Goal: Information Seeking & Learning: Learn about a topic

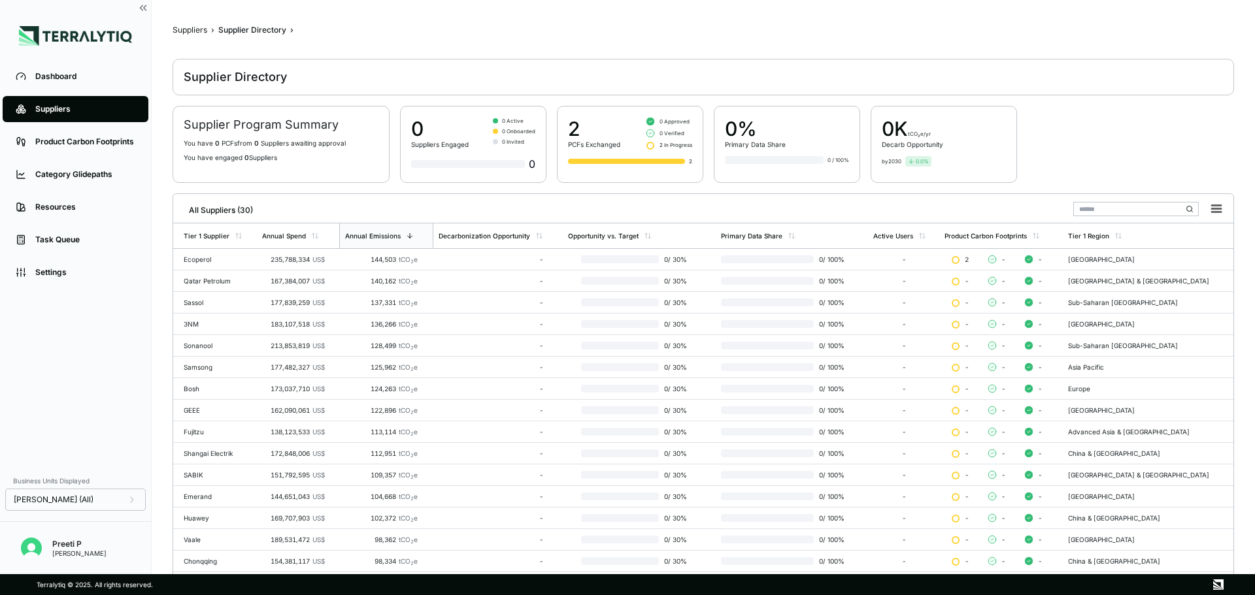
click at [80, 158] on li "Category Glidepaths" at bounding box center [75, 174] width 151 height 33
click at [73, 173] on div "Category Glidepaths" at bounding box center [85, 174] width 100 height 10
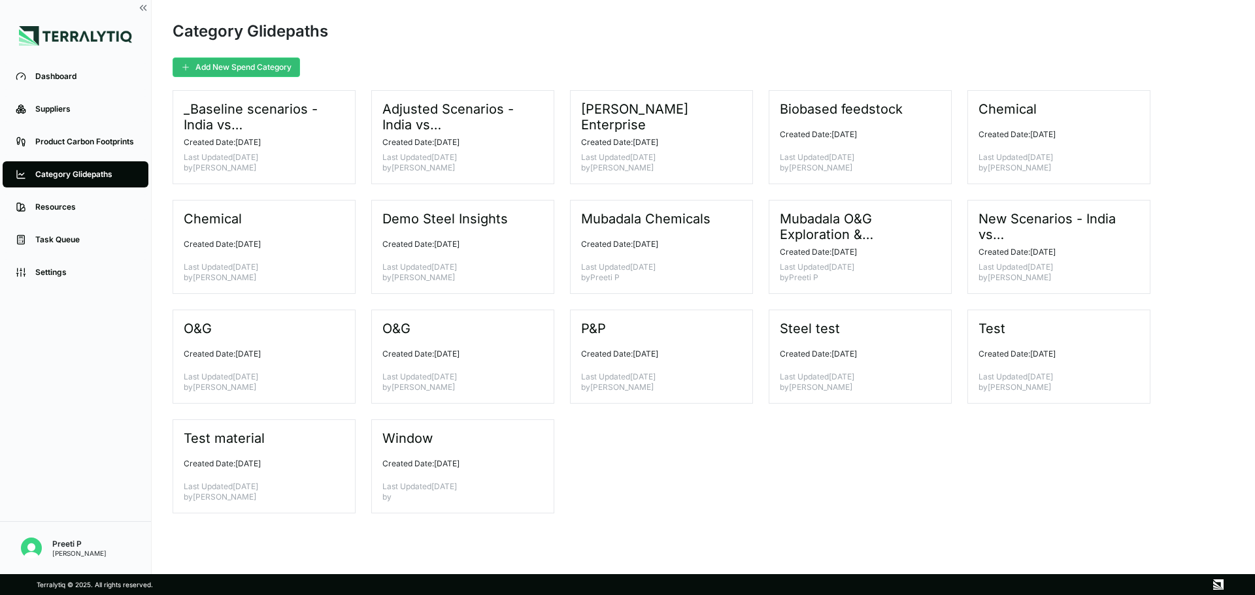
click at [836, 329] on h3 "Steel test" at bounding box center [810, 329] width 61 height 16
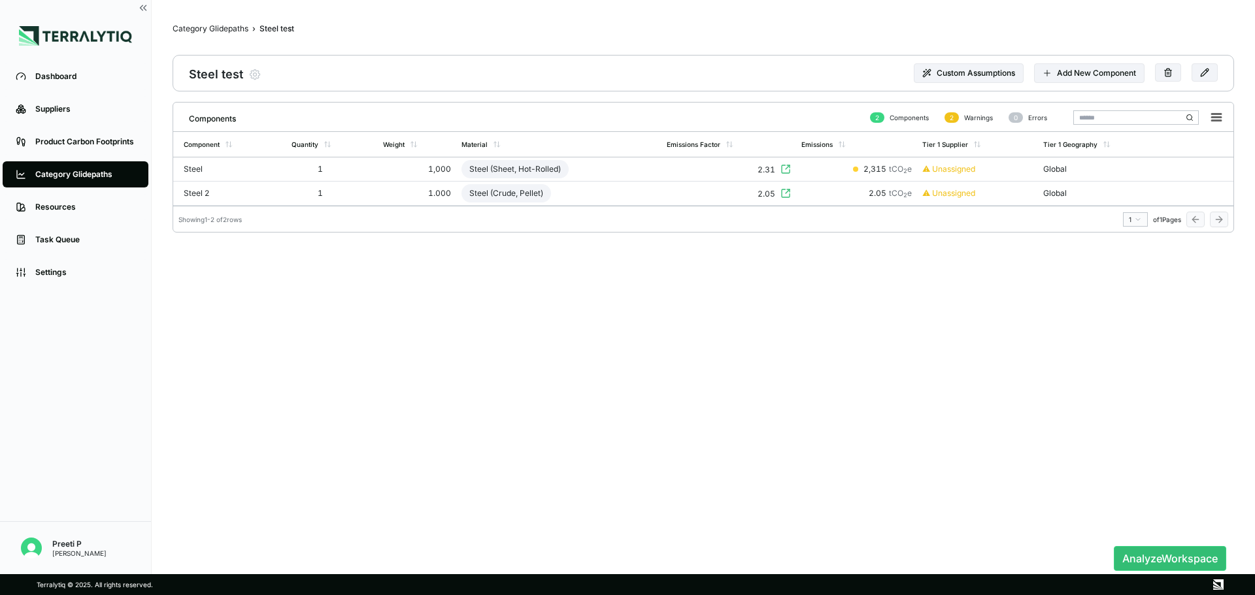
click at [836, 168] on td "Global" at bounding box center [1106, 170] width 136 height 24
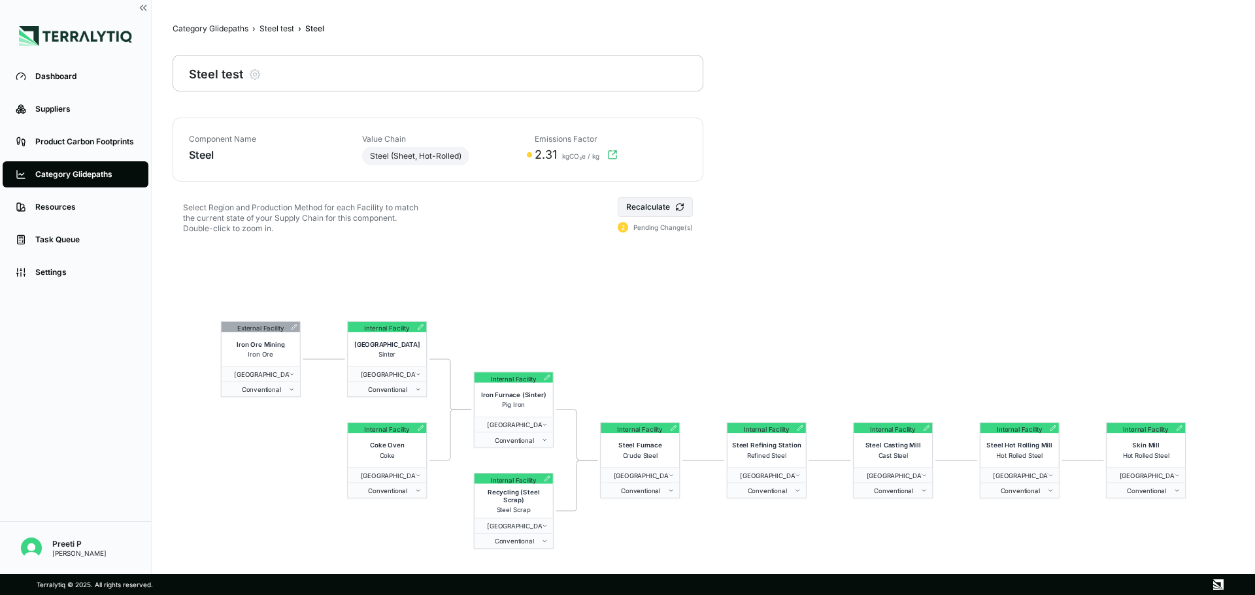
click at [678, 210] on icon at bounding box center [679, 208] width 7 height 3
click at [293, 380] on button "[GEOGRAPHIC_DATA]" at bounding box center [261, 374] width 78 height 15
click at [195, 401] on html "Dashboard Suppliers Product Carbon Footprints Category Glidepaths Resources Tas…" at bounding box center [627, 297] width 1255 height 595
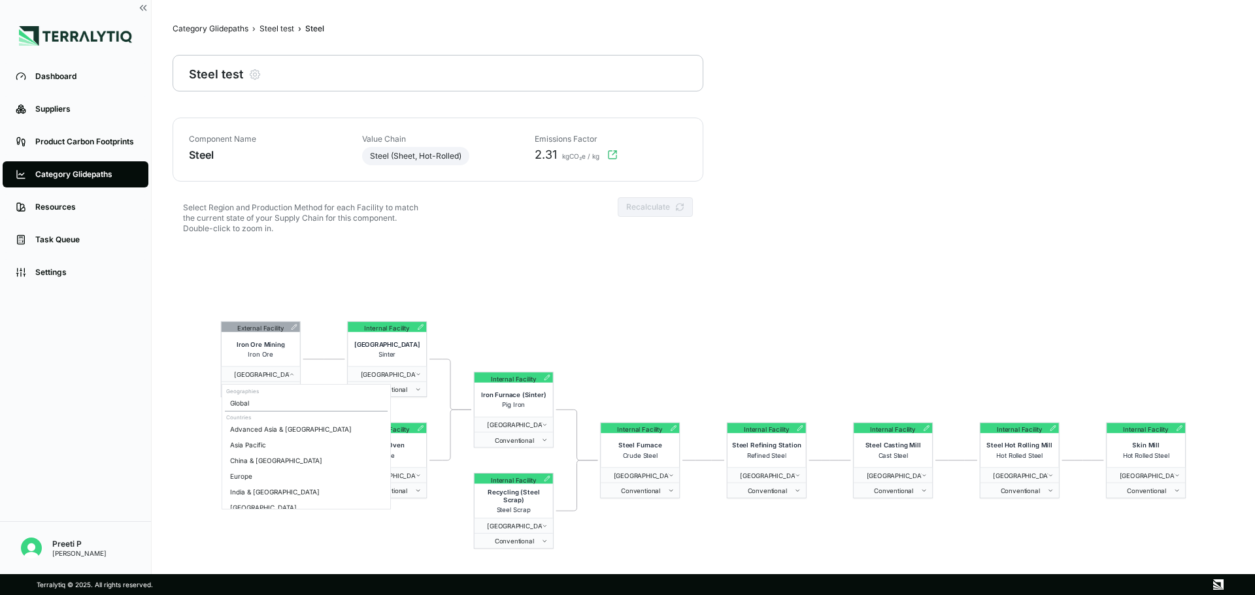
click at [270, 375] on span "[GEOGRAPHIC_DATA]" at bounding box center [258, 375] width 63 height 8
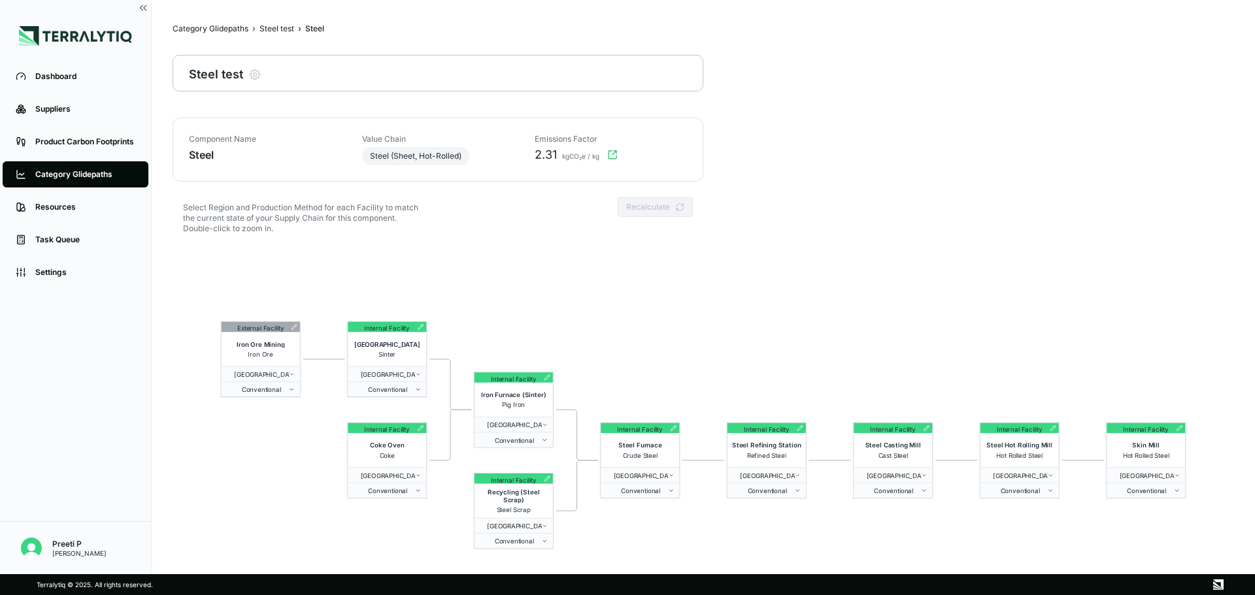
click at [209, 412] on html "Dashboard Suppliers Product Carbon Footprints Category Glidepaths Resources Tas…" at bounding box center [627, 297] width 1255 height 595
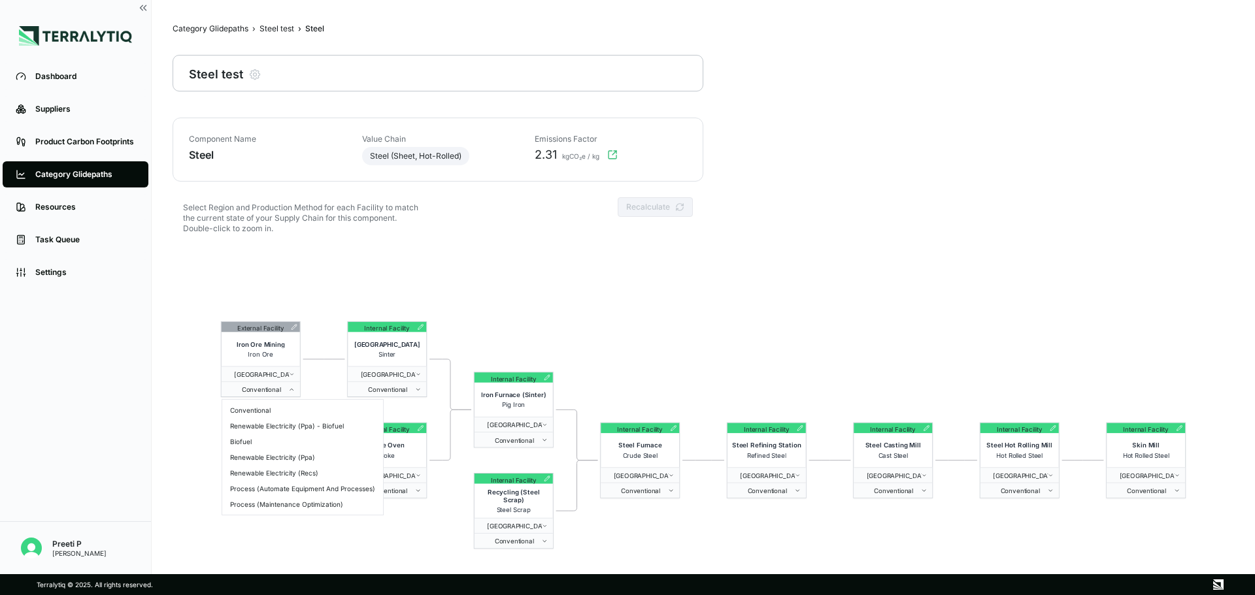
click at [275, 390] on span "Conventional" at bounding box center [258, 390] width 62 height 8
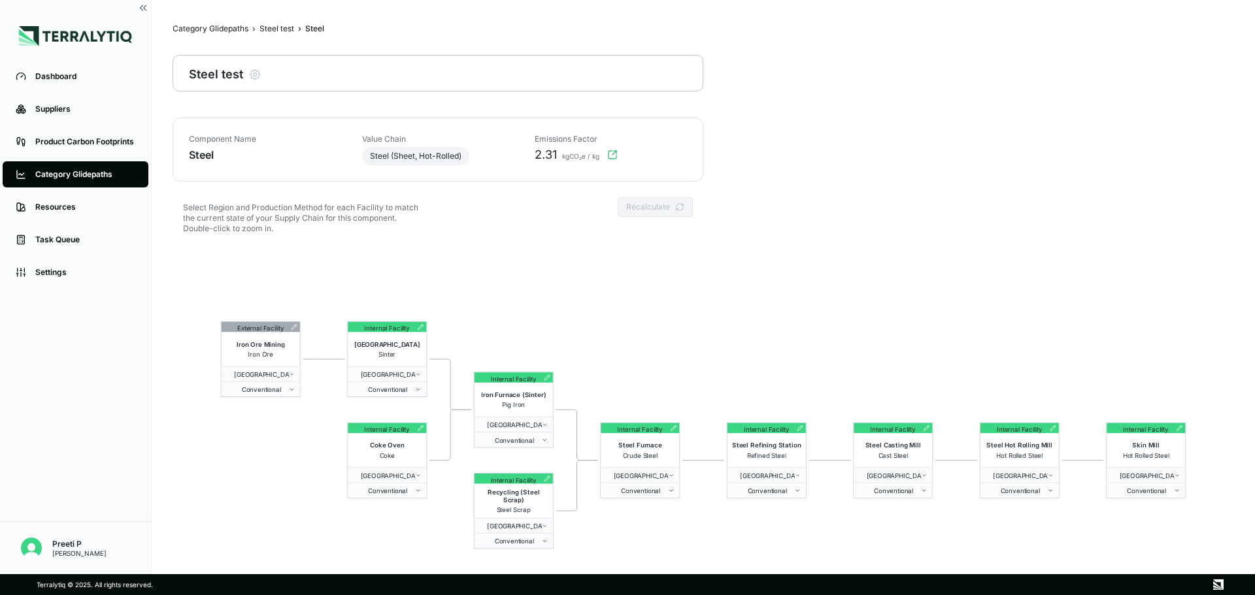
click at [193, 412] on html "Dashboard Suppliers Product Carbon Footprints Category Glidepaths Resources Tas…" at bounding box center [627, 297] width 1255 height 595
click at [290, 348] on div "Iron Ore Mining" at bounding box center [260, 346] width 73 height 10
click at [284, 341] on div "Iron Ore Mining" at bounding box center [260, 346] width 73 height 10
click at [295, 331] on div "External Facility" at bounding box center [261, 327] width 78 height 10
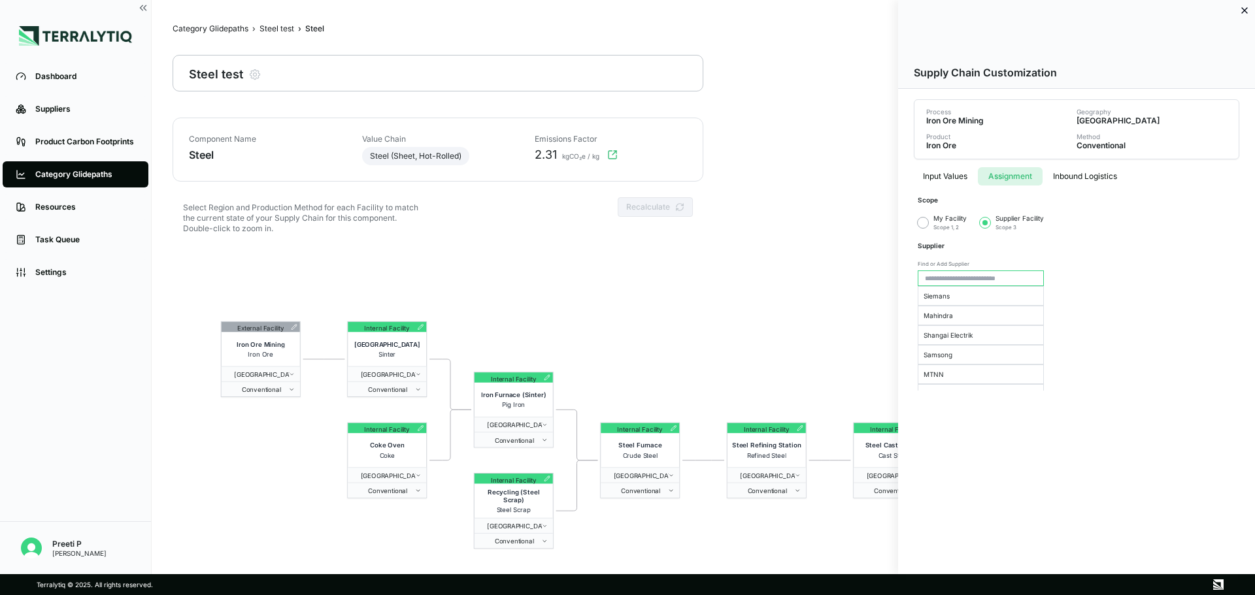
click at [836, 174] on button "Assignment" at bounding box center [1010, 176] width 65 height 18
click at [836, 284] on input at bounding box center [981, 279] width 126 height 16
click at [836, 301] on button "Siemans" at bounding box center [981, 296] width 126 height 20
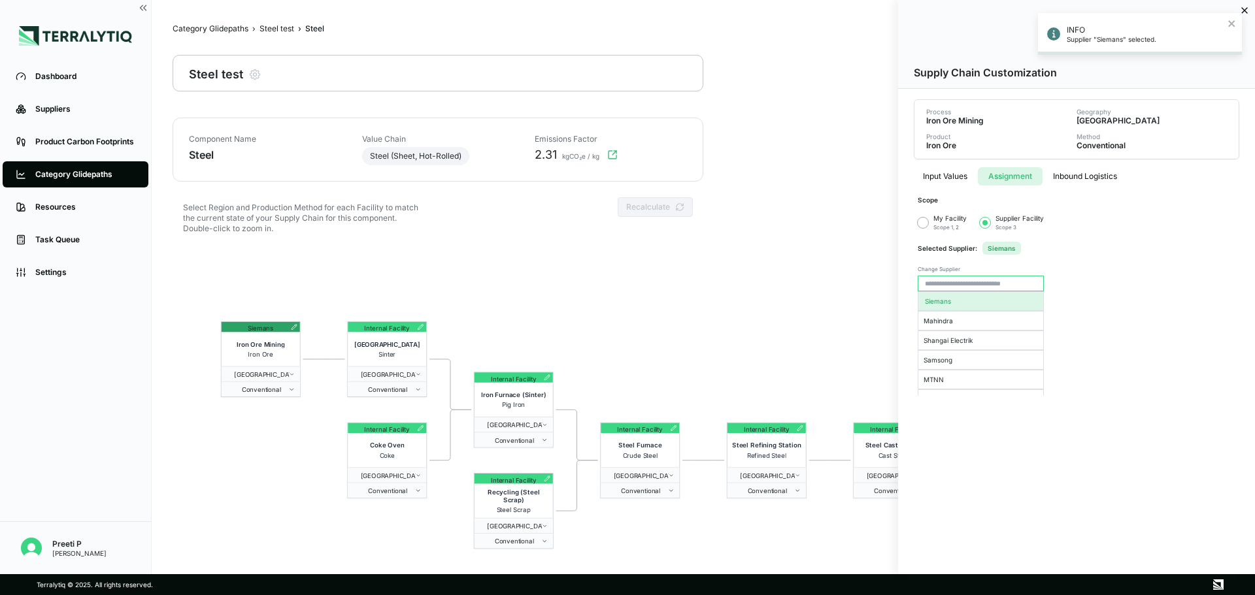
click at [836, 221] on div "My Facility Scope 1, 2" at bounding box center [942, 222] width 49 height 17
click at [836, 223] on button "button" at bounding box center [923, 223] width 10 height 10
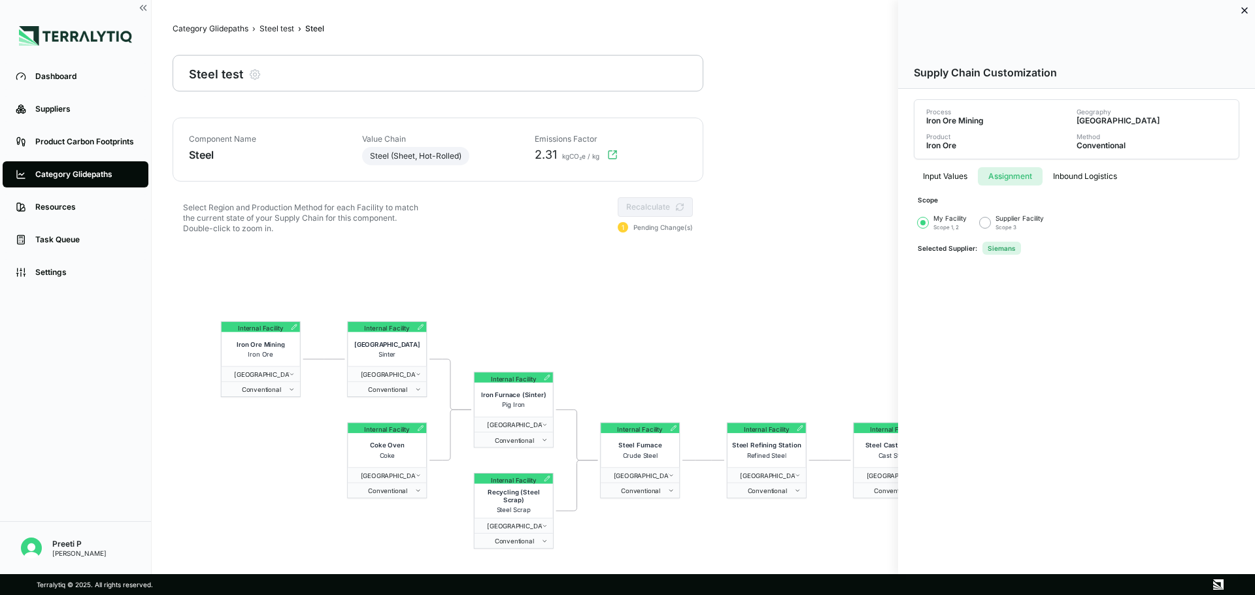
click at [836, 218] on button "button" at bounding box center [985, 223] width 10 height 10
click at [836, 280] on input at bounding box center [981, 284] width 126 height 16
click at [836, 295] on button "Siemans" at bounding box center [981, 302] width 126 height 20
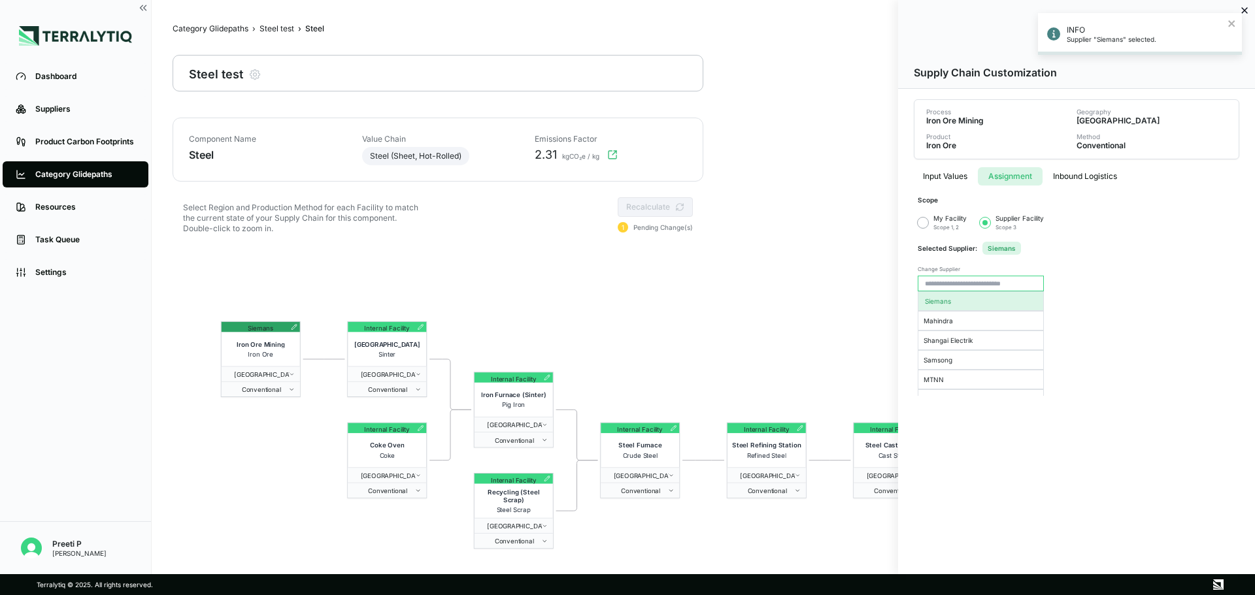
click at [836, 219] on div "My Facility Scope 1, 2" at bounding box center [942, 222] width 49 height 17
click at [836, 221] on button "button" at bounding box center [923, 223] width 10 height 10
click at [836, 244] on span "Siemans" at bounding box center [1001, 248] width 39 height 13
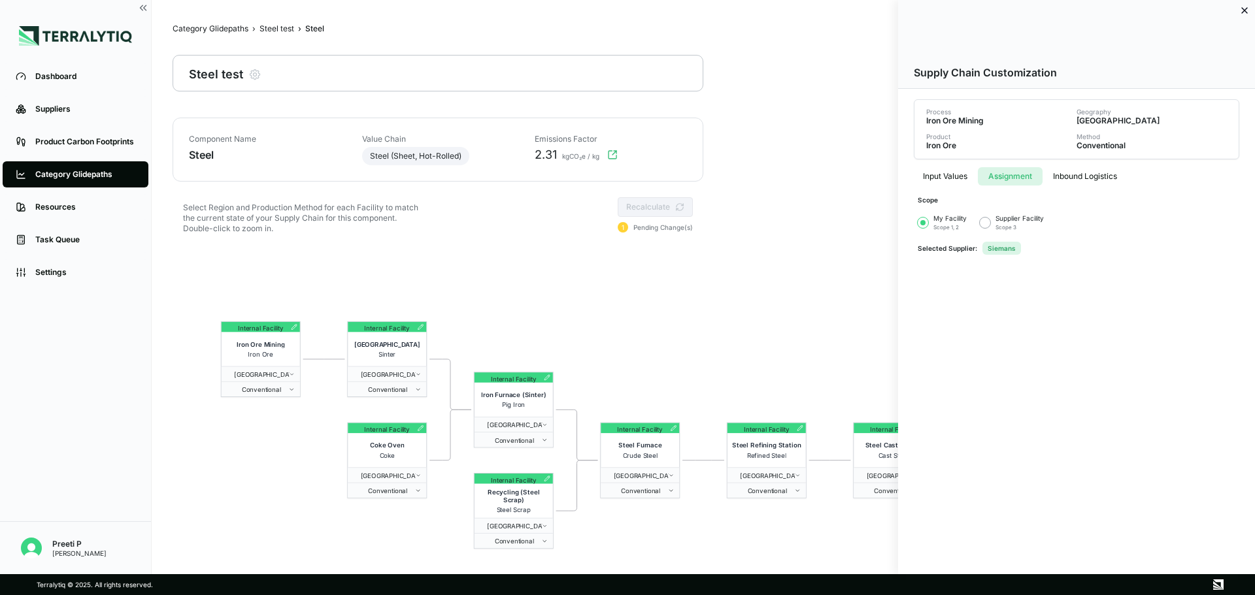
click at [836, 174] on button "Inbound Logistics" at bounding box center [1085, 176] width 85 height 18
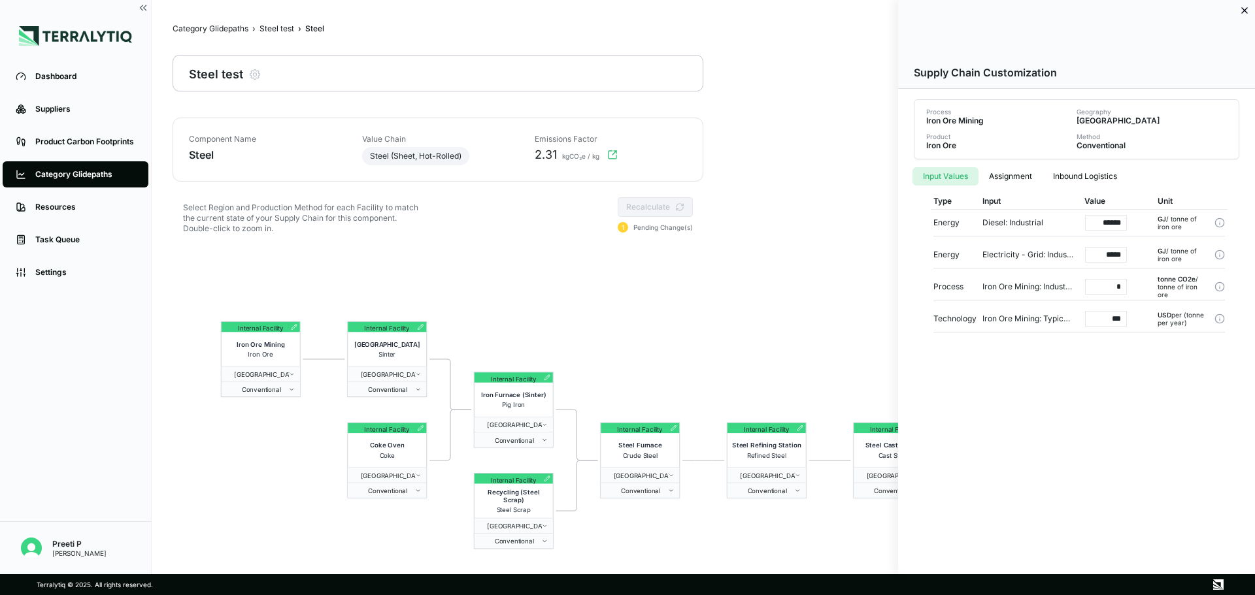
click at [836, 168] on button "Input Values" at bounding box center [945, 176] width 66 height 18
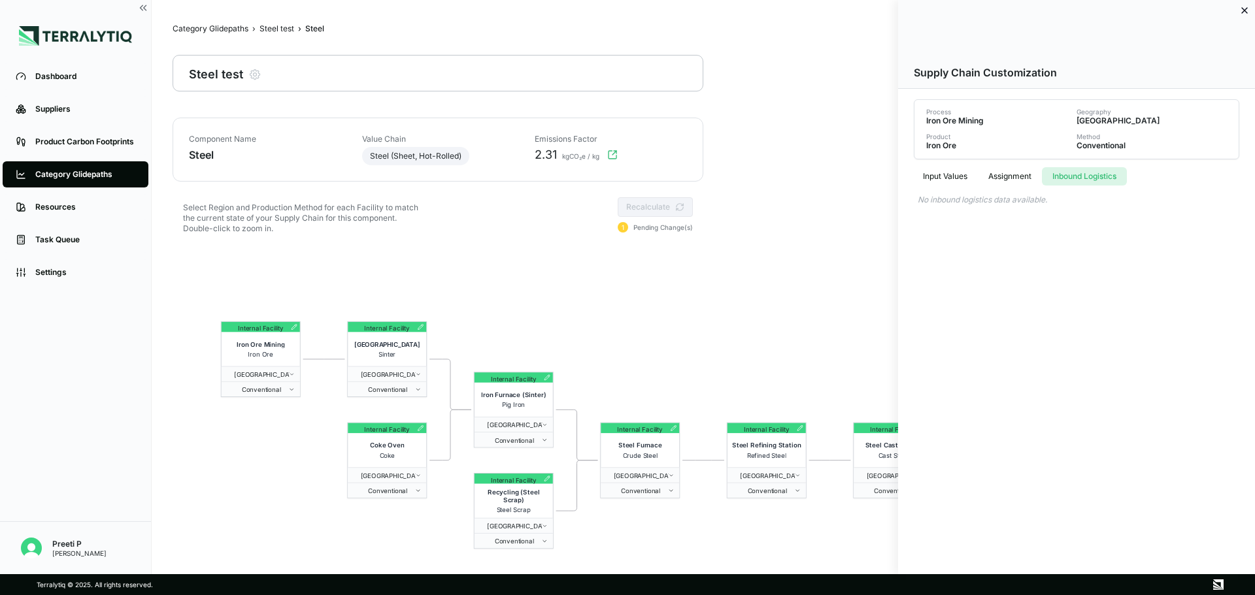
click at [836, 172] on button "Inbound Logistics" at bounding box center [1084, 176] width 85 height 18
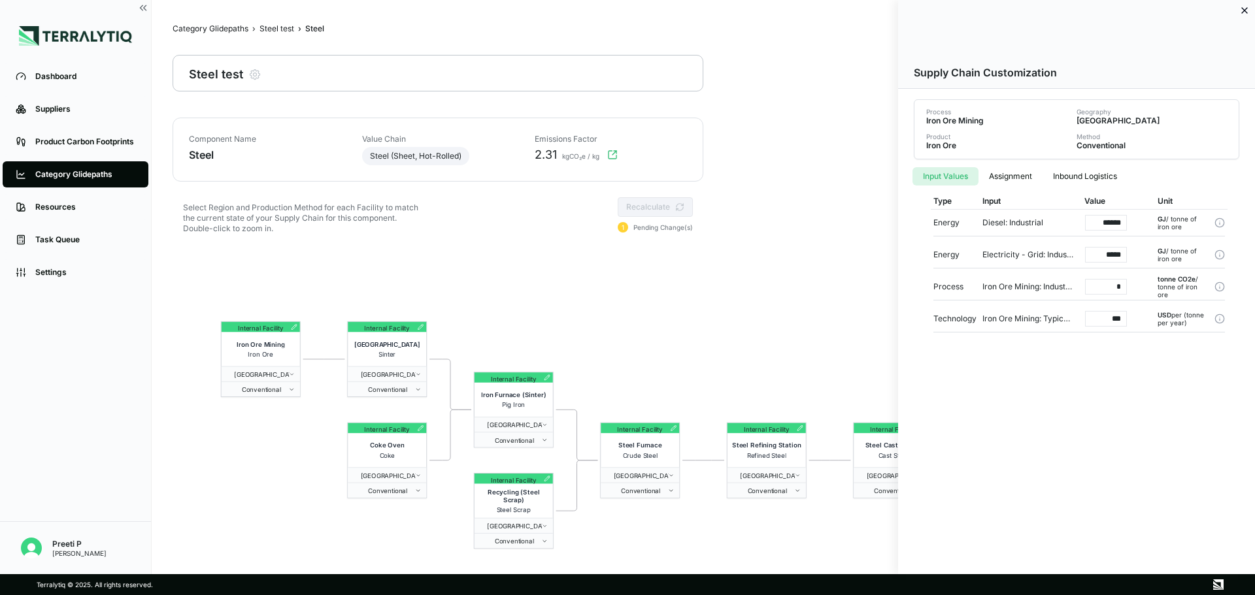
drag, startPoint x: 955, startPoint y: 171, endPoint x: 1000, endPoint y: 166, distance: 45.4
click at [836, 171] on button "Input Values" at bounding box center [945, 176] width 66 height 18
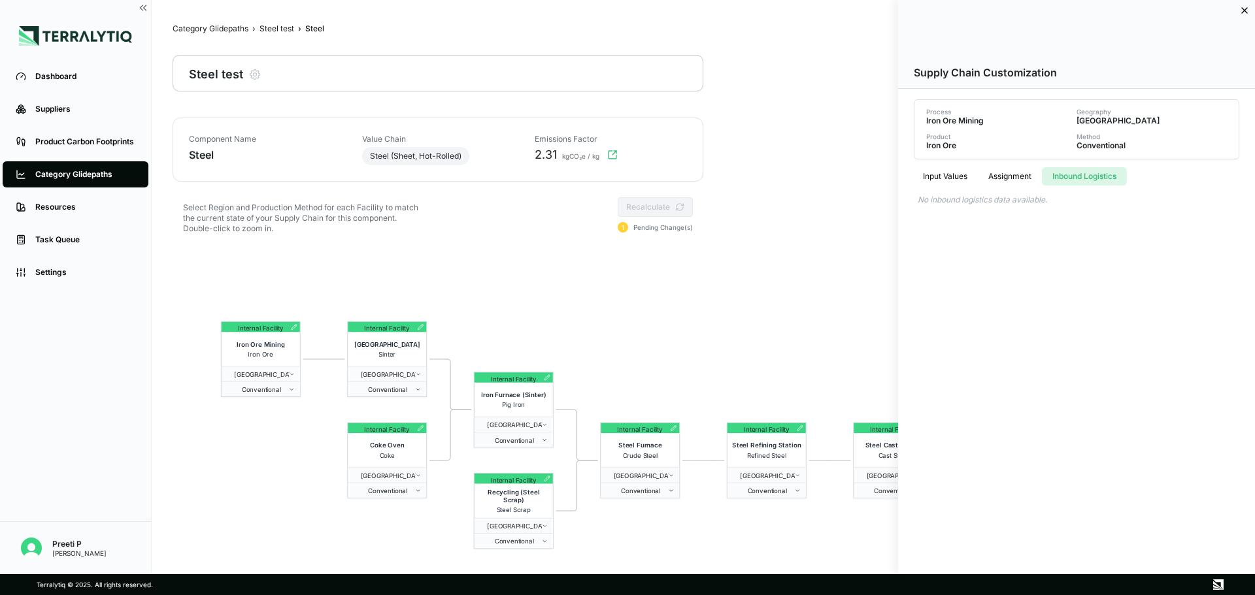
click at [836, 175] on button "Inbound Logistics" at bounding box center [1084, 176] width 85 height 18
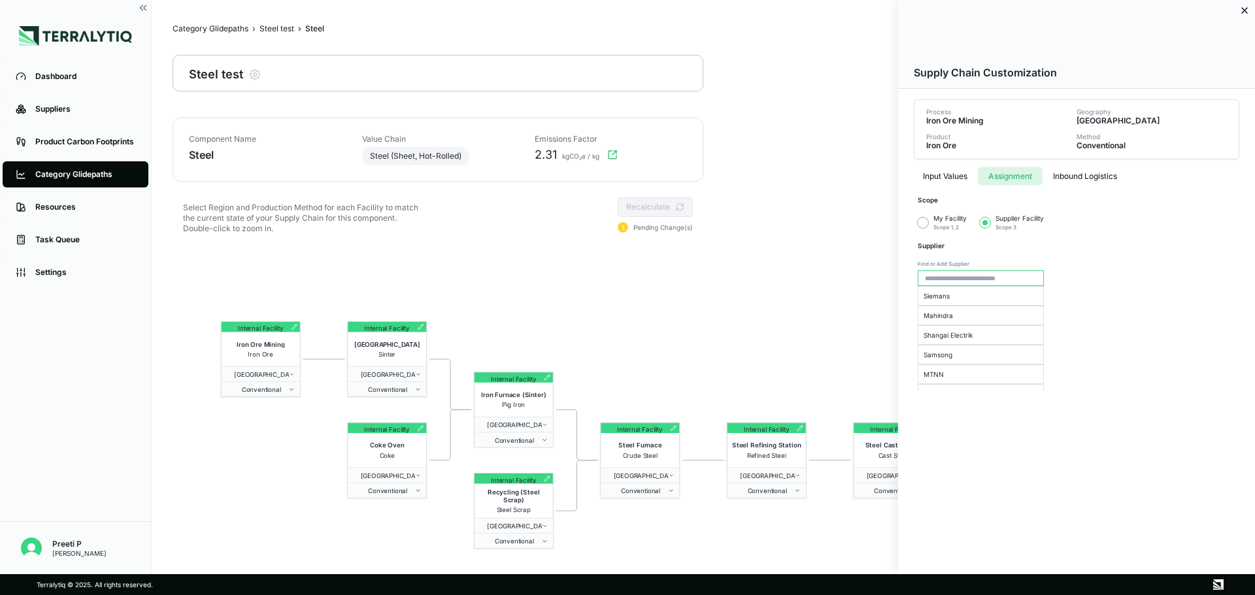
click at [836, 175] on button "Assignment" at bounding box center [1010, 176] width 65 height 18
click at [836, 225] on button "button" at bounding box center [923, 223] width 10 height 10
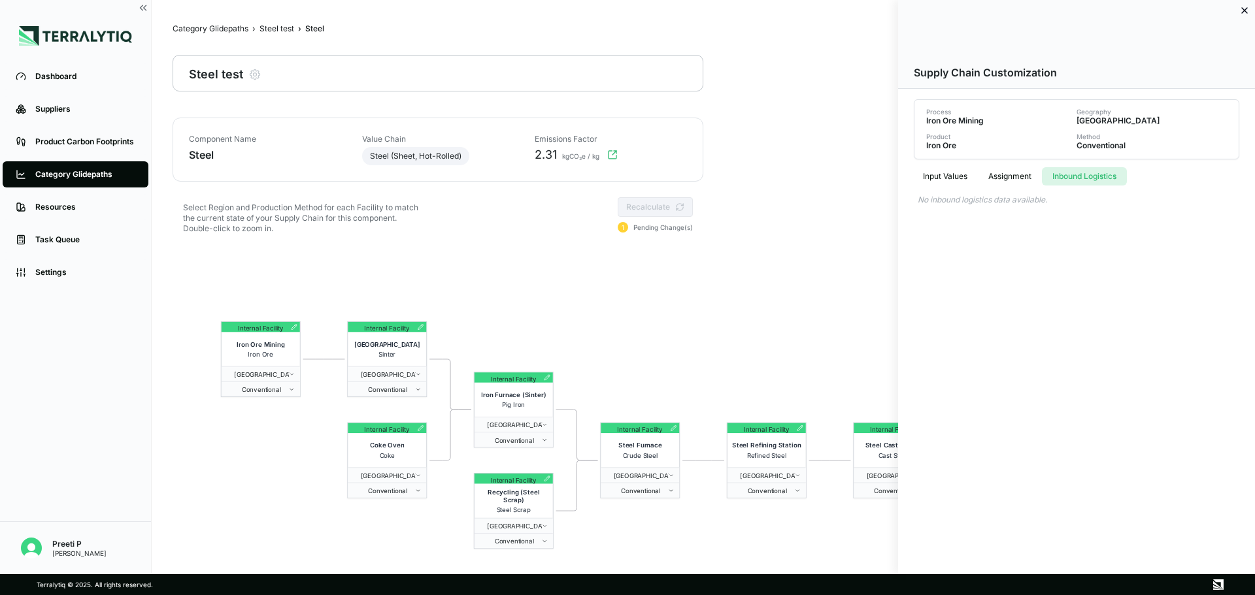
click at [836, 173] on button "Inbound Logistics" at bounding box center [1084, 176] width 85 height 18
click at [836, 178] on button "Assignment" at bounding box center [1010, 176] width 64 height 18
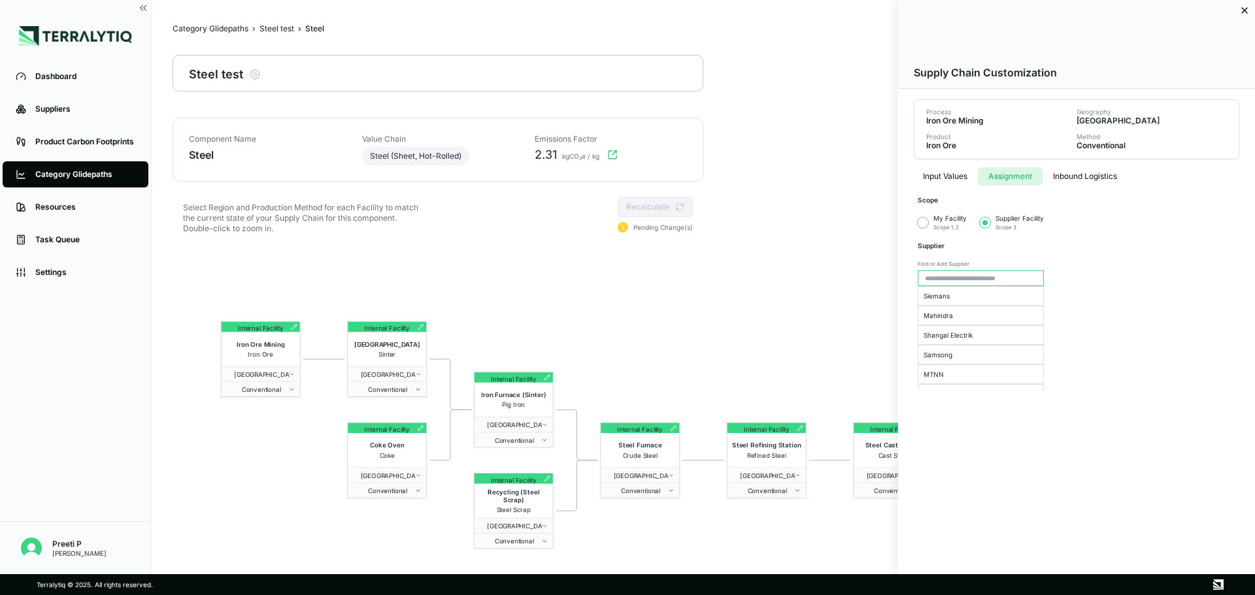
drag, startPoint x: 927, startPoint y: 216, endPoint x: 926, endPoint y: 224, distance: 7.9
click at [836, 217] on div "My Facility Scope 1, 2" at bounding box center [942, 222] width 49 height 17
click at [836, 225] on button "button" at bounding box center [923, 223] width 10 height 10
click at [836, 234] on div "Supplier" at bounding box center [981, 245] width 126 height 29
drag, startPoint x: 944, startPoint y: 233, endPoint x: 1014, endPoint y: 221, distance: 71.0
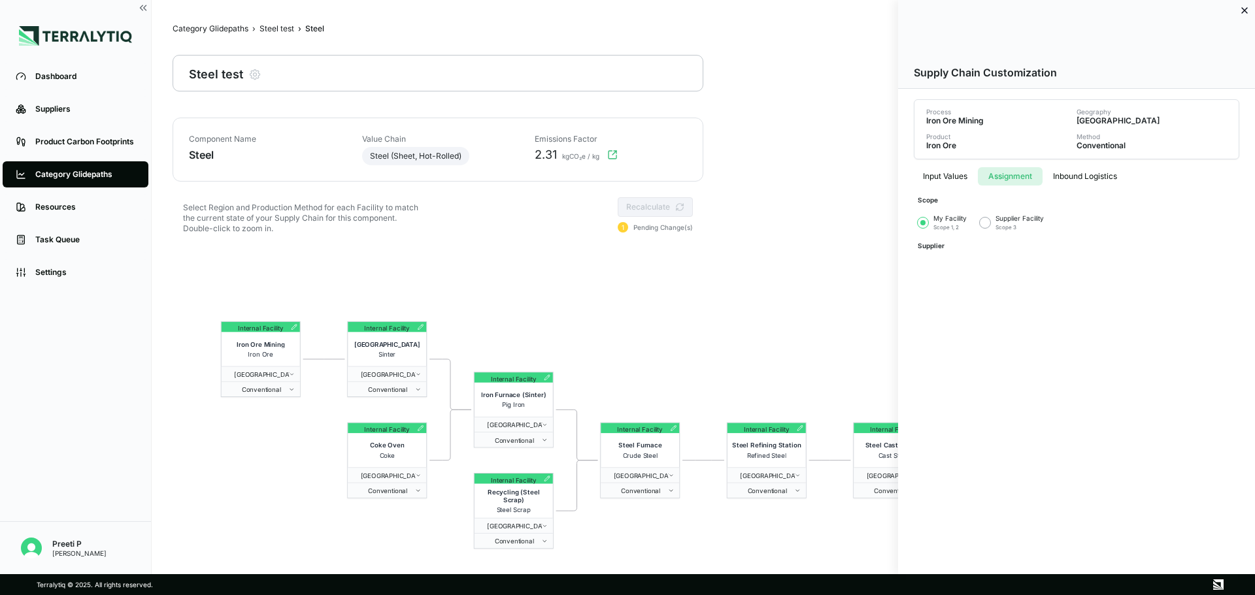
click at [836, 230] on div "Scope My Facility Scope 1, 2 Supplier Facility Scope 3 Supplier" at bounding box center [981, 228] width 126 height 64
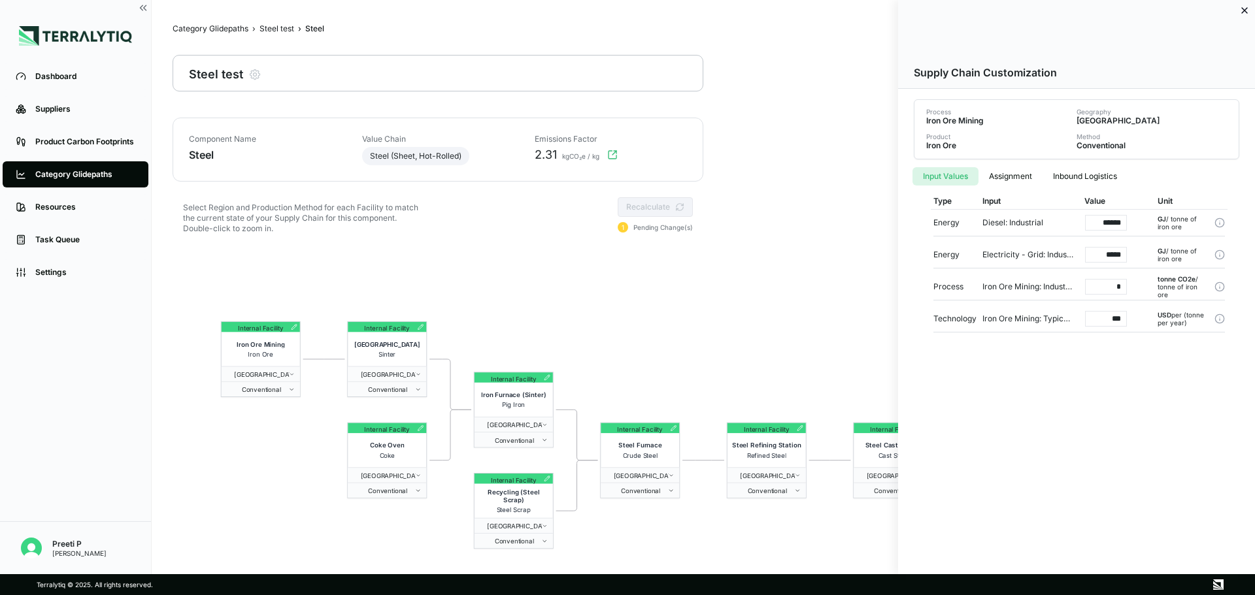
drag, startPoint x: 935, startPoint y: 177, endPoint x: 942, endPoint y: 181, distance: 8.2
click at [836, 178] on button "Input Values" at bounding box center [945, 176] width 66 height 18
click at [836, 180] on button "Assignment" at bounding box center [1010, 176] width 64 height 18
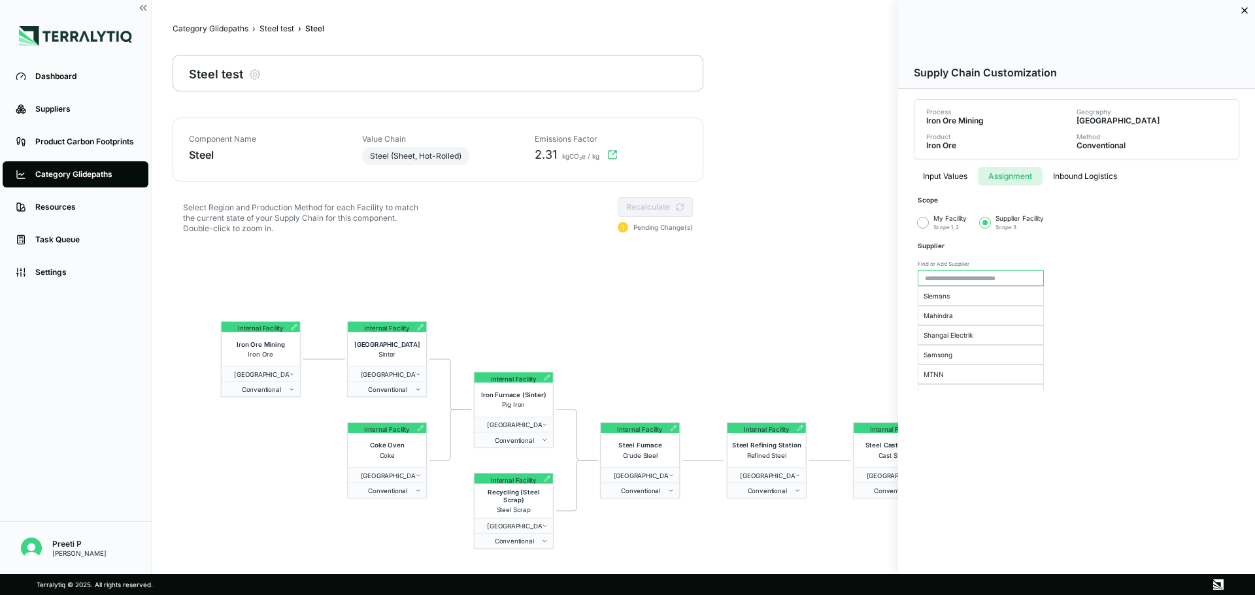
click at [836, 223] on div "My Facility Scope 1, 2" at bounding box center [942, 222] width 49 height 17
click at [836, 224] on button "button" at bounding box center [923, 223] width 10 height 10
click at [836, 182] on button "Input Values" at bounding box center [944, 176] width 65 height 18
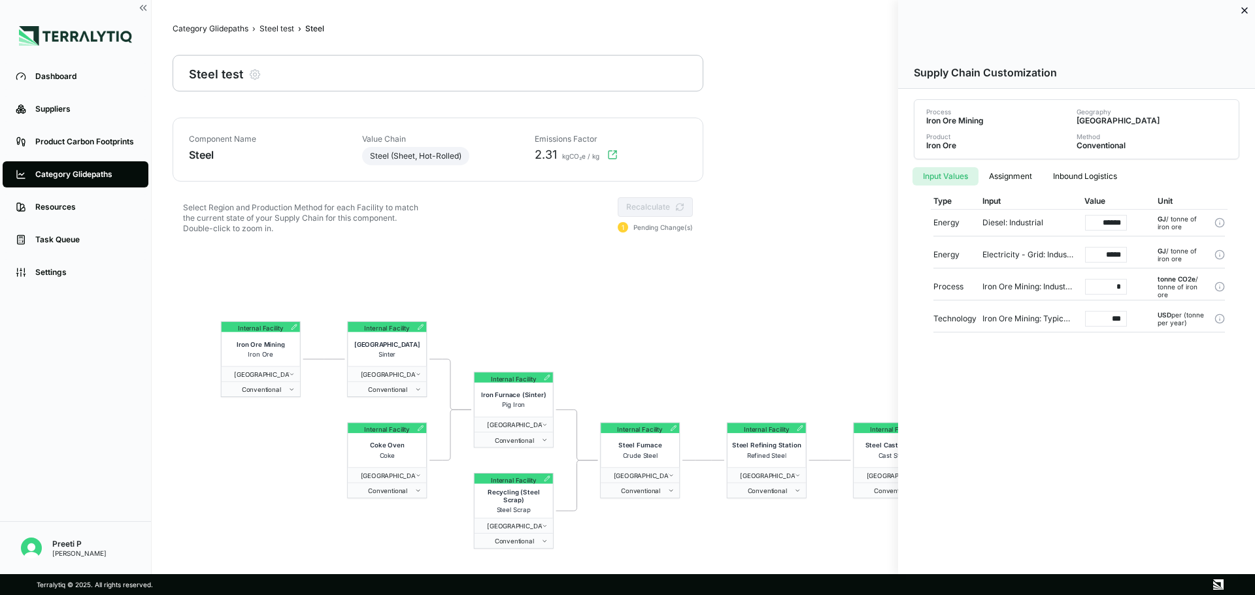
click at [836, 177] on button "Assignment" at bounding box center [1010, 176] width 64 height 18
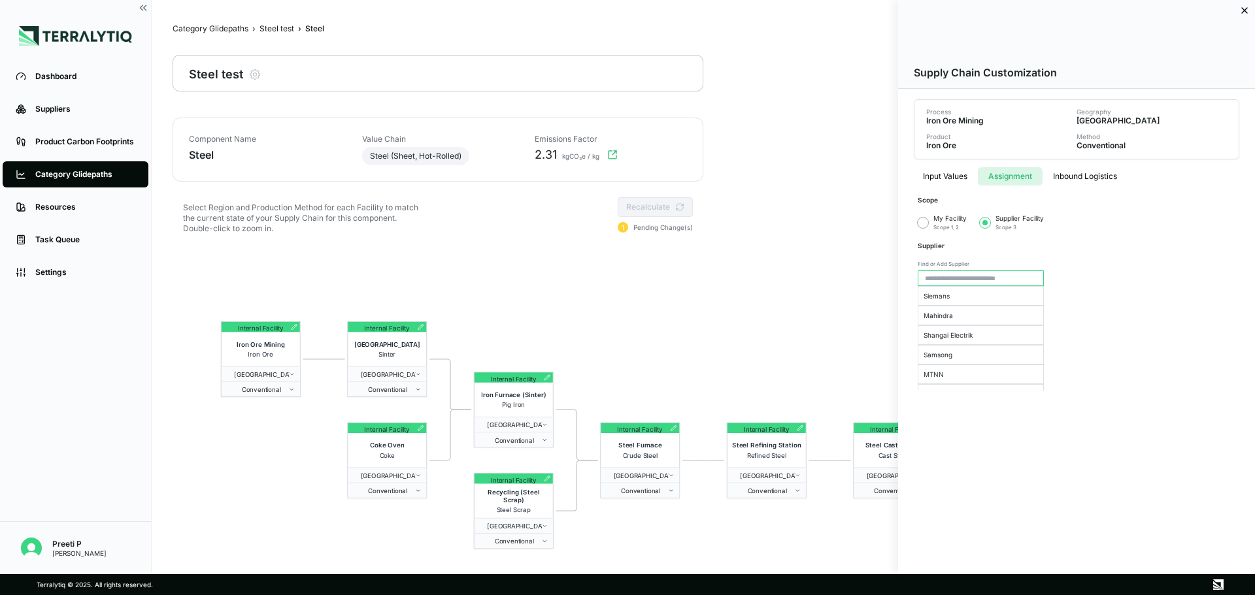
click at [836, 220] on button "button" at bounding box center [923, 223] width 10 height 10
click at [836, 12] on icon at bounding box center [1244, 10] width 10 height 10
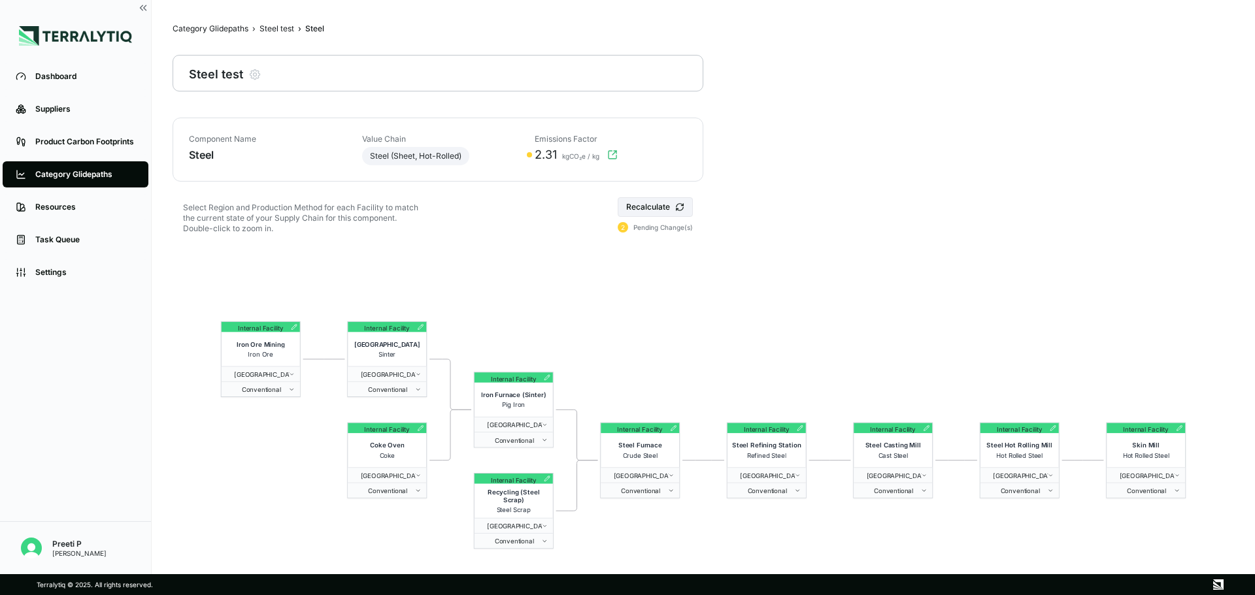
click at [287, 323] on div "Internal Facility" at bounding box center [261, 327] width 56 height 10
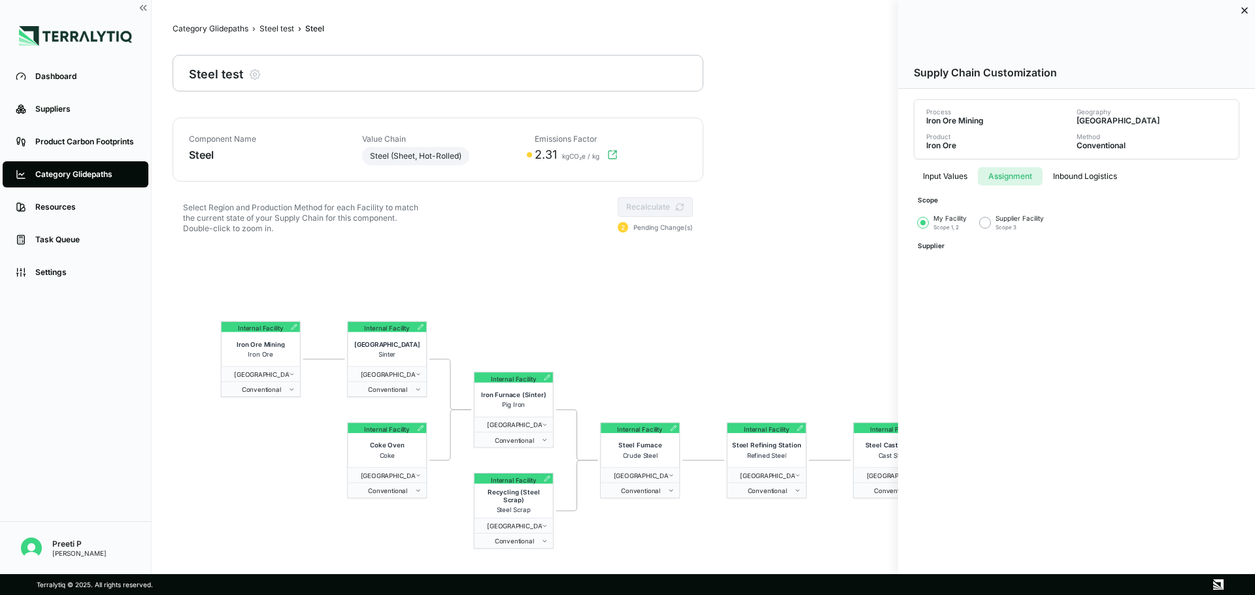
click at [836, 178] on button "Assignment" at bounding box center [1010, 176] width 65 height 18
drag, startPoint x: 985, startPoint y: 222, endPoint x: 984, endPoint y: 231, distance: 8.6
click at [836, 222] on button "button" at bounding box center [985, 223] width 10 height 10
click at [665, 412] on div at bounding box center [627, 297] width 1255 height 595
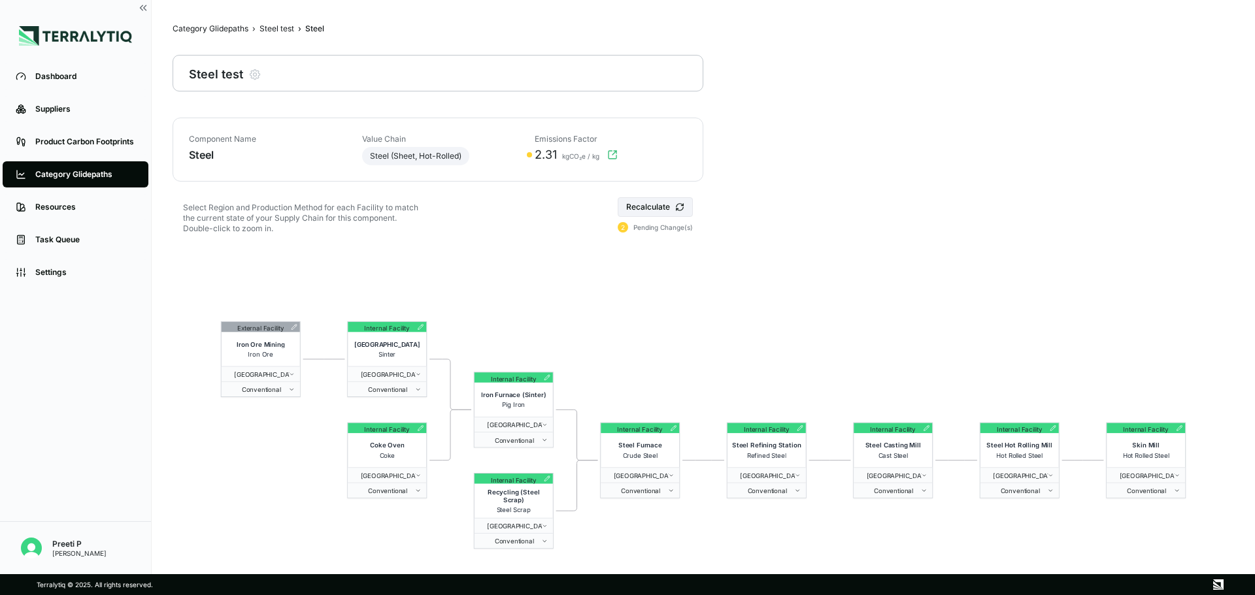
click at [673, 412] on icon at bounding box center [674, 429] width 7 height 7
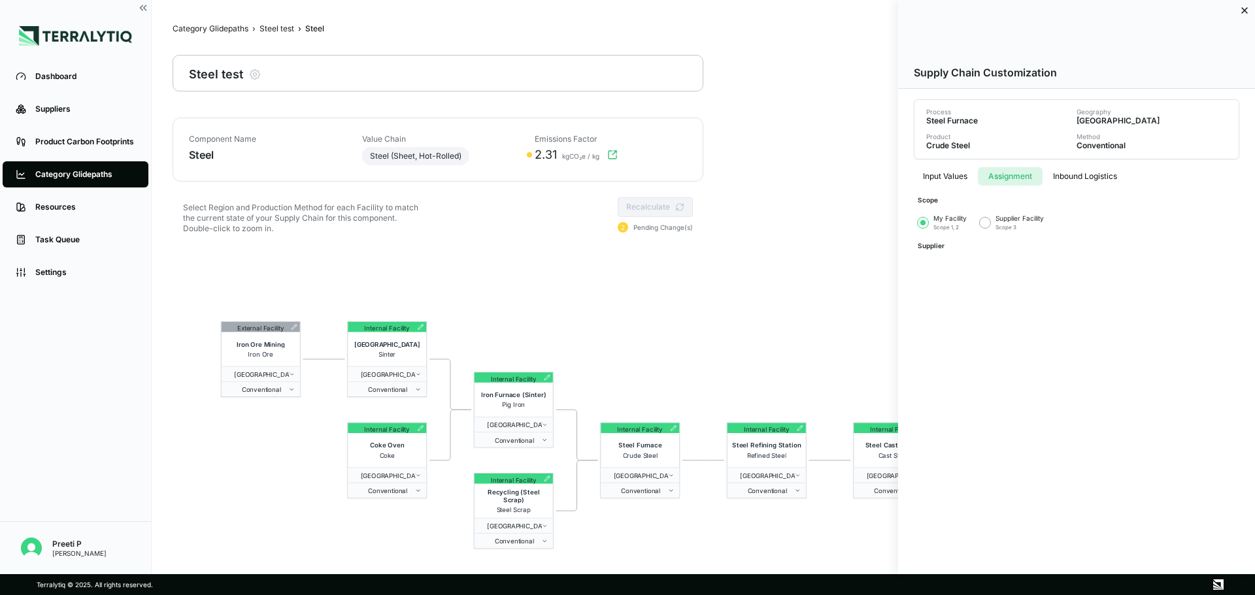
click at [836, 178] on button "Assignment" at bounding box center [1010, 176] width 65 height 18
click at [836, 226] on div "Supplier Facility Scope 3" at bounding box center [1012, 222] width 64 height 17
click at [836, 224] on button "button" at bounding box center [985, 223] width 10 height 10
click at [836, 11] on icon at bounding box center [1244, 10] width 10 height 10
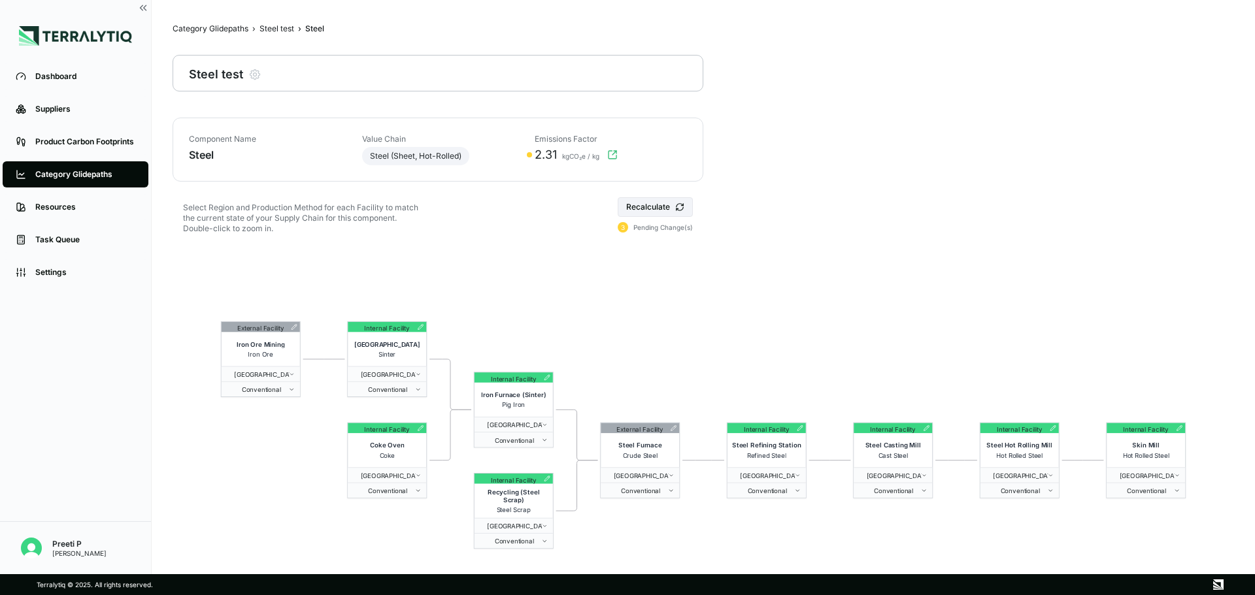
click at [711, 305] on div "External Facility Iron Ore Mining Iron Ore [GEOGRAPHIC_DATA] Conventional Inter…" at bounding box center [703, 435] width 1061 height 376
click at [293, 326] on icon at bounding box center [294, 327] width 7 height 7
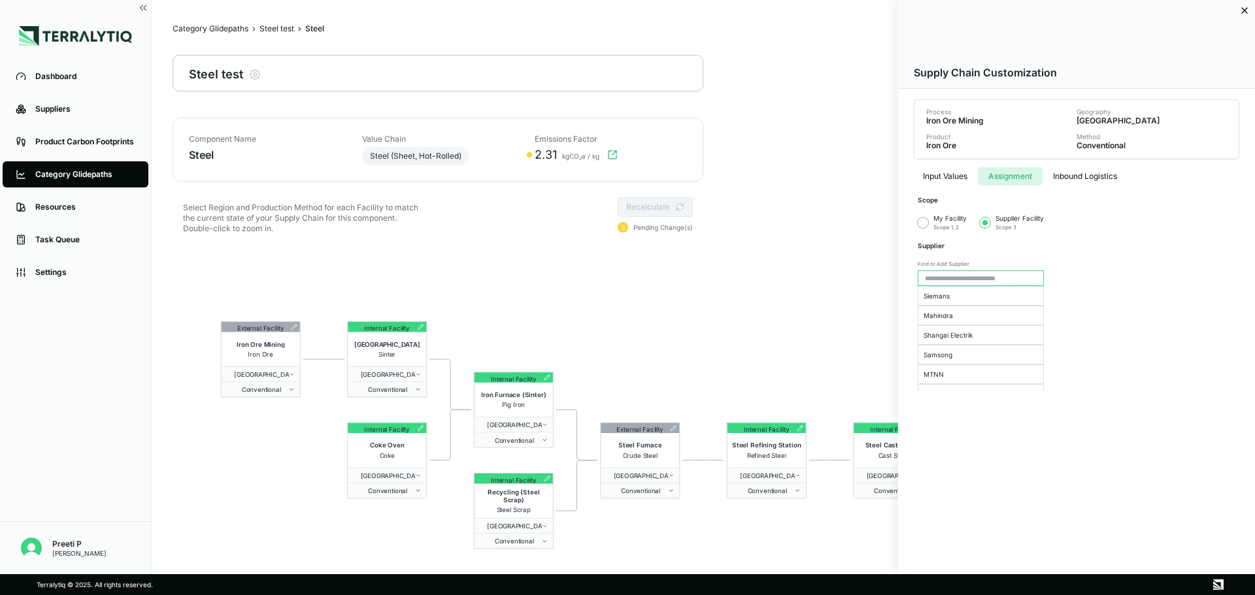
click at [836, 176] on button "Assignment" at bounding box center [1010, 176] width 65 height 18
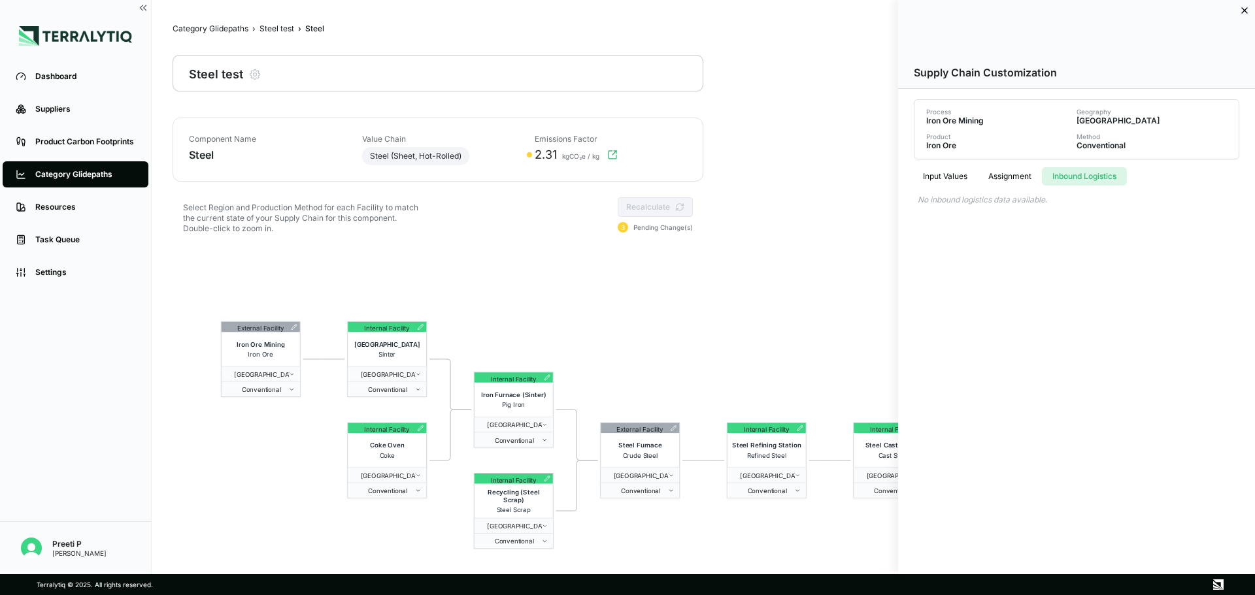
click at [836, 174] on button "Inbound Logistics" at bounding box center [1084, 176] width 85 height 18
click at [420, 326] on div at bounding box center [627, 297] width 1255 height 595
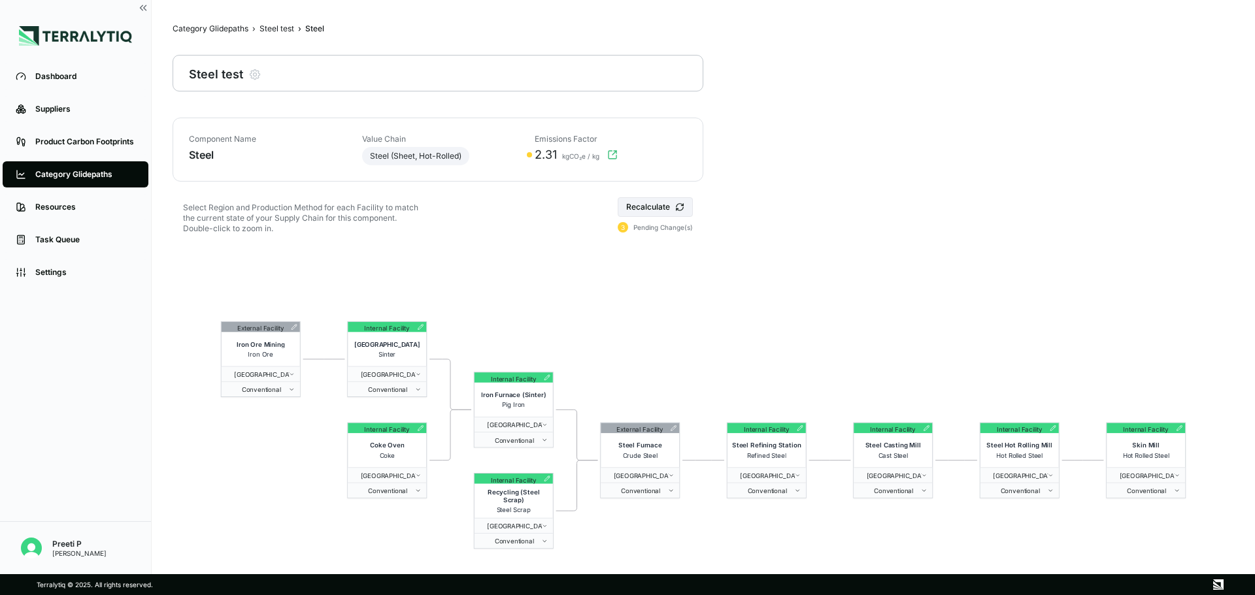
click at [420, 326] on icon at bounding box center [421, 327] width 7 height 7
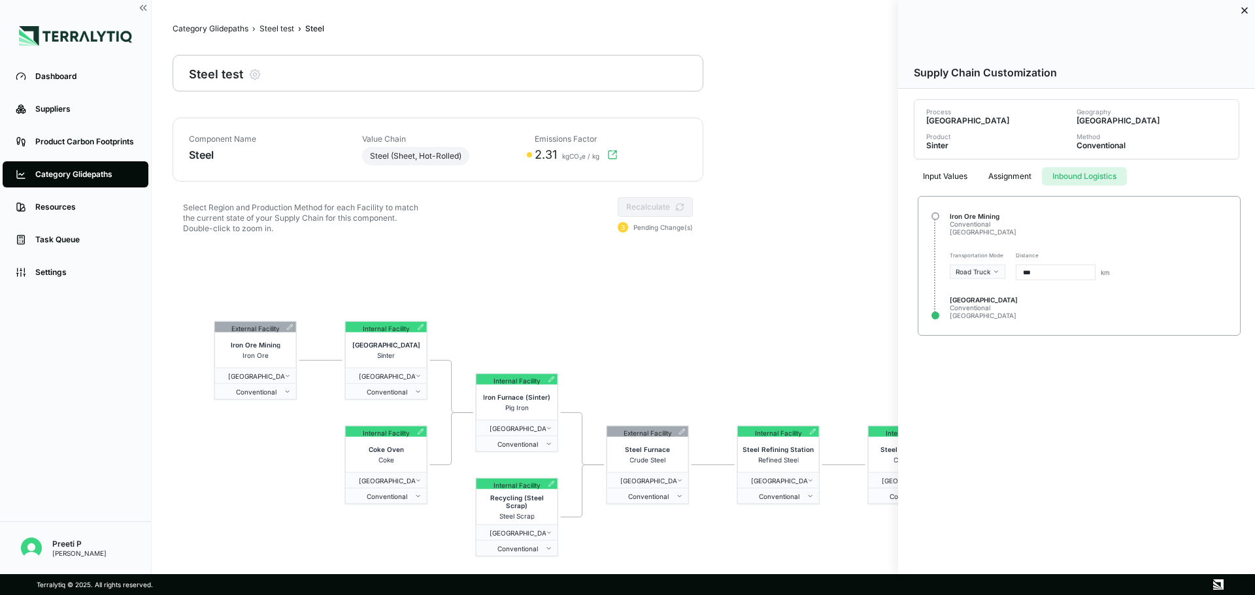
click at [836, 181] on button "Inbound Logistics" at bounding box center [1084, 176] width 85 height 18
click at [836, 269] on html "Dashboard Suppliers Product Carbon Footprints Category Glidepaths Resources Tas…" at bounding box center [627, 297] width 1255 height 595
drag, startPoint x: 1066, startPoint y: 318, endPoint x: 1061, endPoint y: 310, distance: 9.7
click at [836, 312] on html "Dashboard Suppliers Product Carbon Footprints Category Glidepaths Resources Tas…" at bounding box center [627, 297] width 1255 height 595
click at [836, 268] on input "***" at bounding box center [1056, 273] width 80 height 16
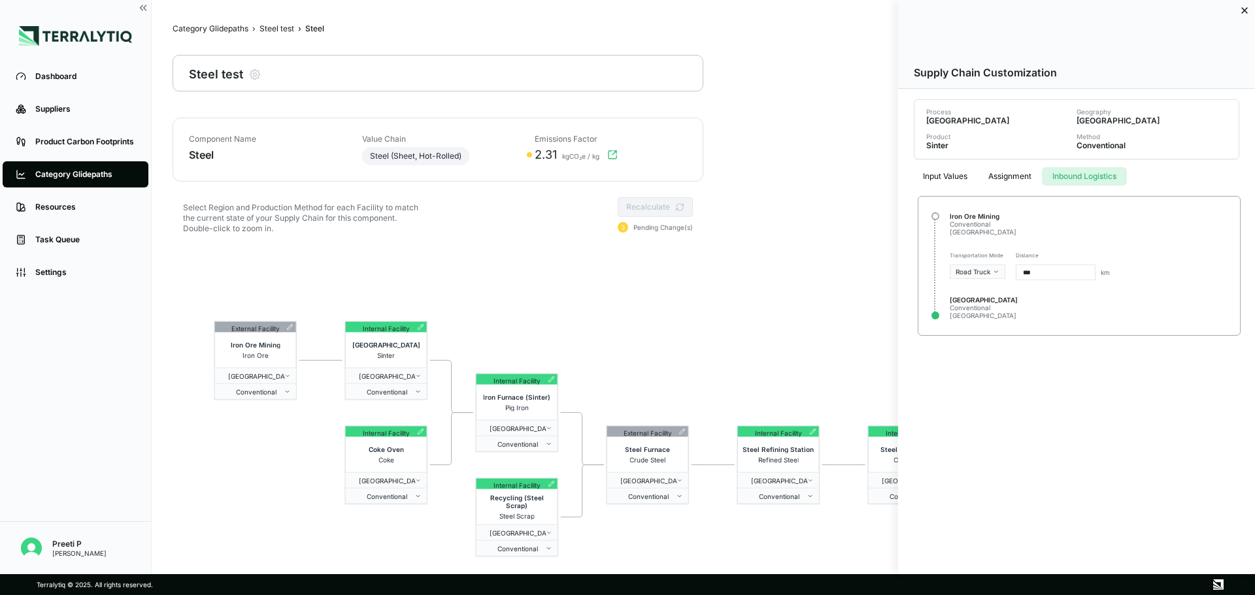
click at [836, 318] on div "Sinter Plant Conventional [GEOGRAPHIC_DATA]" at bounding box center [1079, 308] width 290 height 24
click at [836, 272] on html "Dashboard Suppliers Product Carbon Footprints Category Glidepaths Resources Tas…" at bounding box center [627, 297] width 1255 height 595
drag, startPoint x: 1076, startPoint y: 298, endPoint x: 1043, endPoint y: 287, distance: 35.1
click at [836, 297] on html "Dashboard Suppliers Product Carbon Footprints Category Glidepaths Resources Tas…" at bounding box center [627, 297] width 1255 height 595
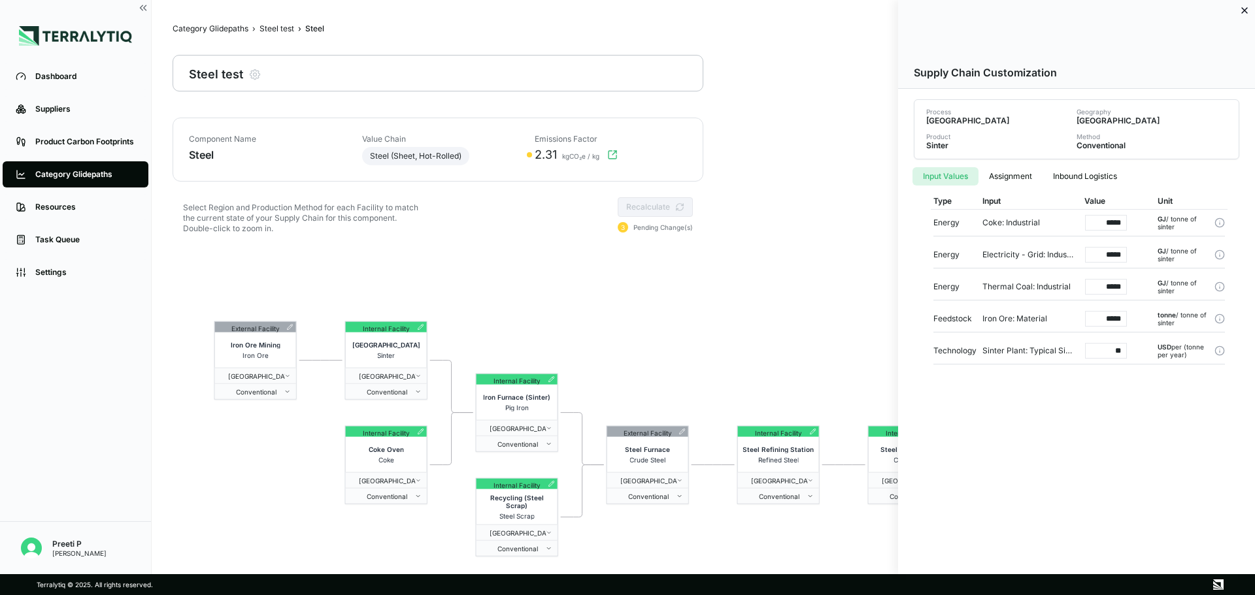
click at [836, 181] on button "Input Values" at bounding box center [945, 176] width 66 height 18
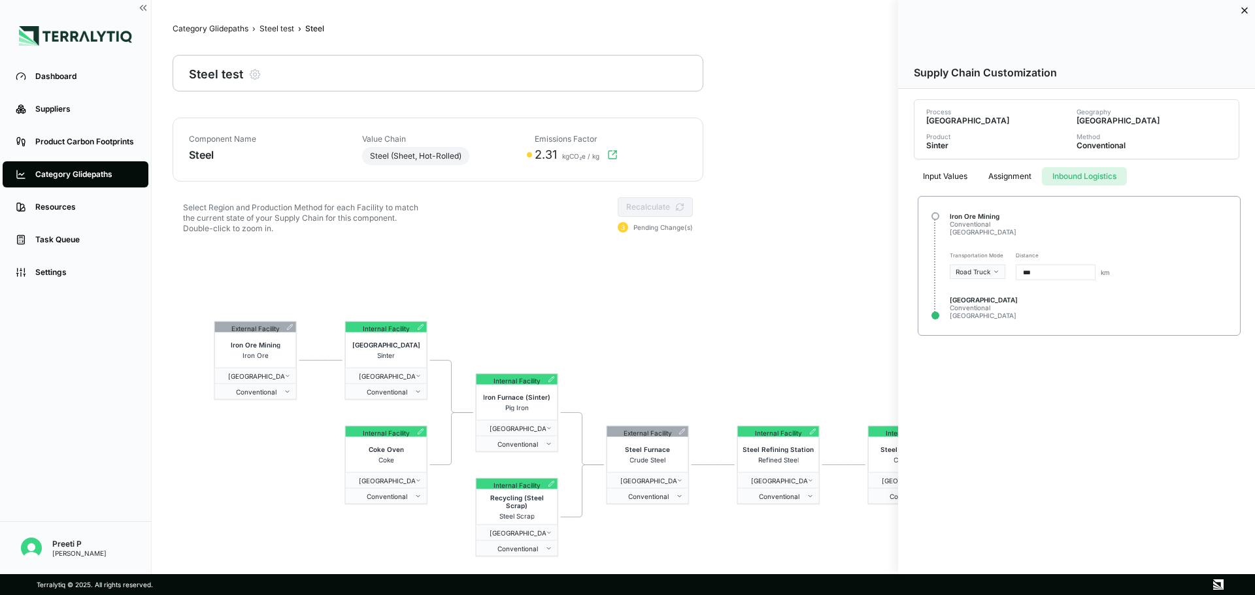
click at [836, 168] on button "Inbound Logistics" at bounding box center [1084, 176] width 85 height 18
click at [836, 273] on html "Dashboard Suppliers Product Carbon Footprints Category Glidepaths Resources Tas…" at bounding box center [627, 297] width 1255 height 595
click at [836, 323] on html "Dashboard Suppliers Product Carbon Footprints Category Glidepaths Resources Tas…" at bounding box center [627, 297] width 1255 height 595
click at [836, 173] on button "Input Values" at bounding box center [944, 176] width 65 height 18
click at [836, 173] on button "Inbound Logistics" at bounding box center [1084, 176] width 85 height 18
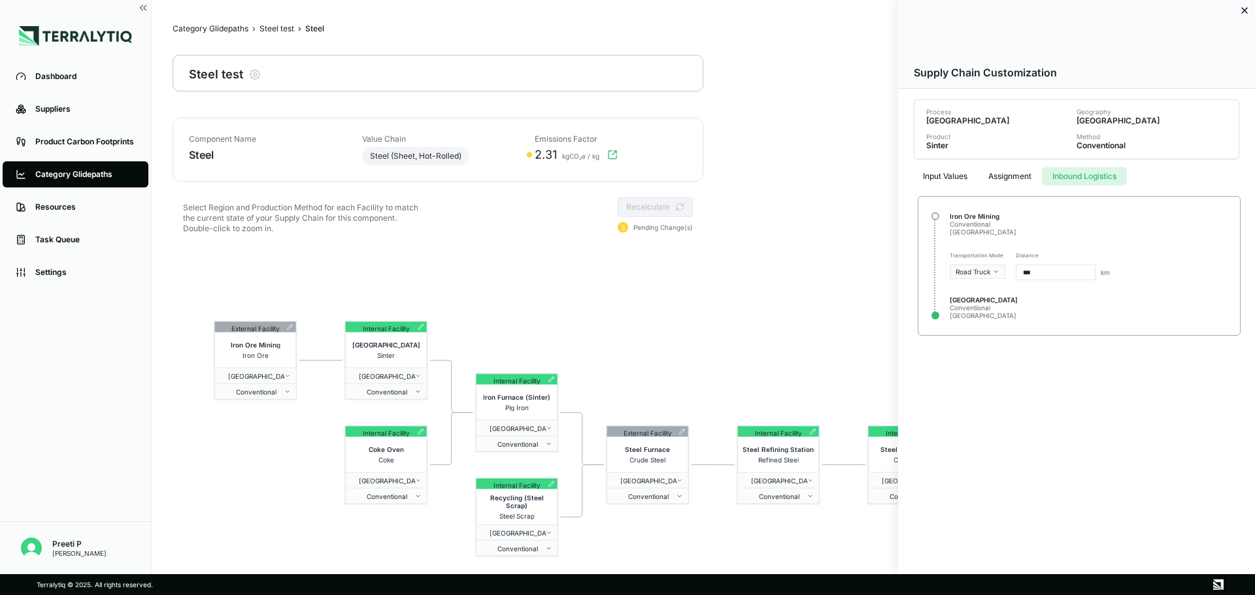
drag, startPoint x: 956, startPoint y: 174, endPoint x: 931, endPoint y: 179, distance: 24.7
click at [836, 175] on button "Input Values" at bounding box center [944, 176] width 65 height 18
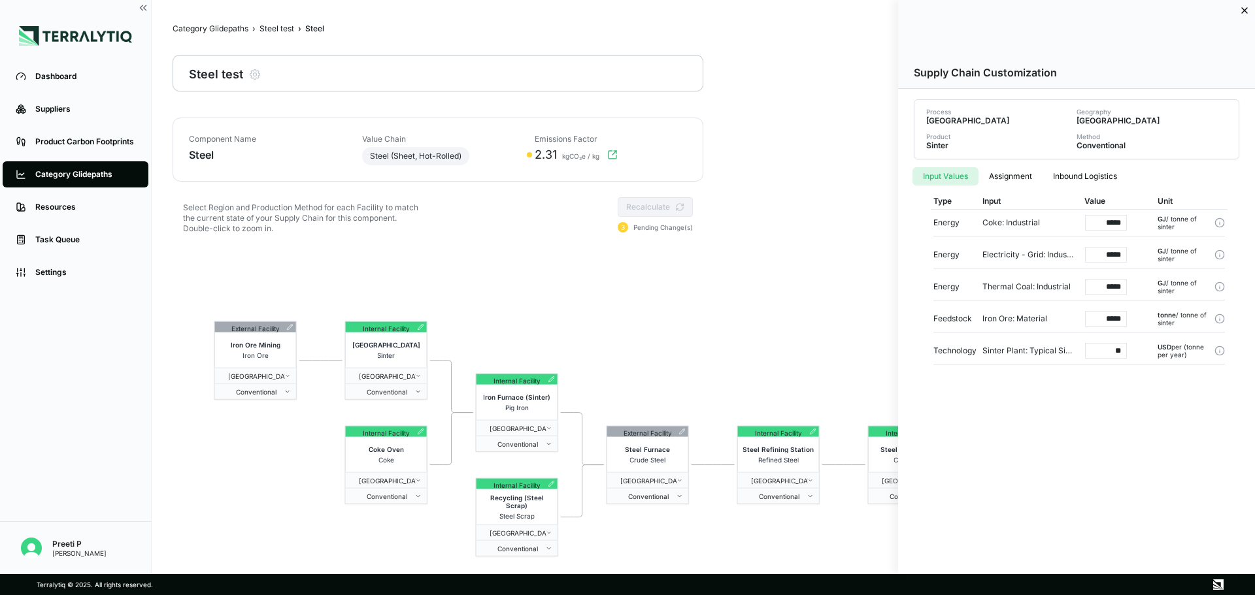
click at [671, 306] on div at bounding box center [627, 297] width 1255 height 595
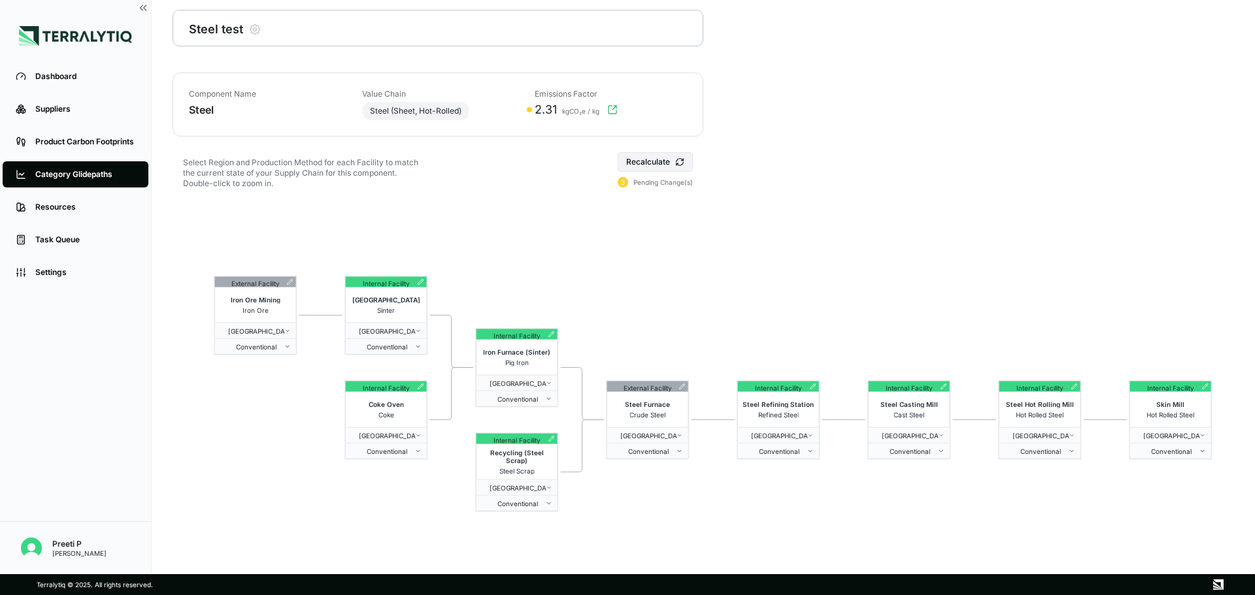
scroll to position [63, 0]
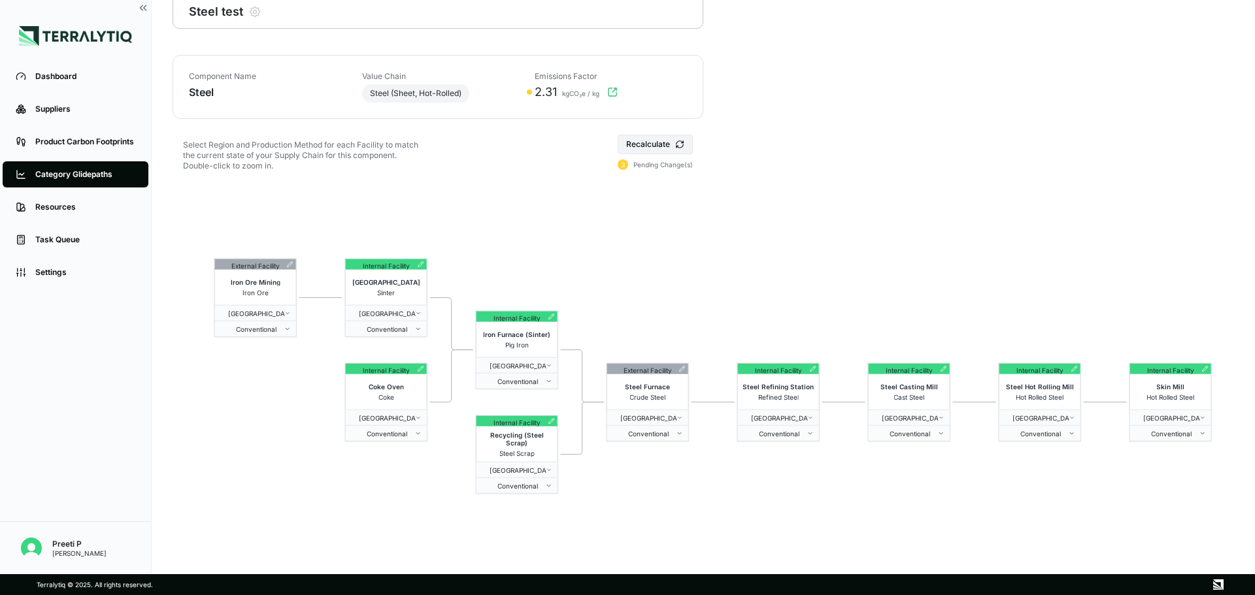
click at [661, 146] on button "Recalculate" at bounding box center [655, 145] width 75 height 20
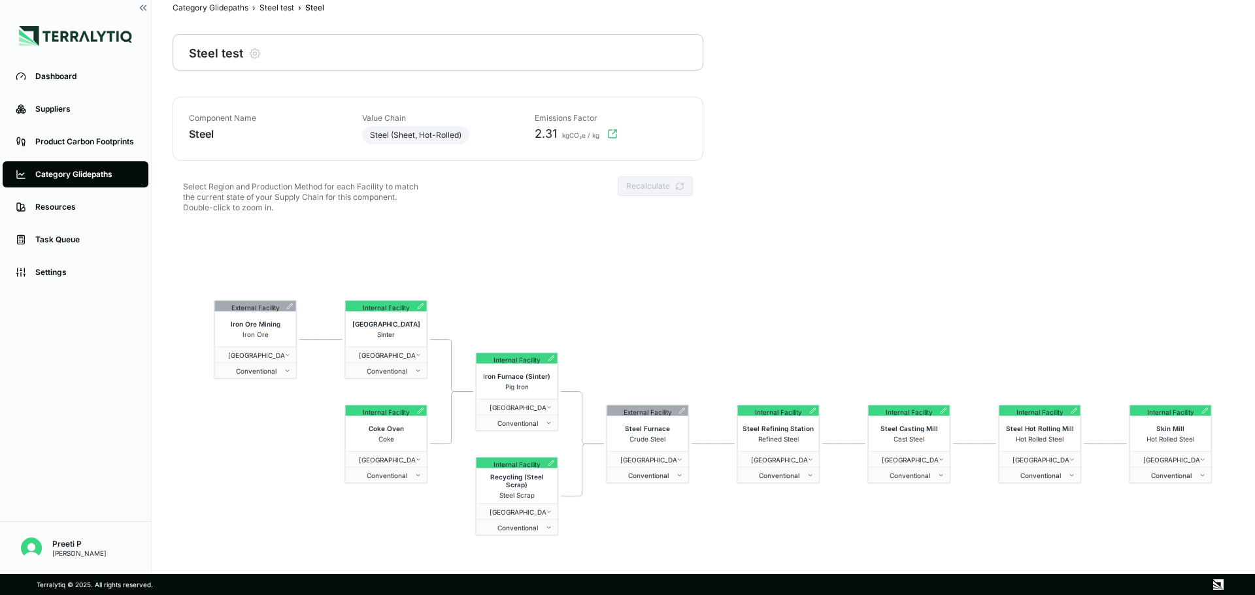
scroll to position [0, 0]
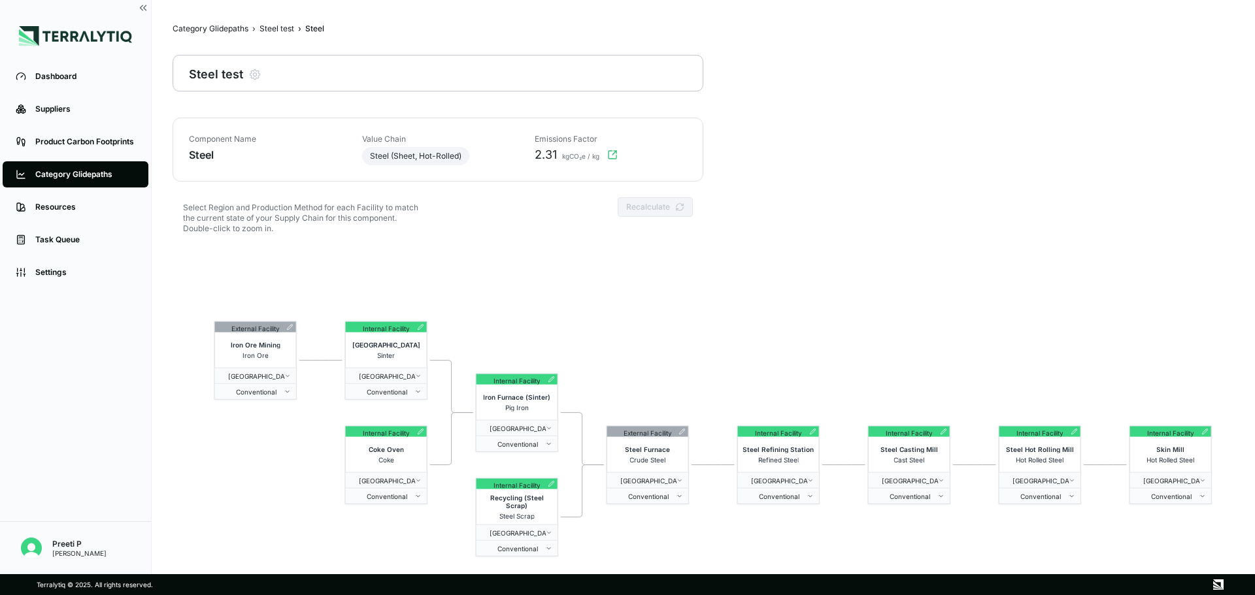
click at [283, 25] on div "Steel test" at bounding box center [276, 29] width 35 height 10
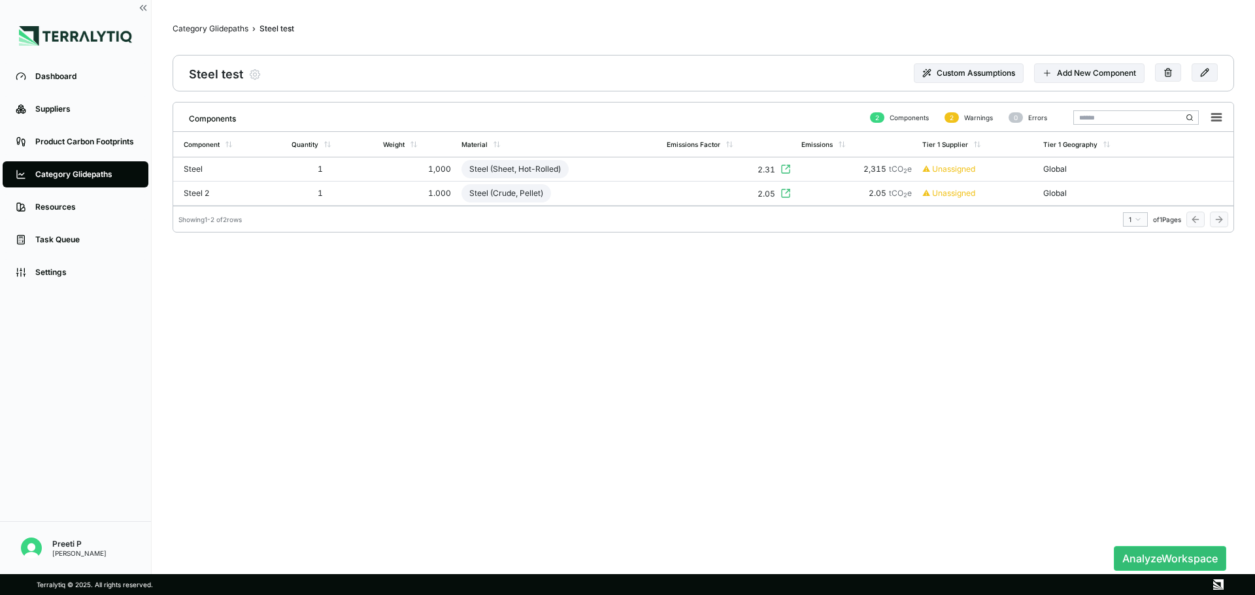
click at [836, 412] on button "Analyze Workspace" at bounding box center [1170, 558] width 112 height 25
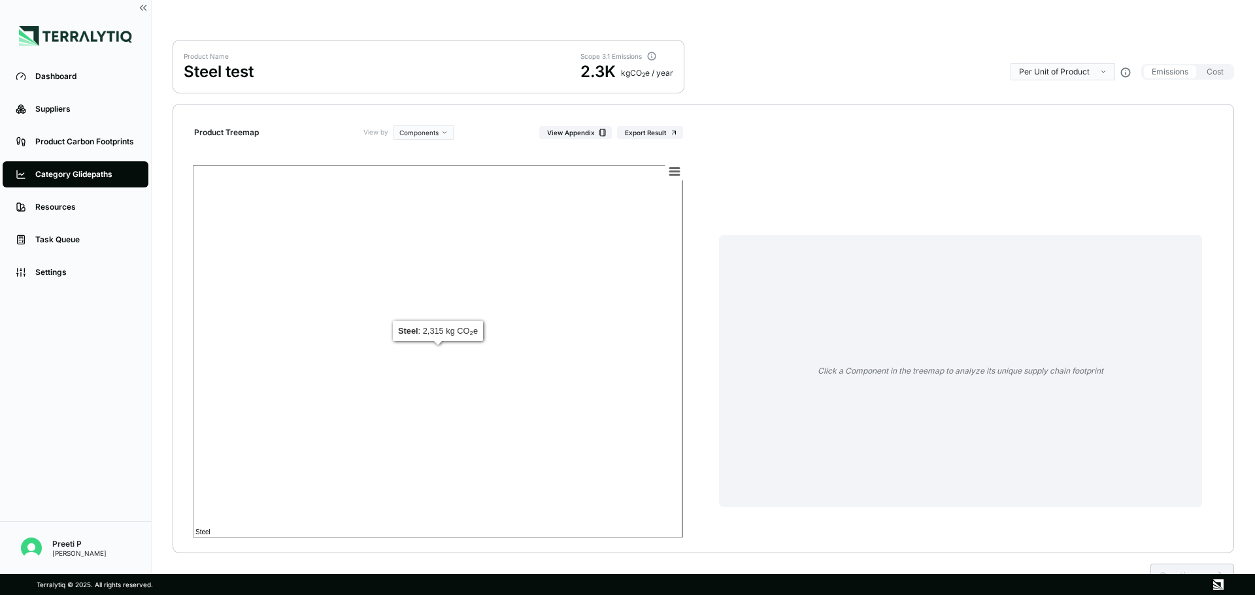
scroll to position [22, 0]
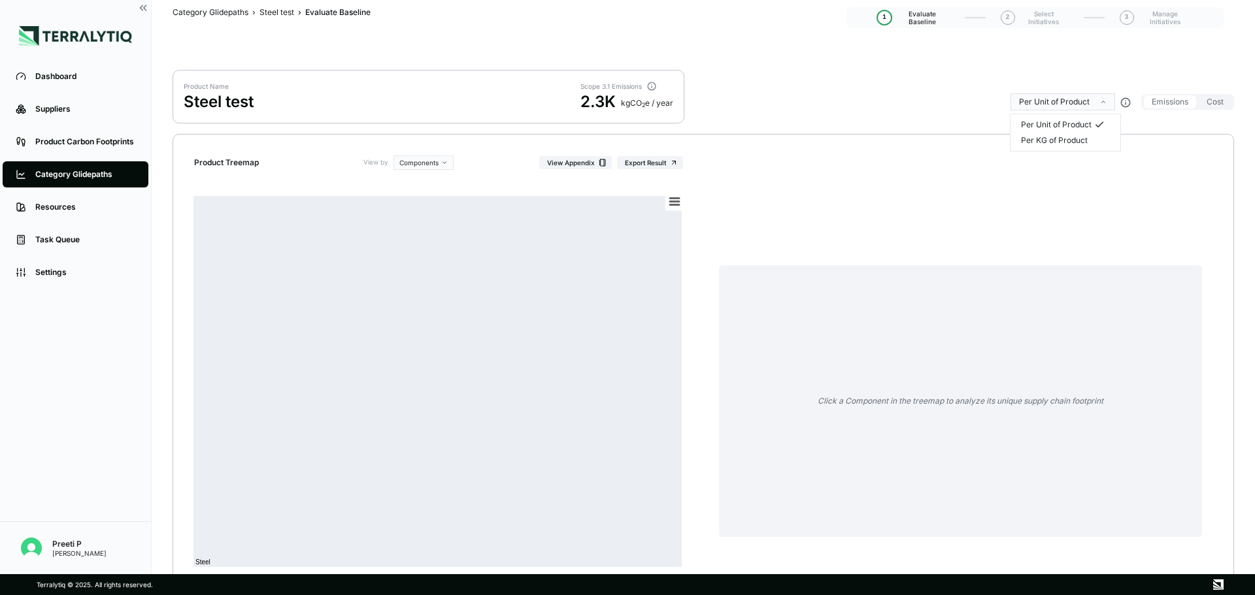
click at [836, 141] on html "Dashboard Suppliers Product Carbon Footprints Category Glidepaths Resources Tas…" at bounding box center [627, 297] width 1255 height 595
click at [273, 16] on div "Steel test" at bounding box center [276, 12] width 35 height 10
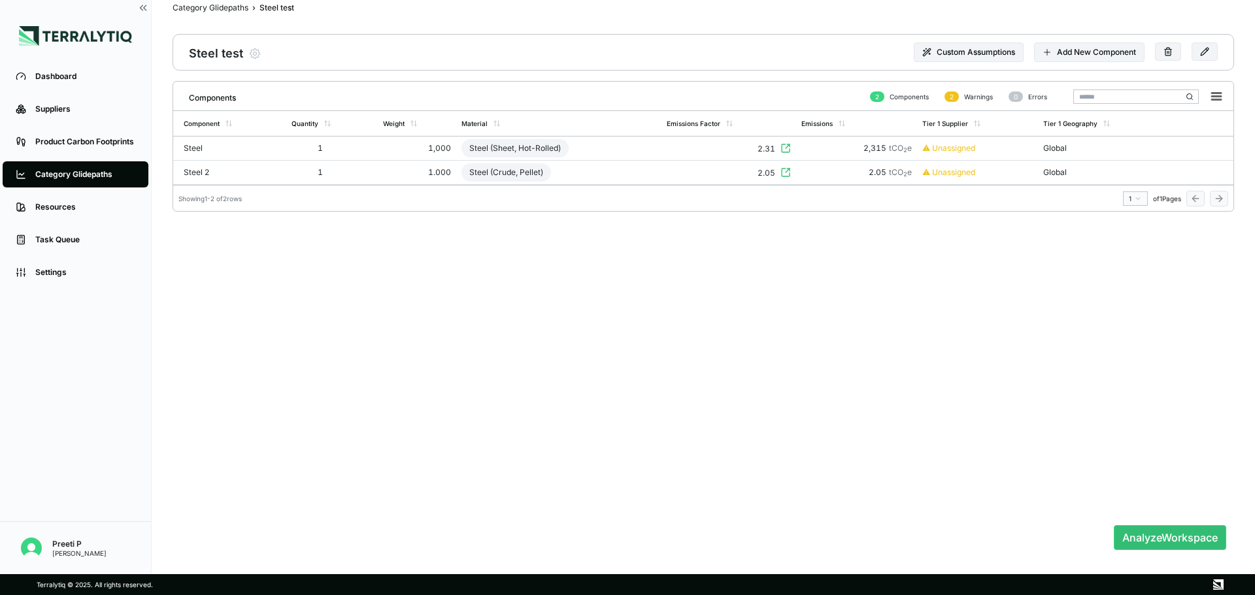
click at [318, 146] on div "1" at bounding box center [313, 148] width 42 height 10
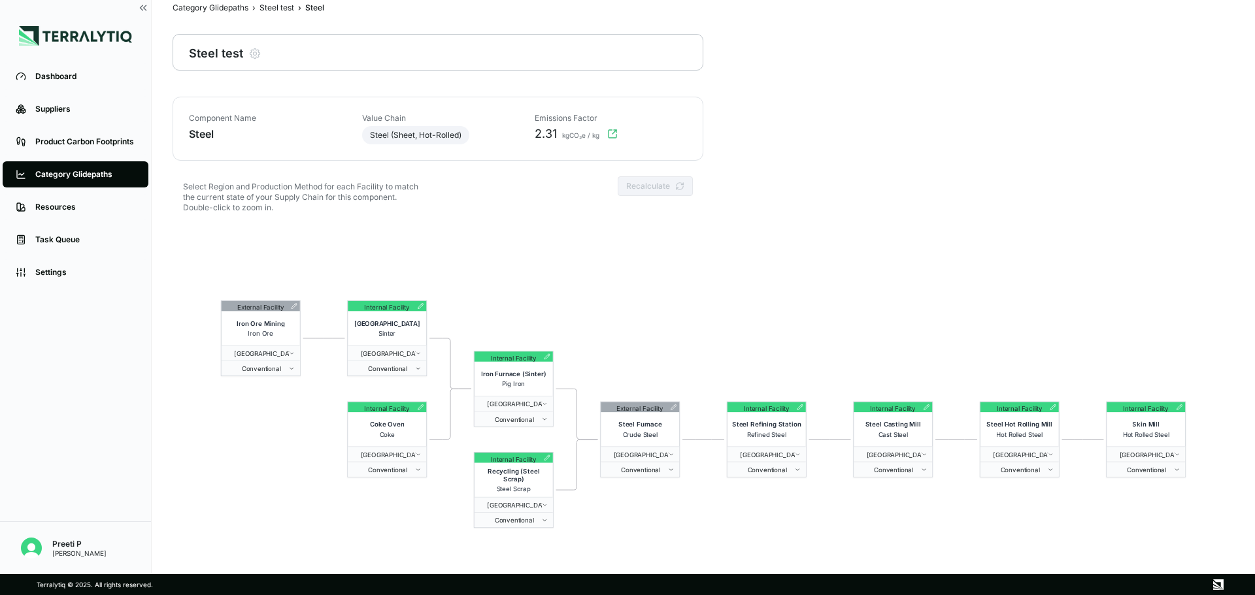
click at [271, 9] on div "Steel test" at bounding box center [276, 8] width 35 height 10
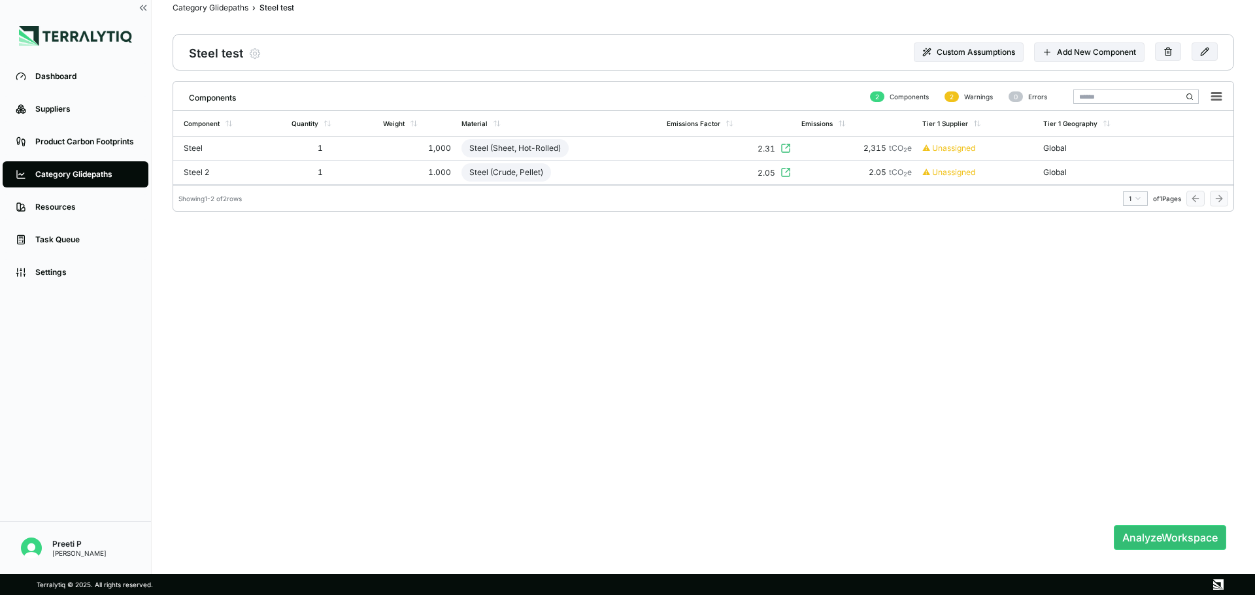
click at [836, 54] on button "Custom Assumptions" at bounding box center [969, 52] width 110 height 20
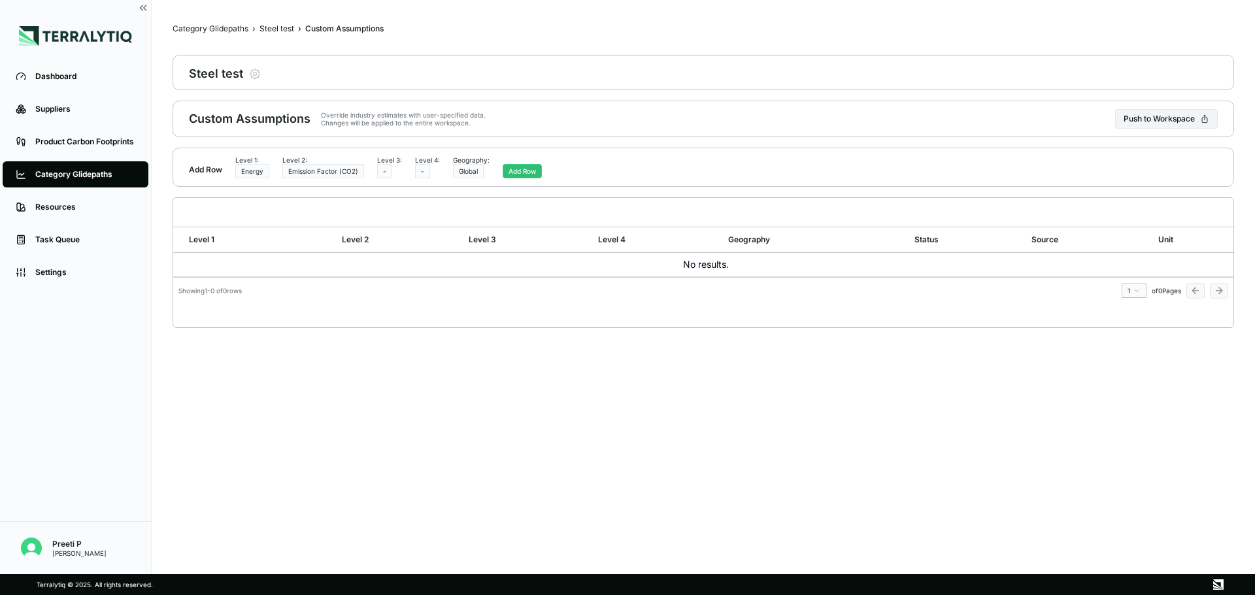
click at [275, 25] on div "Steel test" at bounding box center [276, 29] width 35 height 10
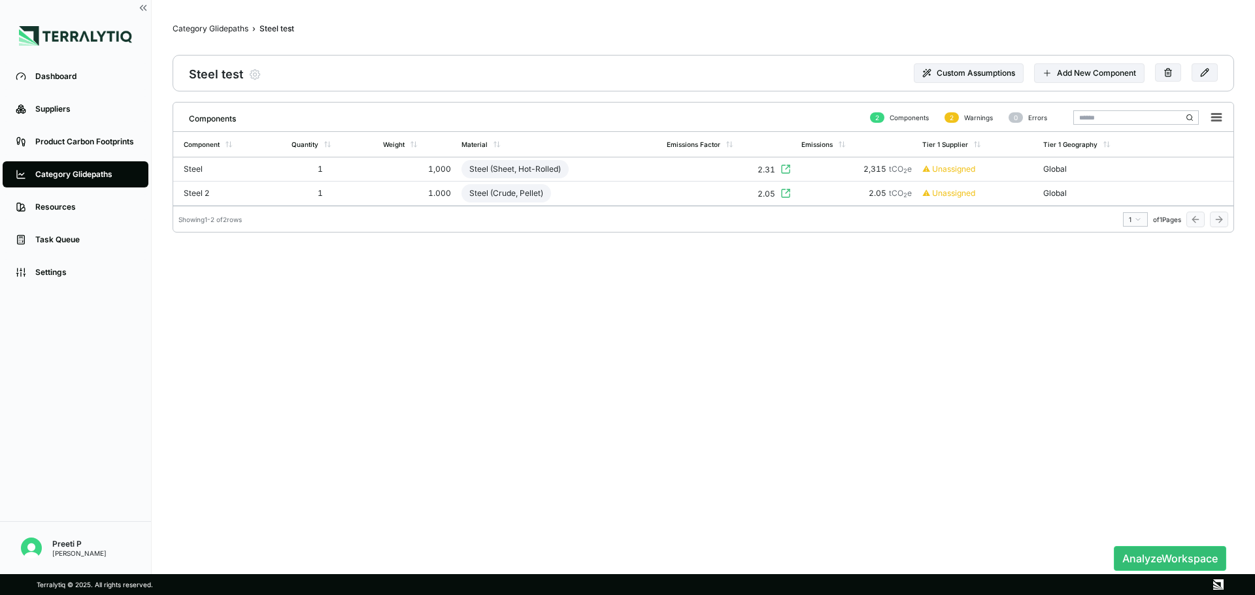
click at [836, 77] on button "Add New Component" at bounding box center [1089, 73] width 110 height 20
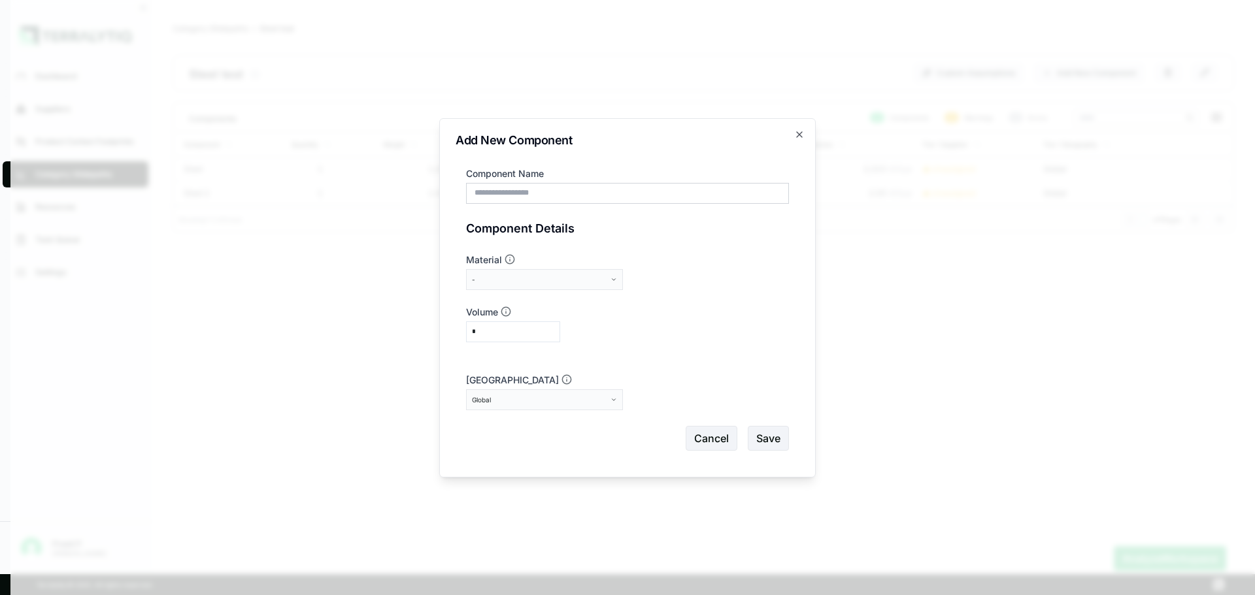
drag, startPoint x: 559, startPoint y: 337, endPoint x: 552, endPoint y: 337, distance: 6.6
click at [558, 337] on input "*" at bounding box center [513, 332] width 94 height 21
drag, startPoint x: 529, startPoint y: 331, endPoint x: 476, endPoint y: 318, distance: 54.5
click at [455, 323] on div "Add New Component Component Name Component Details Material - Volume * Primary …" at bounding box center [627, 297] width 376 height 359
click at [555, 271] on button "-" at bounding box center [544, 279] width 157 height 21
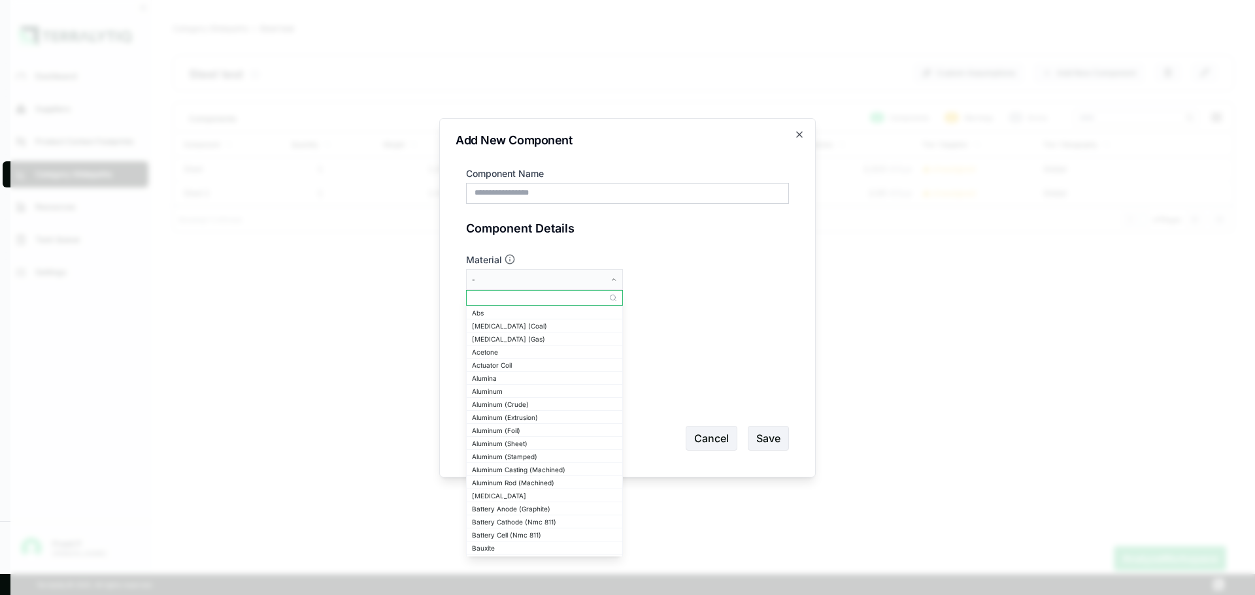
drag, startPoint x: 637, startPoint y: 261, endPoint x: 629, endPoint y: 245, distance: 18.1
click at [634, 254] on label "Material" at bounding box center [627, 260] width 323 height 13
drag, startPoint x: 740, startPoint y: 436, endPoint x: 744, endPoint y: 390, distance: 46.0
click at [739, 412] on form "Component Name Component Details Material - Volume * Primary Region Global Canc…" at bounding box center [627, 309] width 323 height 284
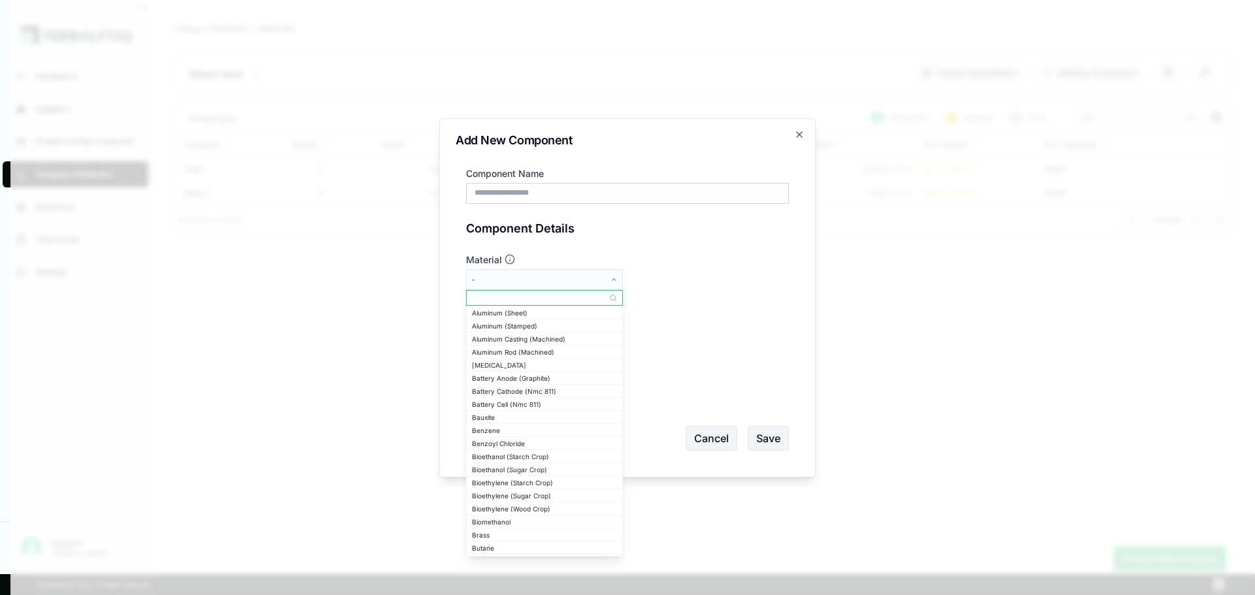
click at [520, 298] on input "text" at bounding box center [545, 298] width 156 height 16
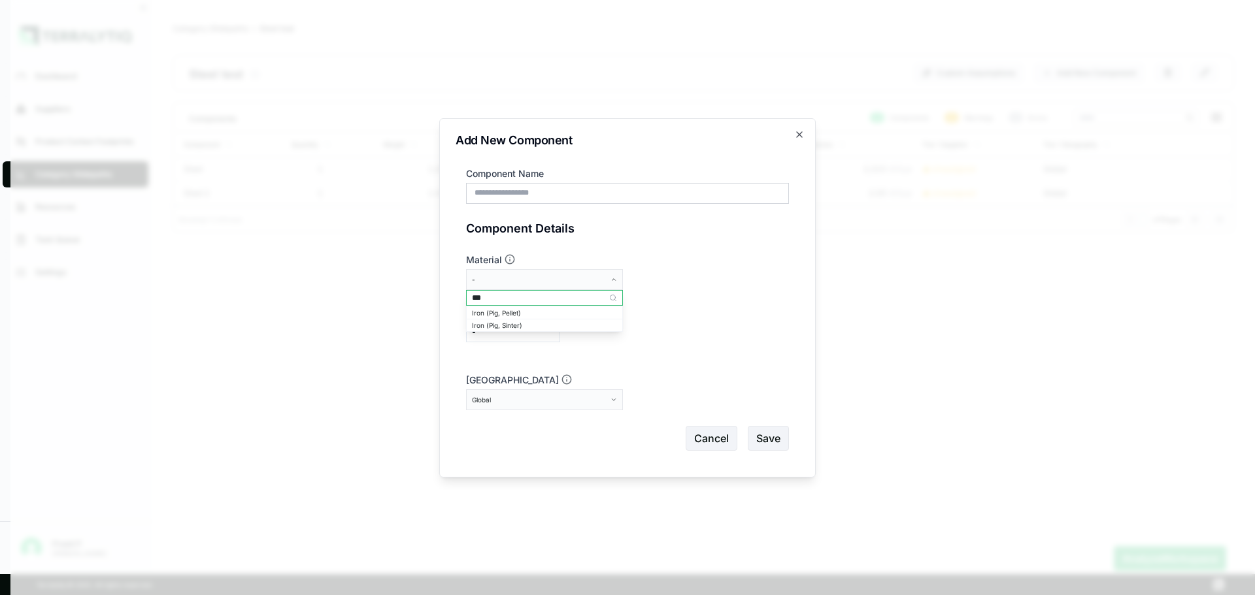
type input "***"
click at [744, 280] on div "Material -" at bounding box center [627, 272] width 323 height 37
click at [803, 135] on icon "button" at bounding box center [799, 134] width 10 height 10
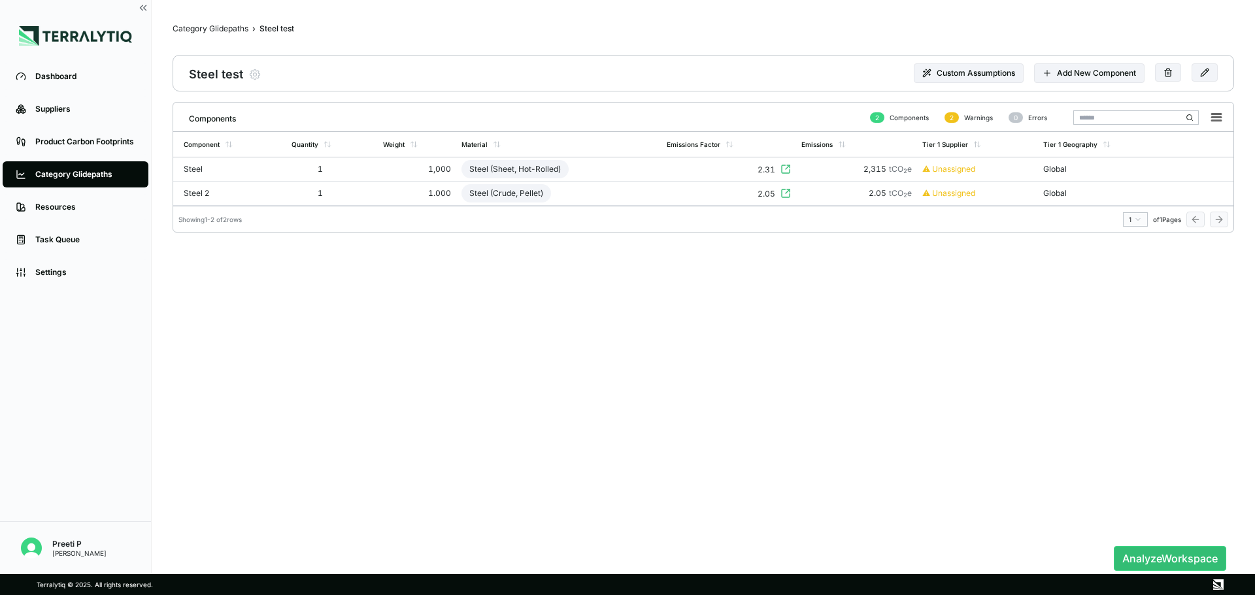
click at [573, 310] on div "Components 2 Components 2 Warnings 0 Errors Component Quantity Weight Material …" at bounding box center [703, 319] width 1061 height 434
click at [418, 174] on div "1,000" at bounding box center [417, 169] width 68 height 10
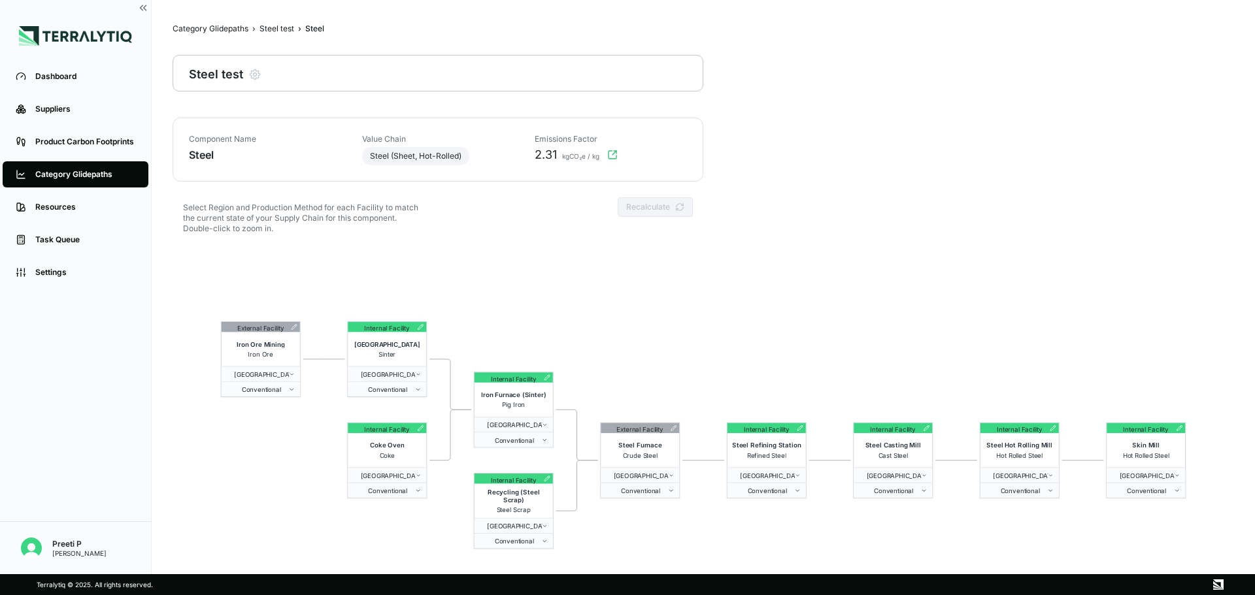
click at [275, 28] on div "Steel test" at bounding box center [276, 29] width 35 height 10
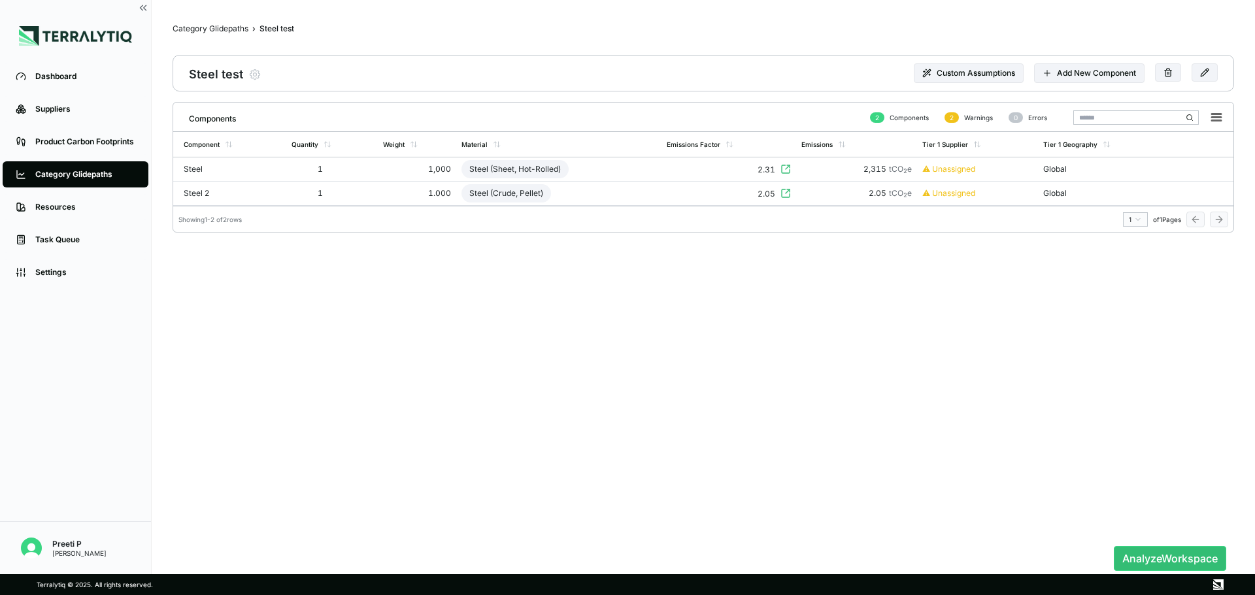
click at [836, 112] on rect at bounding box center [1216, 118] width 18 height 18
drag, startPoint x: 1097, startPoint y: 467, endPoint x: 965, endPoint y: 159, distance: 335.0
click at [836, 412] on div "Components 2 Components 2 Warnings 0 Errors Component Quantity Weight Material …" at bounding box center [703, 319] width 1061 height 434
click at [836, 66] on button "Add New Component" at bounding box center [1089, 73] width 110 height 20
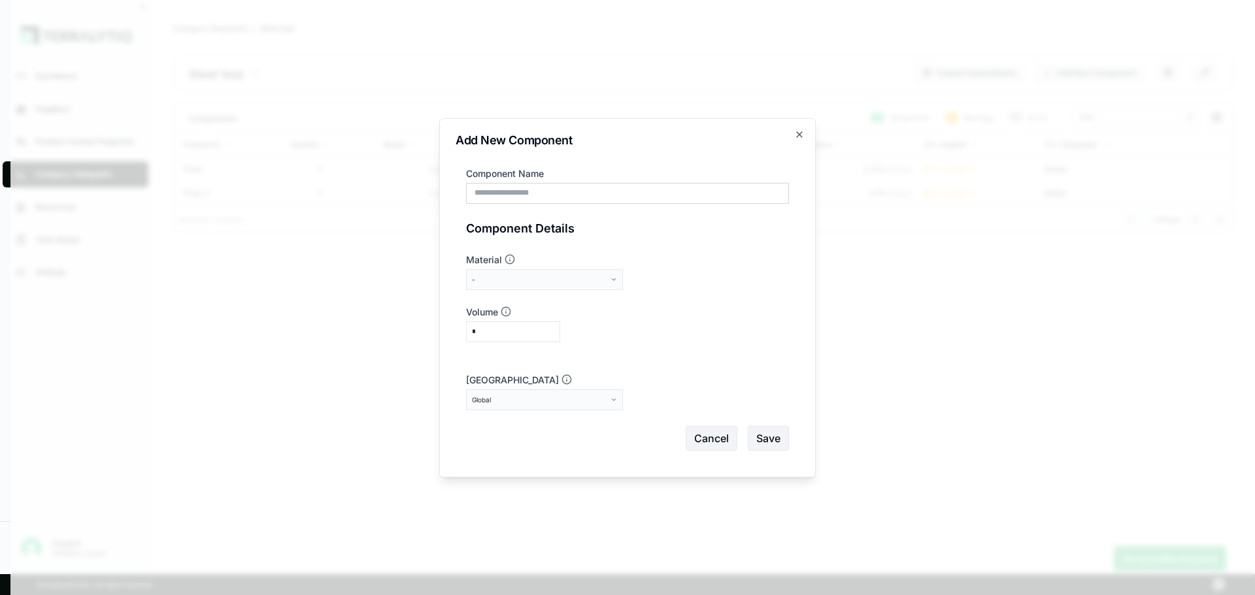
drag, startPoint x: 526, startPoint y: 329, endPoint x: 517, endPoint y: 320, distance: 12.5
click at [525, 328] on input "*" at bounding box center [513, 332] width 94 height 21
click at [799, 137] on icon "button" at bounding box center [799, 134] width 10 height 10
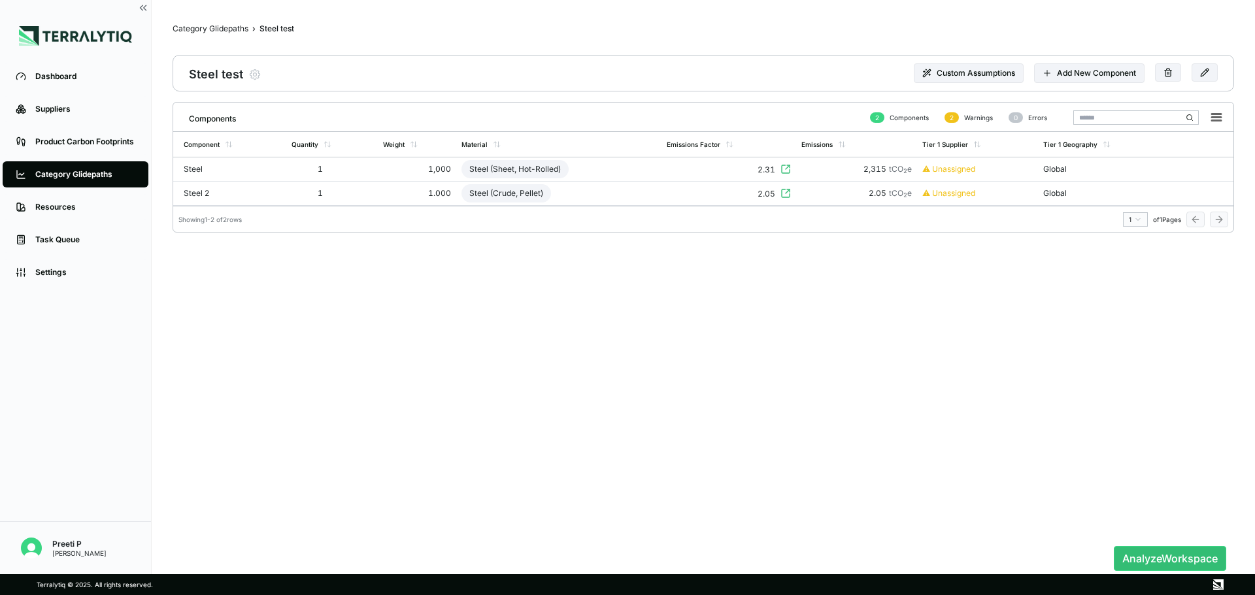
click at [468, 311] on div "Components 2 Components 2 Warnings 0 Errors Component Quantity Weight Material …" at bounding box center [703, 319] width 1061 height 434
click at [836, 350] on div "Components 2 Components 2 Warnings 0 Errors Component Quantity Weight Material …" at bounding box center [703, 319] width 1061 height 434
click at [580, 406] on div "Components 2 Components 2 Warnings 0 Errors Component Quantity Weight Material …" at bounding box center [703, 319] width 1061 height 434
click at [836, 412] on button "Analyze Workspace" at bounding box center [1170, 558] width 112 height 25
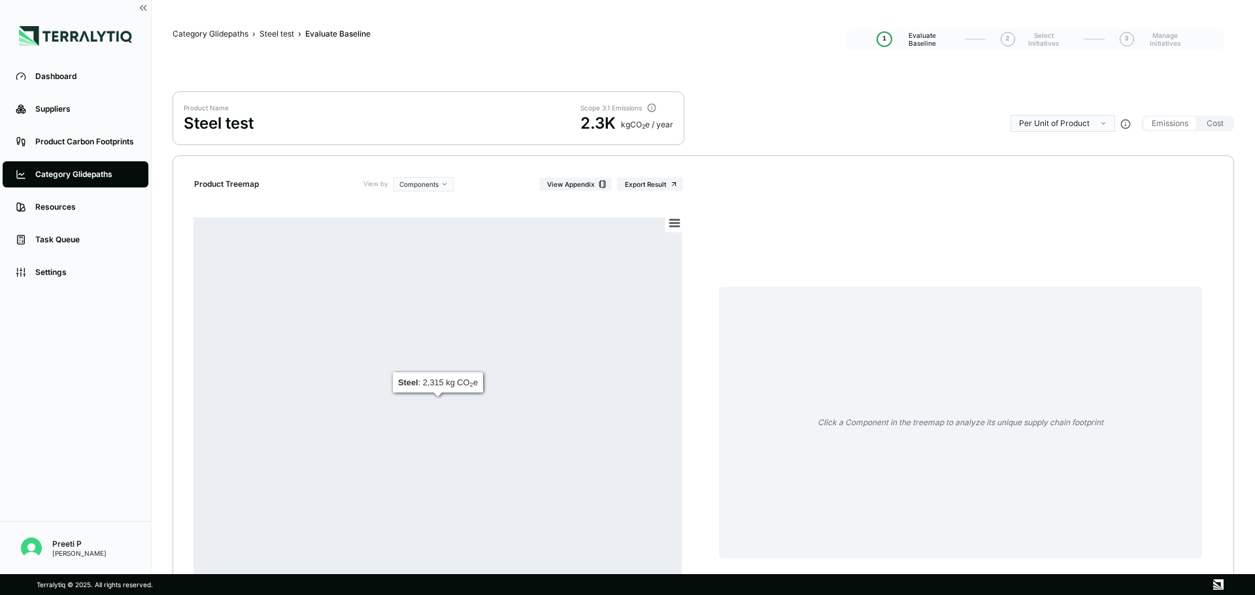
scroll to position [65, 0]
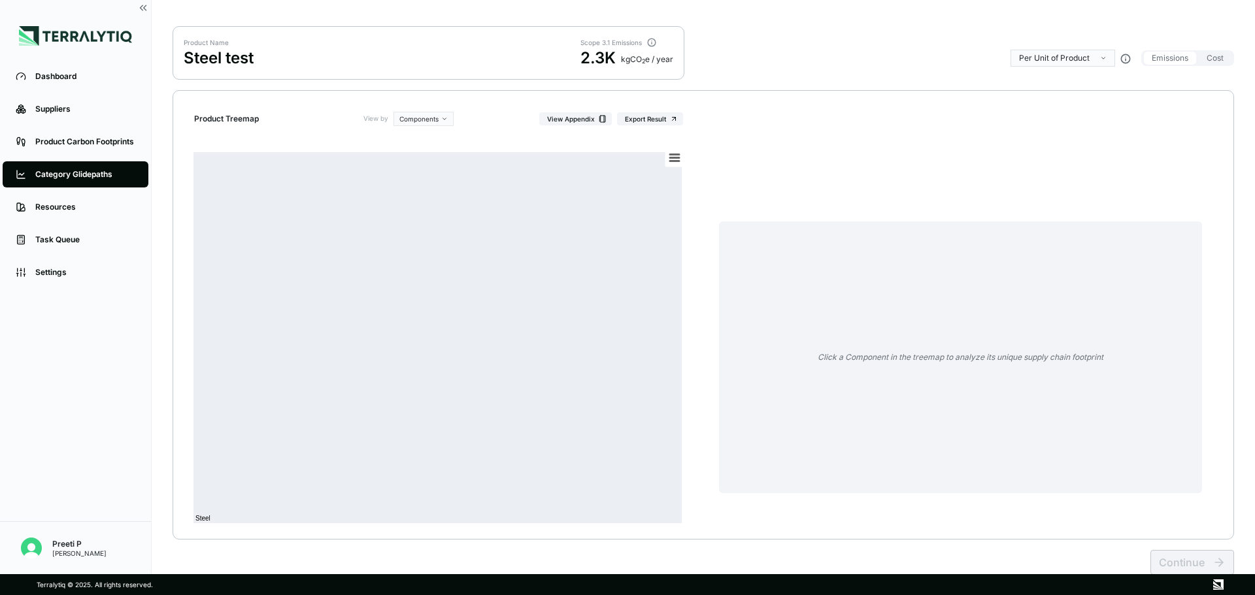
click at [836, 54] on button "Emissions" at bounding box center [1170, 58] width 52 height 13
drag, startPoint x: 1233, startPoint y: 56, endPoint x: 1221, endPoint y: 58, distance: 12.1
click at [836, 56] on div "Emissions Cost" at bounding box center [1187, 58] width 93 height 16
click at [836, 59] on button "Cost" at bounding box center [1215, 58] width 33 height 13
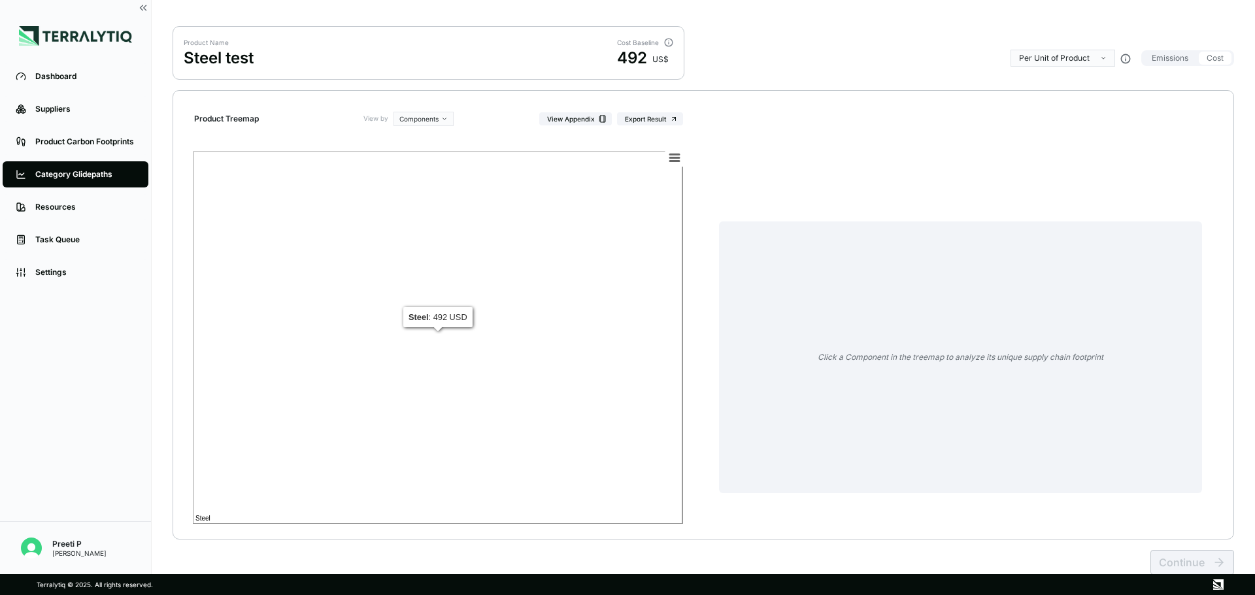
click at [401, 340] on rect at bounding box center [438, 338] width 490 height 373
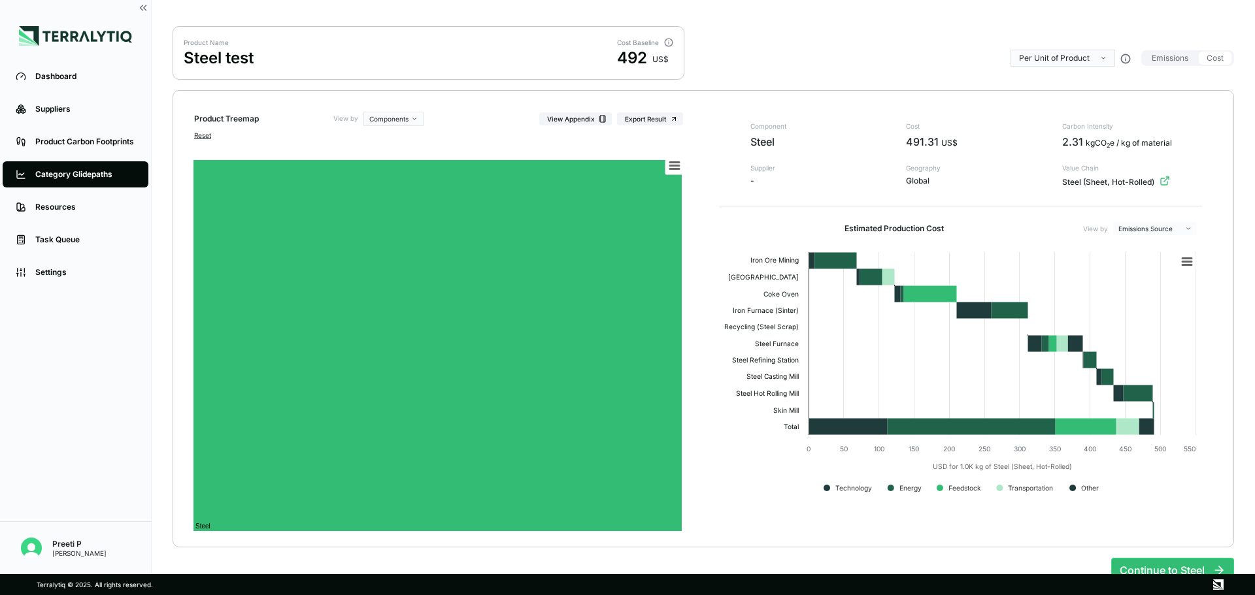
click at [836, 412] on button "Continue to Steel" at bounding box center [1172, 570] width 123 height 25
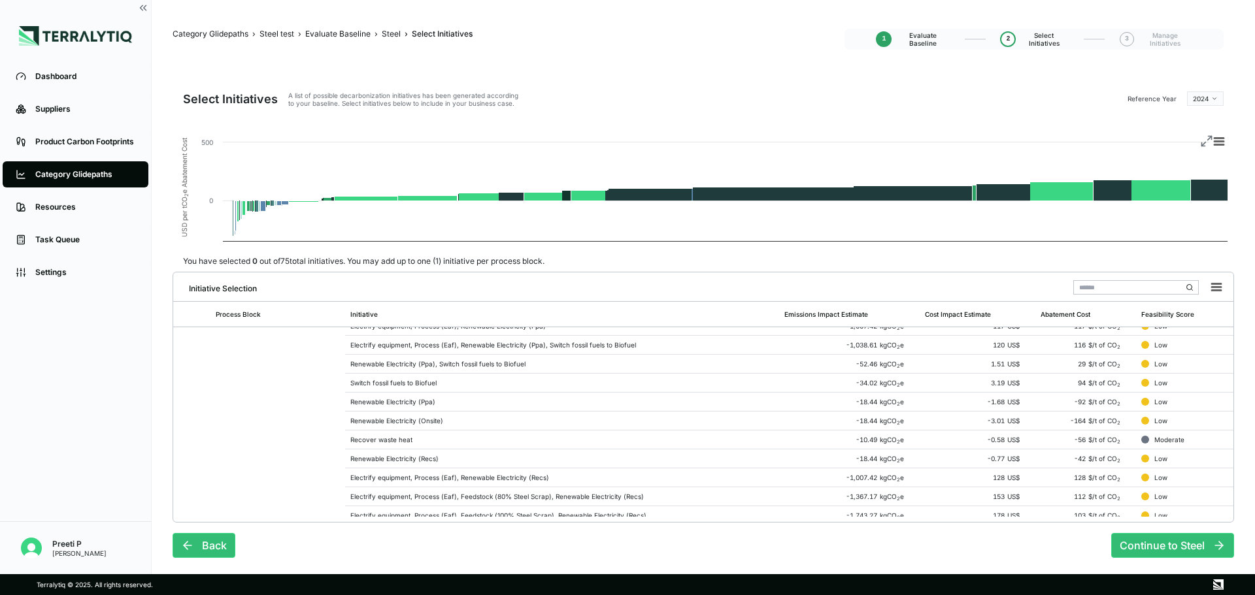
scroll to position [980, 0]
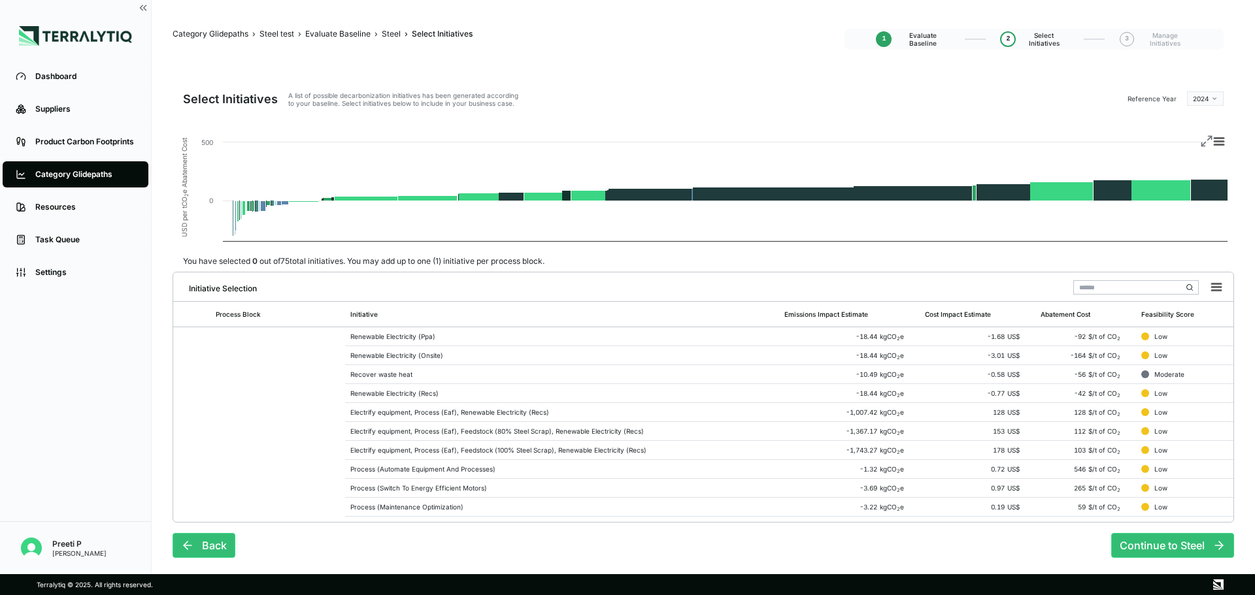
click at [413, 403] on td "Renewable Electricity (Recs)" at bounding box center [562, 393] width 434 height 19
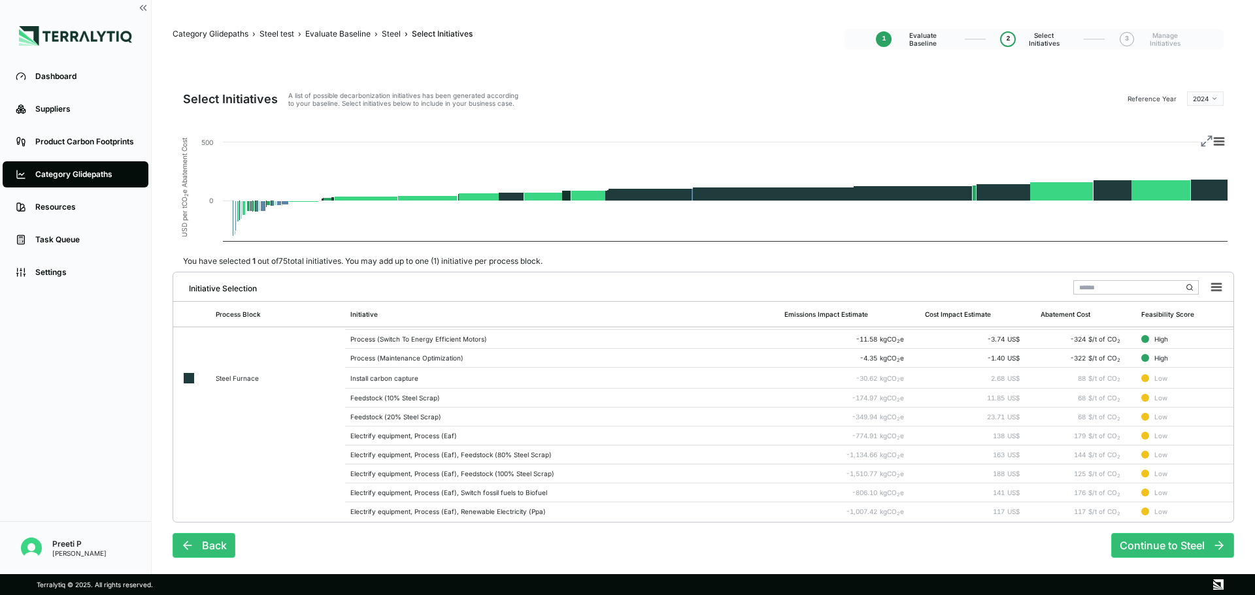
scroll to position [719, 0]
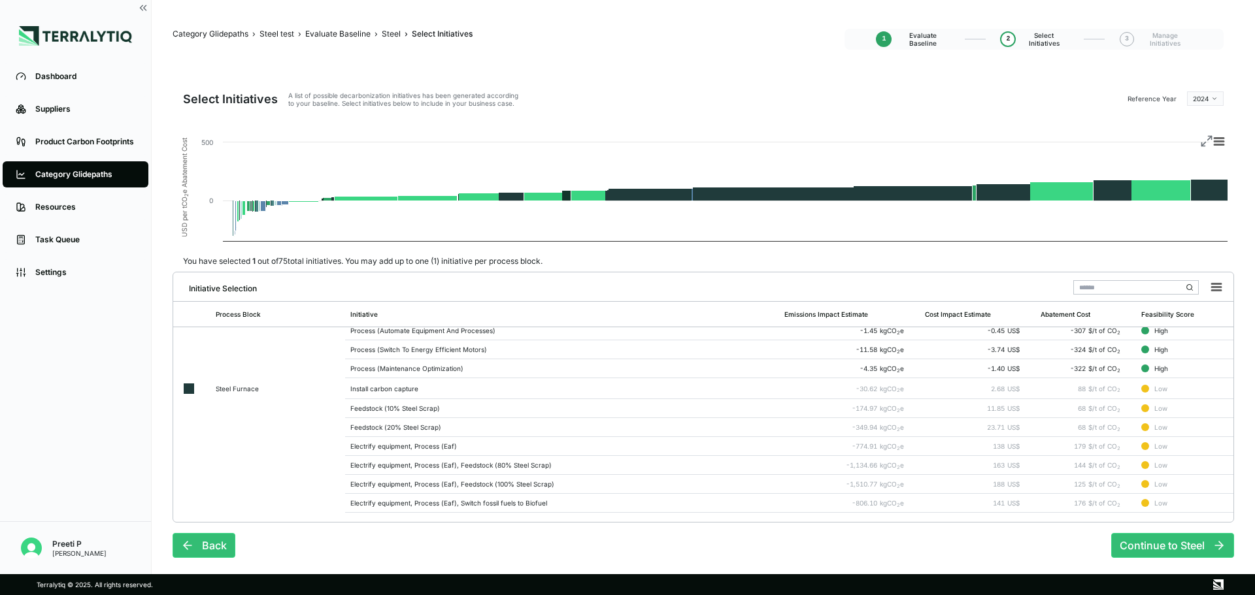
click at [477, 382] on td "Install carbon capture" at bounding box center [562, 388] width 434 height 21
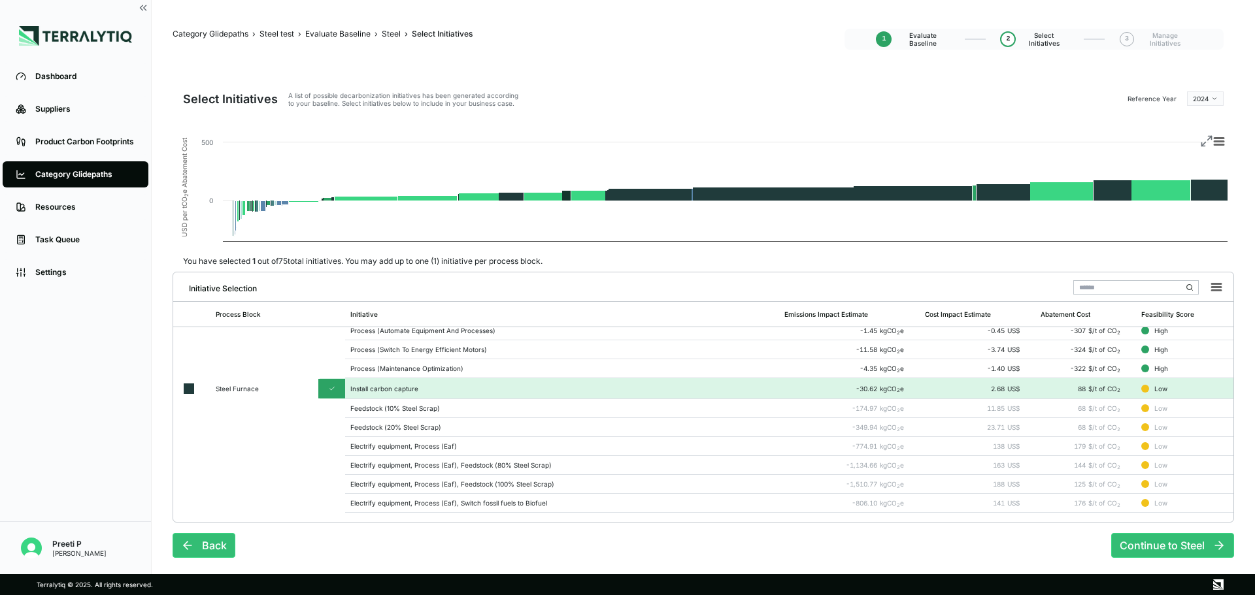
click at [516, 336] on td "Process (Automate Equipment And Processes)" at bounding box center [562, 331] width 434 height 19
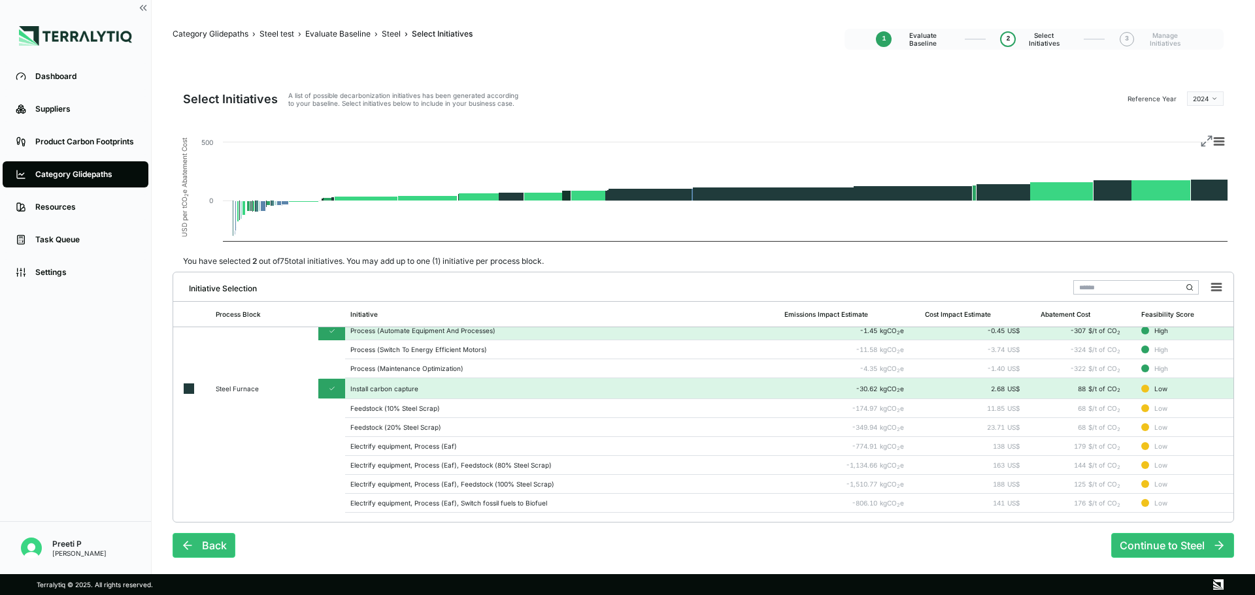
click at [836, 412] on button "Continue to Steel" at bounding box center [1172, 545] width 123 height 25
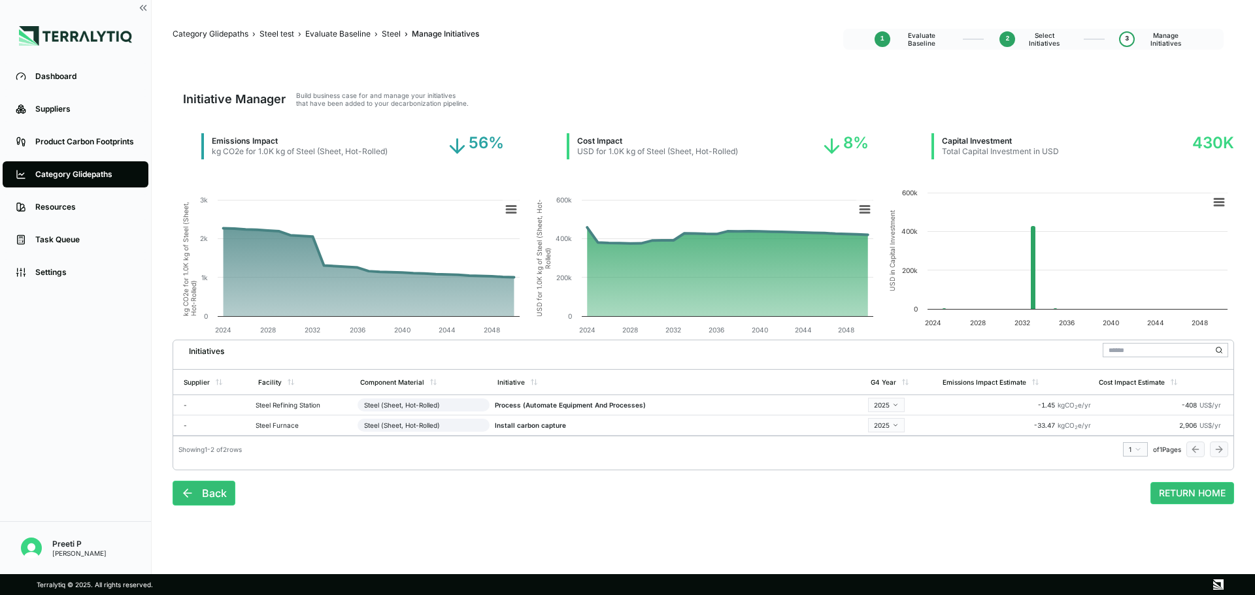
click at [772, 116] on div "Initiative Manager Build business case for and manage your initiatives that hav…" at bounding box center [703, 106] width 1061 height 29
click at [836, 400] on html "Dashboard Suppliers Product Carbon Footprints Category Glidepaths Resources Tas…" at bounding box center [627, 297] width 1255 height 595
click at [836, 412] on div "2026" at bounding box center [911, 458] width 77 height 16
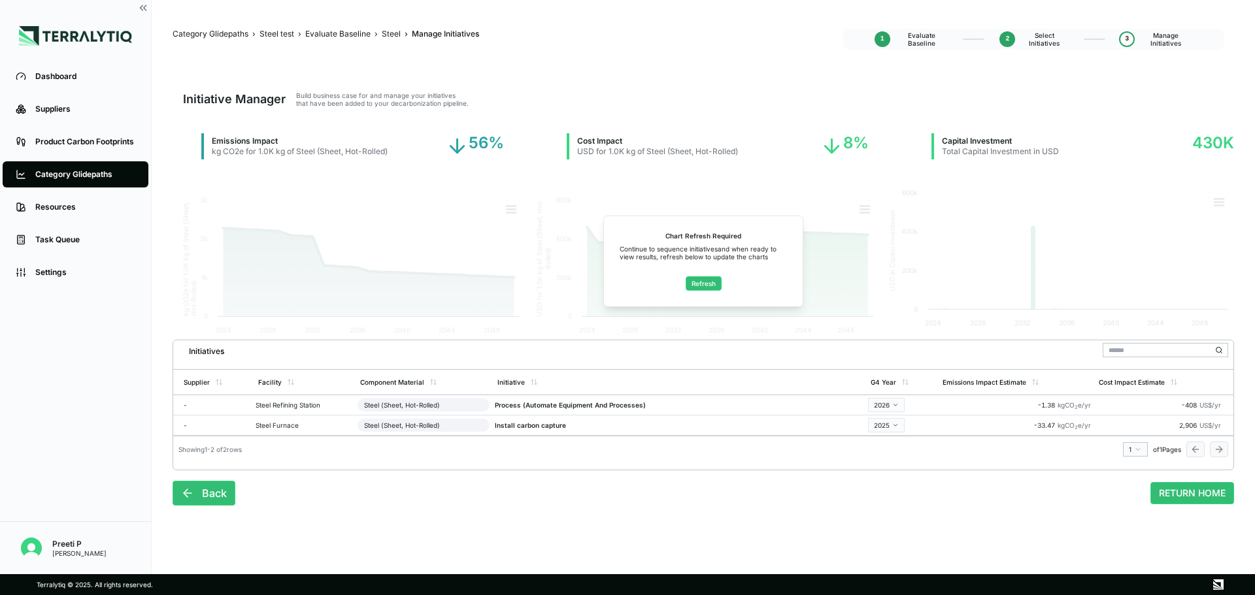
click at [699, 285] on button "Refresh" at bounding box center [704, 283] width 36 height 14
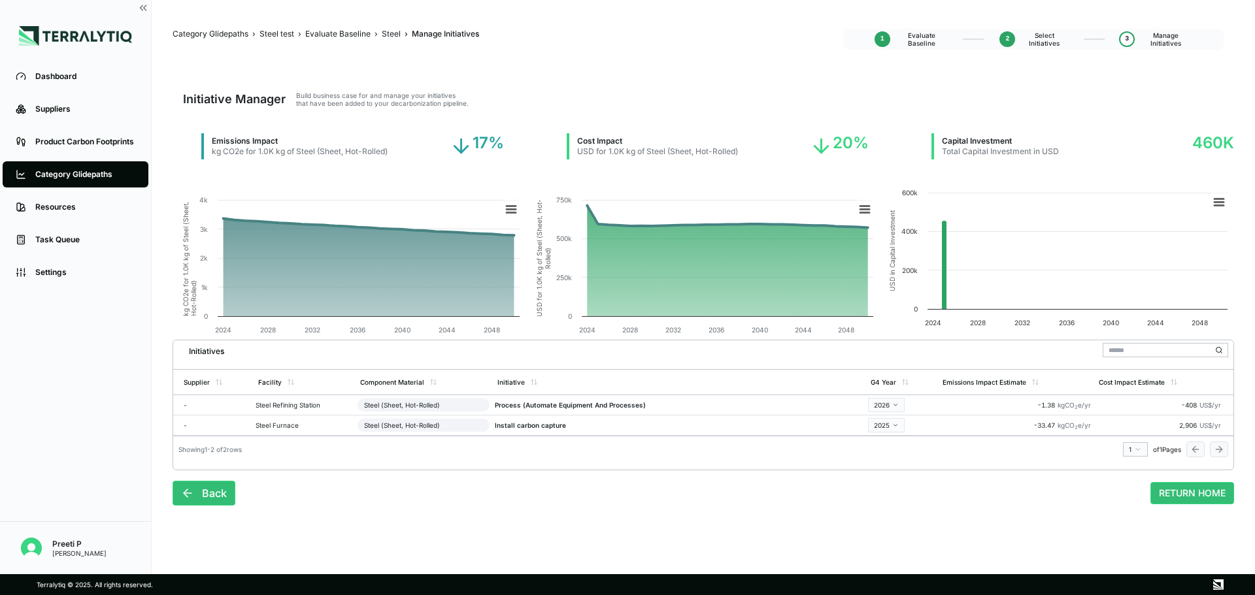
click at [371, 412] on main "Category Glidepaths › Steel test › Evaluate Baseline › Steel Steel › Manage Ini…" at bounding box center [703, 287] width 1103 height 575
click at [282, 37] on div "Steel test" at bounding box center [276, 34] width 35 height 10
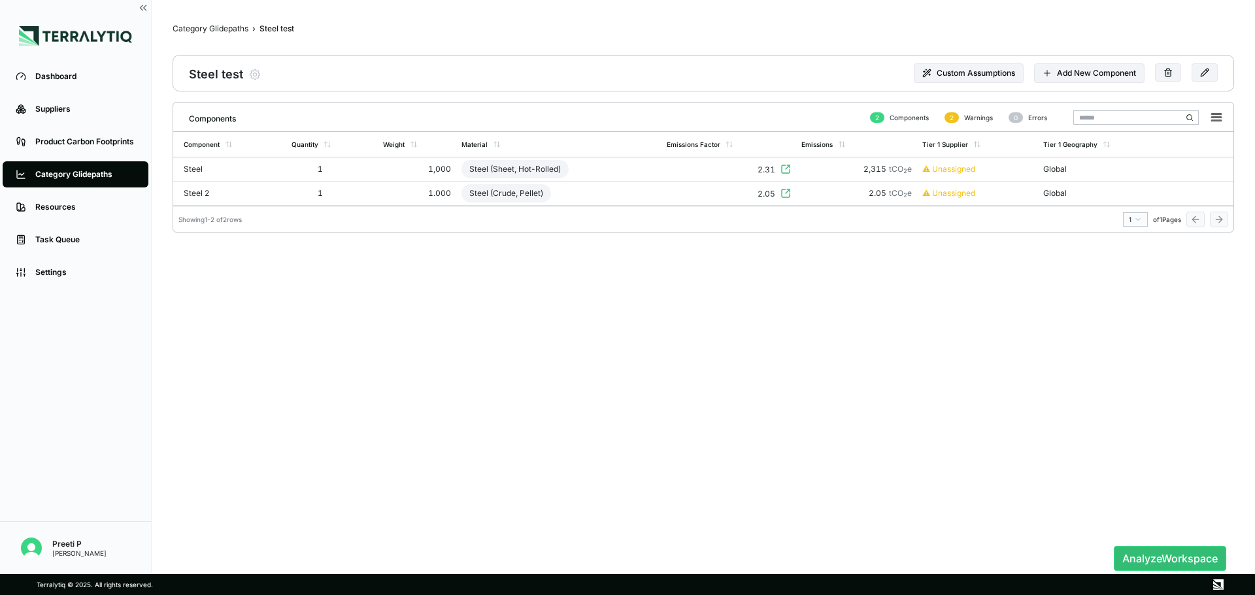
click at [240, 171] on div "Steel" at bounding box center [215, 169] width 63 height 10
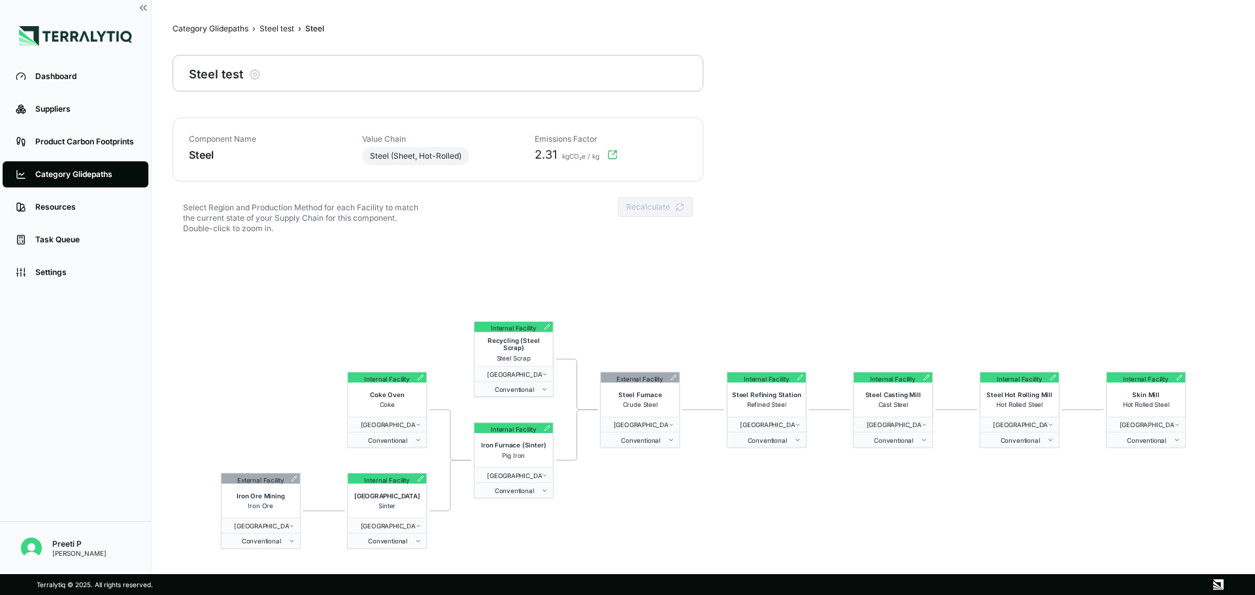
click at [512, 332] on div "Recycling (Steel Scrap) Steel Scrap" at bounding box center [514, 349] width 78 height 34
click at [544, 330] on icon at bounding box center [547, 327] width 7 height 7
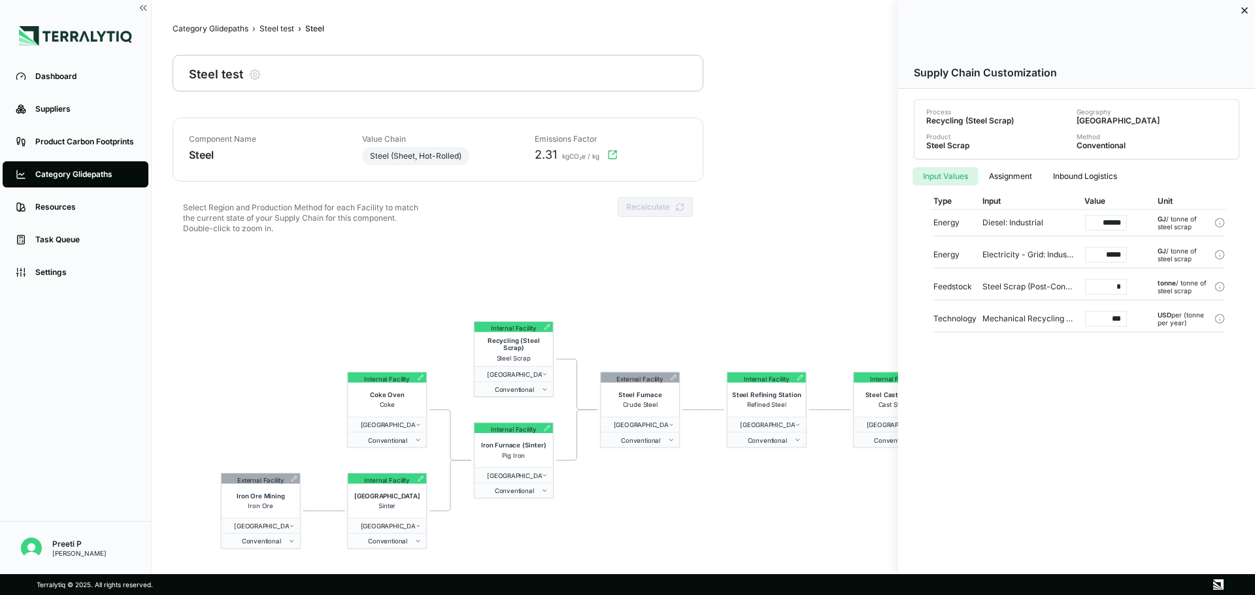
click at [836, 225] on div "Diesel: Industrial" at bounding box center [1028, 223] width 92 height 10
click at [836, 221] on div "Diesel: Industrial" at bounding box center [1028, 223] width 92 height 10
click at [836, 412] on div "Supply Chain Customization Process Recycling (Steel Scrap) Geography [GEOGRAPHI…" at bounding box center [1076, 287] width 357 height 575
click at [836, 227] on div "Diesel: Industrial" at bounding box center [1028, 223] width 92 height 10
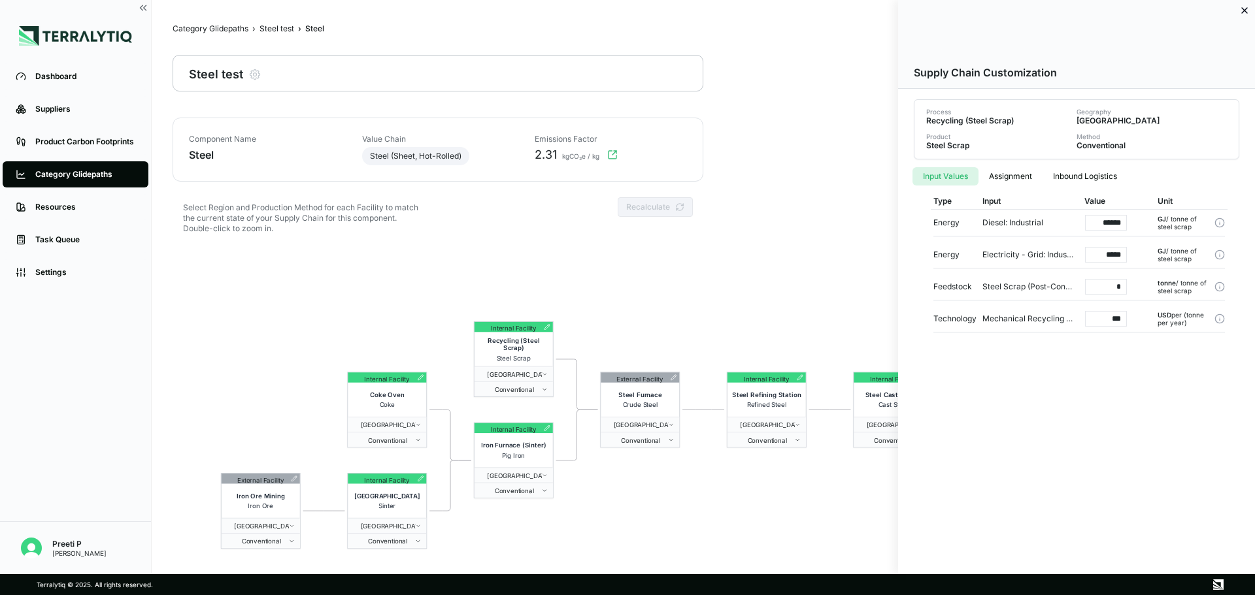
click at [836, 227] on div "Diesel: Industrial" at bounding box center [1028, 223] width 92 height 10
click at [836, 183] on button "Assignment" at bounding box center [1010, 176] width 64 height 18
click at [836, 174] on button "Input Values" at bounding box center [945, 176] width 66 height 18
click at [836, 214] on div "Energy Diesel: Industrial ****** GJ / tonne of steel scrap" at bounding box center [1079, 223] width 292 height 27
click at [836, 248] on div "Energy Electricity - Grid: Industrial ***** GJ / tonne of steel scrap" at bounding box center [1079, 255] width 292 height 27
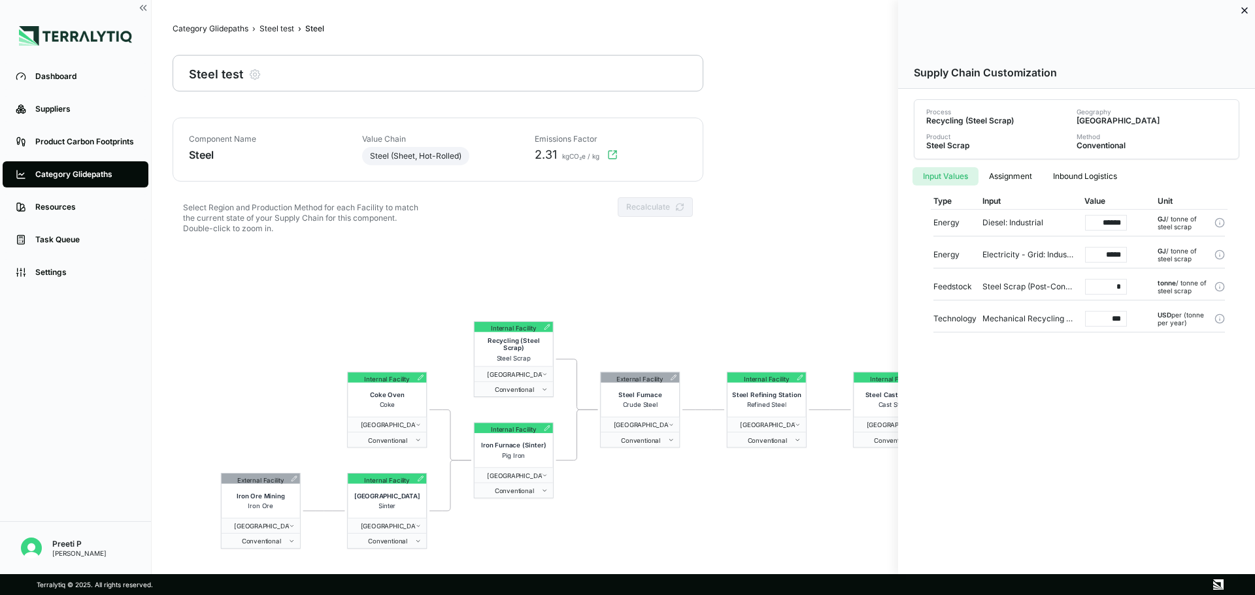
click at [836, 229] on div "Energy Diesel: Industrial ****** GJ / tonne of steel scrap" at bounding box center [1079, 223] width 292 height 27
click at [792, 184] on div at bounding box center [627, 297] width 1255 height 595
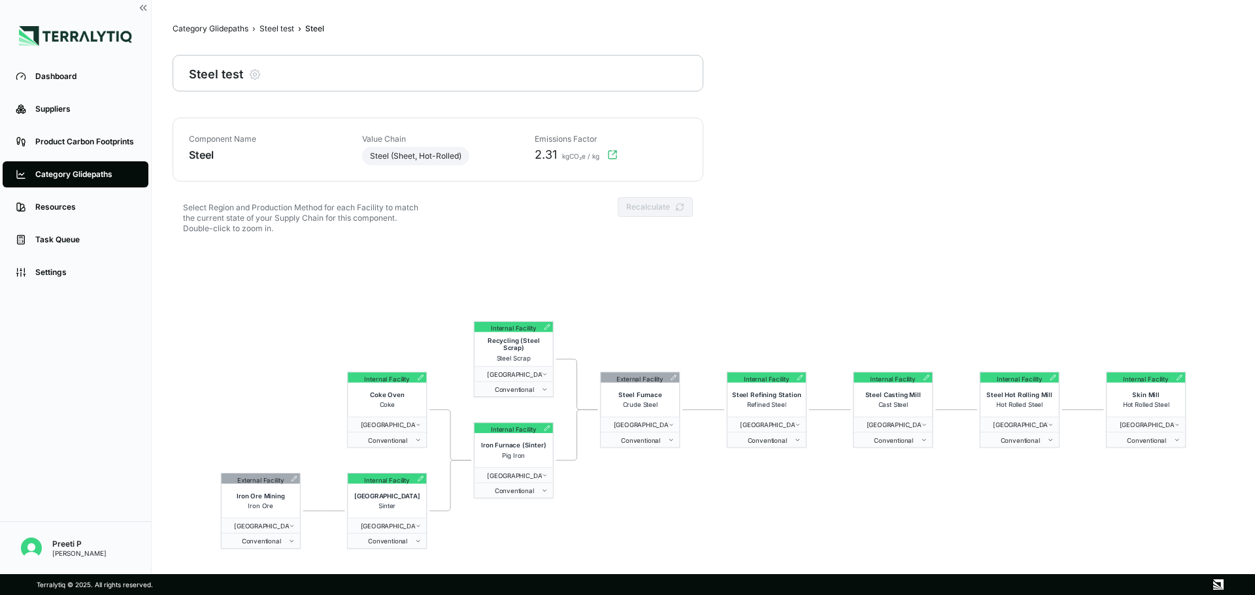
click at [276, 29] on div "Steel test" at bounding box center [276, 29] width 35 height 10
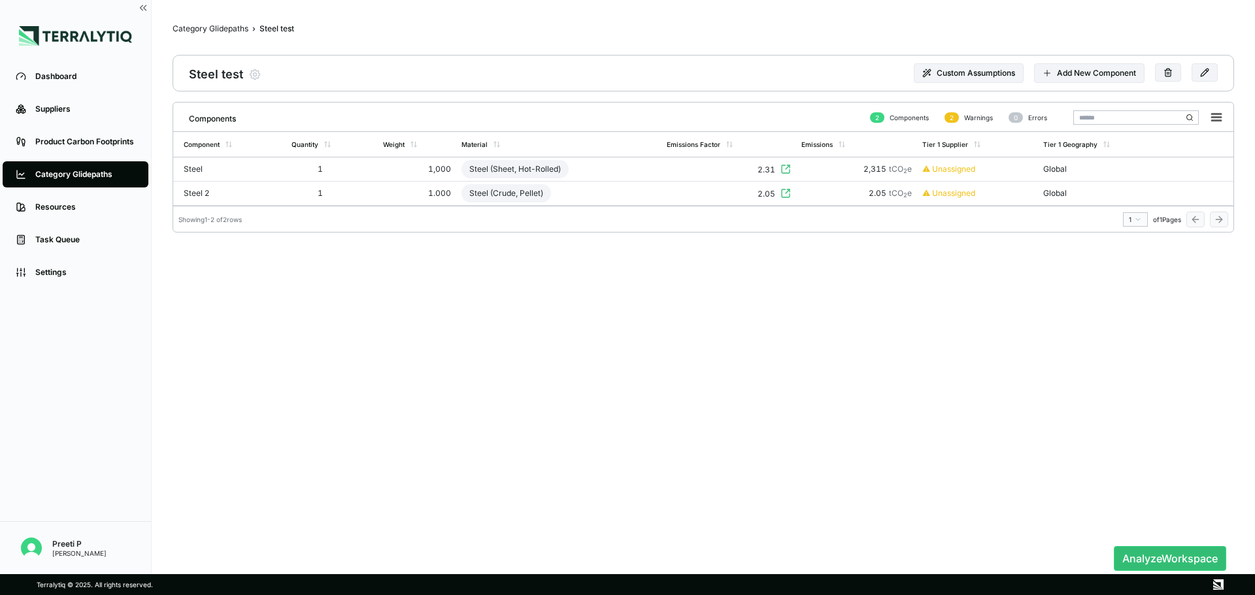
click at [836, 78] on button "Custom Assumptions" at bounding box center [969, 73] width 110 height 20
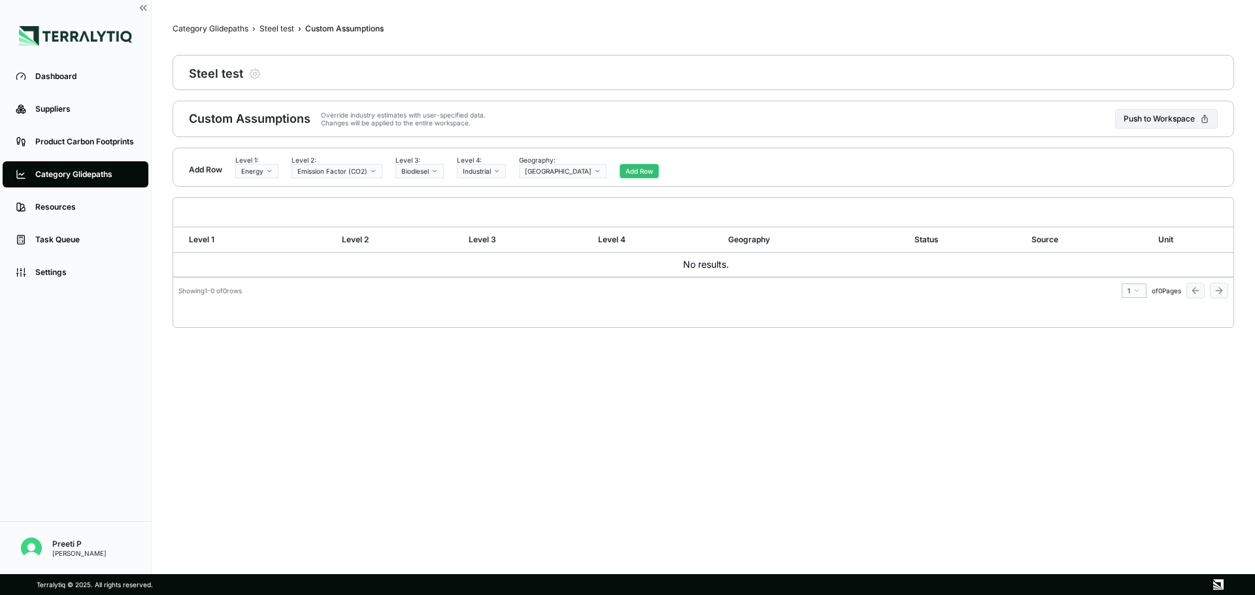
click at [312, 369] on html "Dashboard Suppliers Product Carbon Footprints Category Glidepaths Resources Tas…" at bounding box center [627, 297] width 1255 height 595
click at [342, 125] on div "Override industry estimates with user-specified data. Changes will be applied t…" at bounding box center [440, 119] width 261 height 16
click at [426, 174] on html "Dashboard Suppliers Product Carbon Footprints Category Glidepaths Resources Tas…" at bounding box center [627, 297] width 1255 height 595
click at [490, 171] on html "Dashboard Suppliers Product Carbon Footprints Category Glidepaths Resources Tas…" at bounding box center [627, 297] width 1255 height 595
click at [533, 172] on html "Dashboard Suppliers Product Carbon Footprints Category Glidepaths Resources Tas…" at bounding box center [627, 297] width 1255 height 595
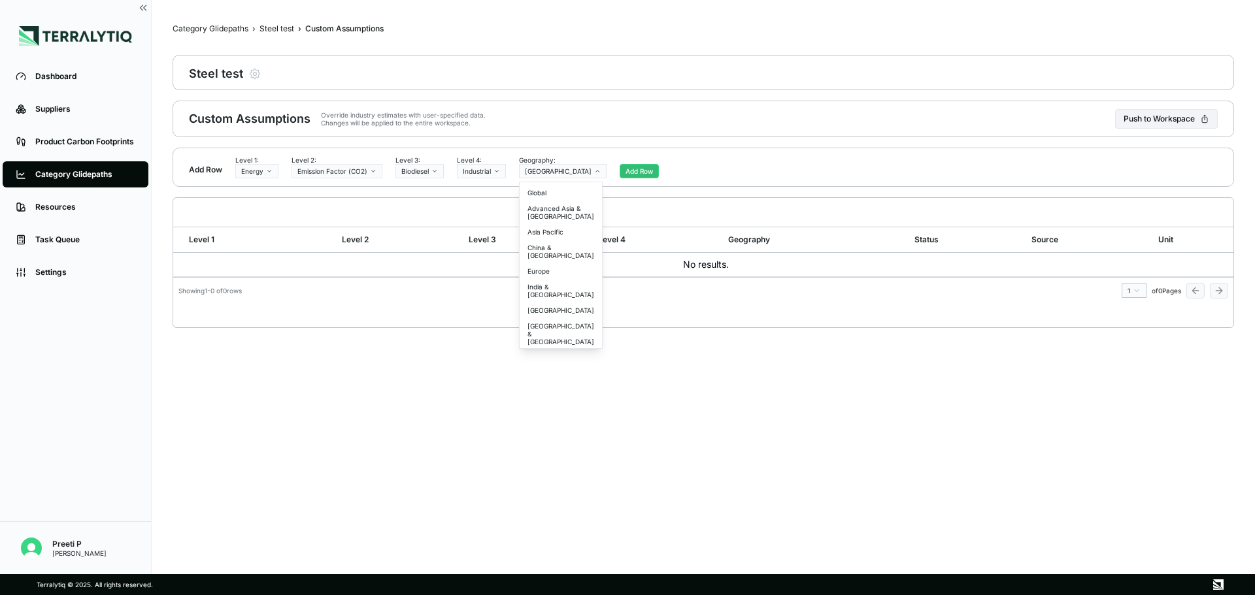
click at [490, 172] on html "Dashboard Suppliers Product Carbon Footprints Category Glidepaths Resources Tas…" at bounding box center [627, 297] width 1255 height 595
click at [335, 171] on html "Dashboard Suppliers Product Carbon Footprints Category Glidepaths Resources Tas…" at bounding box center [627, 297] width 1255 height 595
click at [353, 173] on html "Dashboard Suppliers Product Carbon Footprints Category Glidepaths Resources Tas…" at bounding box center [627, 297] width 1255 height 595
click at [412, 176] on html "Dashboard Suppliers Product Carbon Footprints Category Glidepaths Resources Tas…" at bounding box center [627, 297] width 1255 height 595
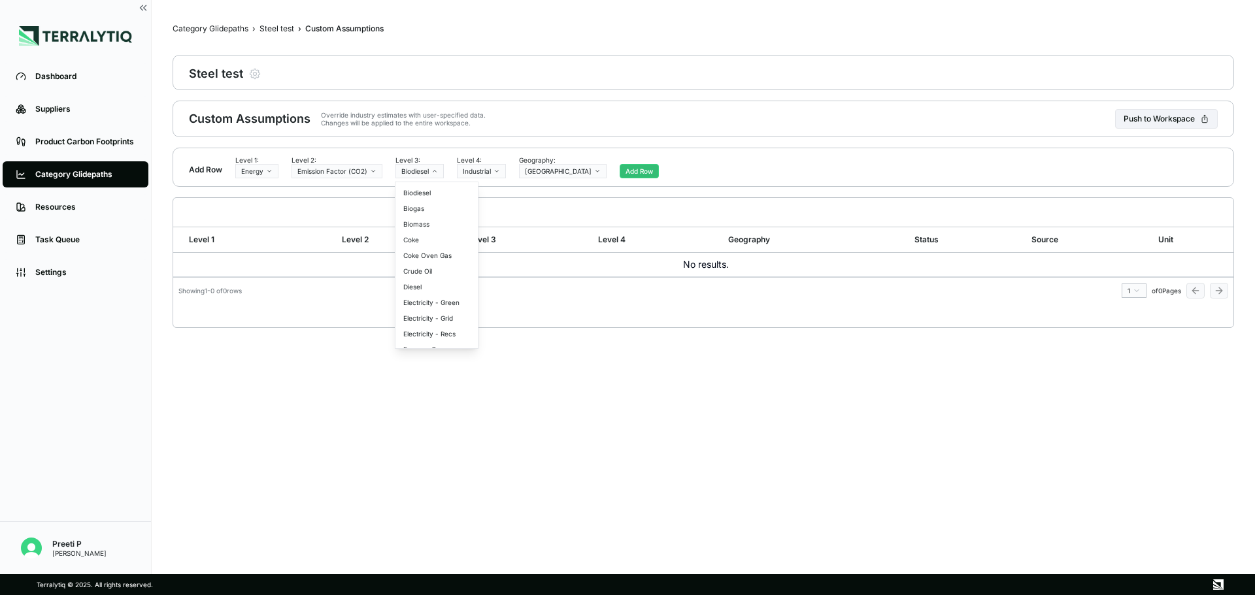
click at [412, 176] on html "Dashboard Suppliers Product Carbon Footprints Category Glidepaths Resources Tas…" at bounding box center [627, 297] width 1255 height 595
click at [476, 176] on html "Dashboard Suppliers Product Carbon Footprints Category Glidepaths Resources Tas…" at bounding box center [627, 297] width 1255 height 595
click at [546, 175] on html "Dashboard Suppliers Product Carbon Footprints Category Glidepaths Resources Tas…" at bounding box center [627, 297] width 1255 height 595
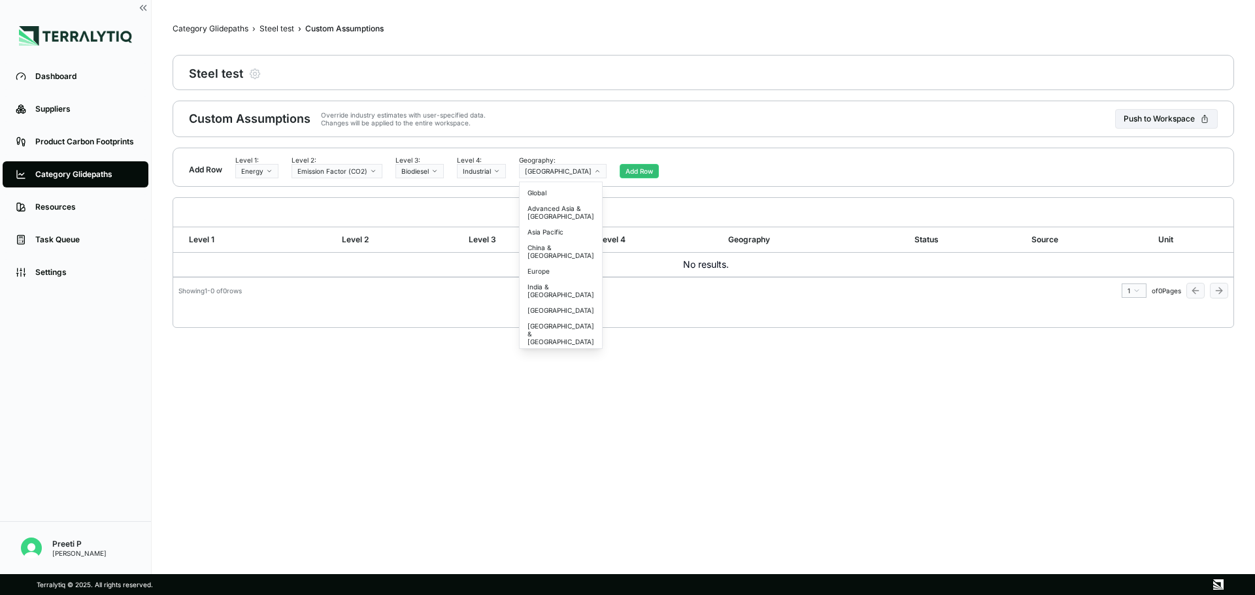
click at [546, 175] on html "Dashboard Suppliers Product Carbon Footprints Category Glidepaths Resources Tas…" at bounding box center [627, 297] width 1255 height 595
click at [836, 363] on html "Dashboard Suppliers Product Carbon Footprints Category Glidepaths Resources Tas…" at bounding box center [627, 297] width 1255 height 595
click at [271, 30] on div "Steel test" at bounding box center [276, 29] width 35 height 10
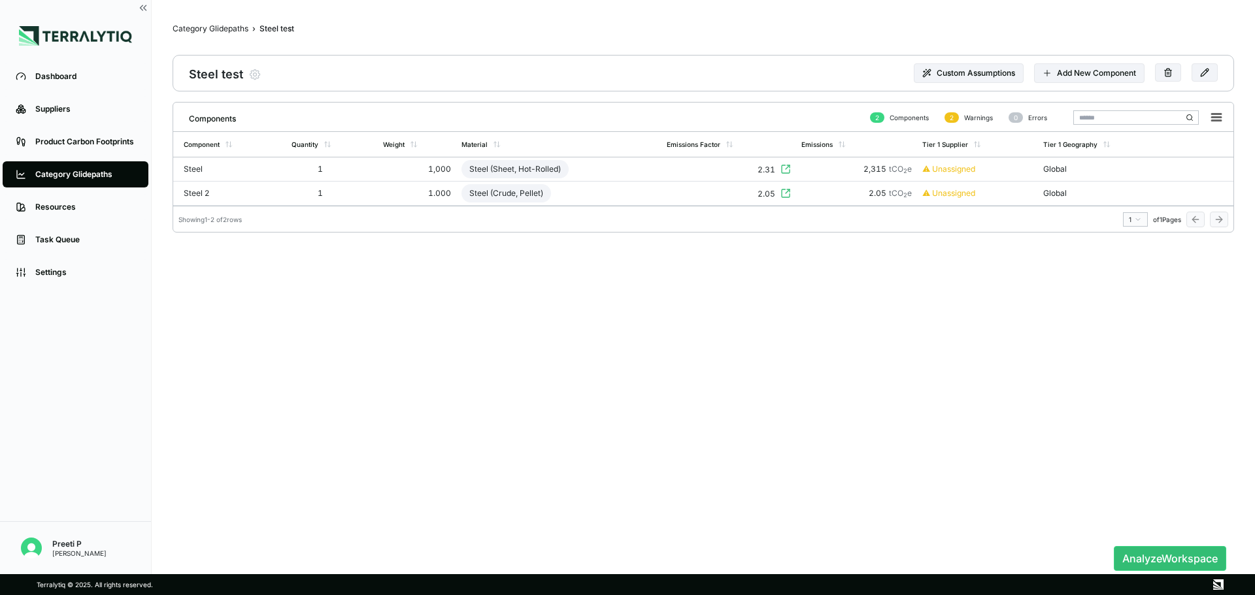
click at [836, 412] on button "Analyze Workspace" at bounding box center [1170, 558] width 112 height 25
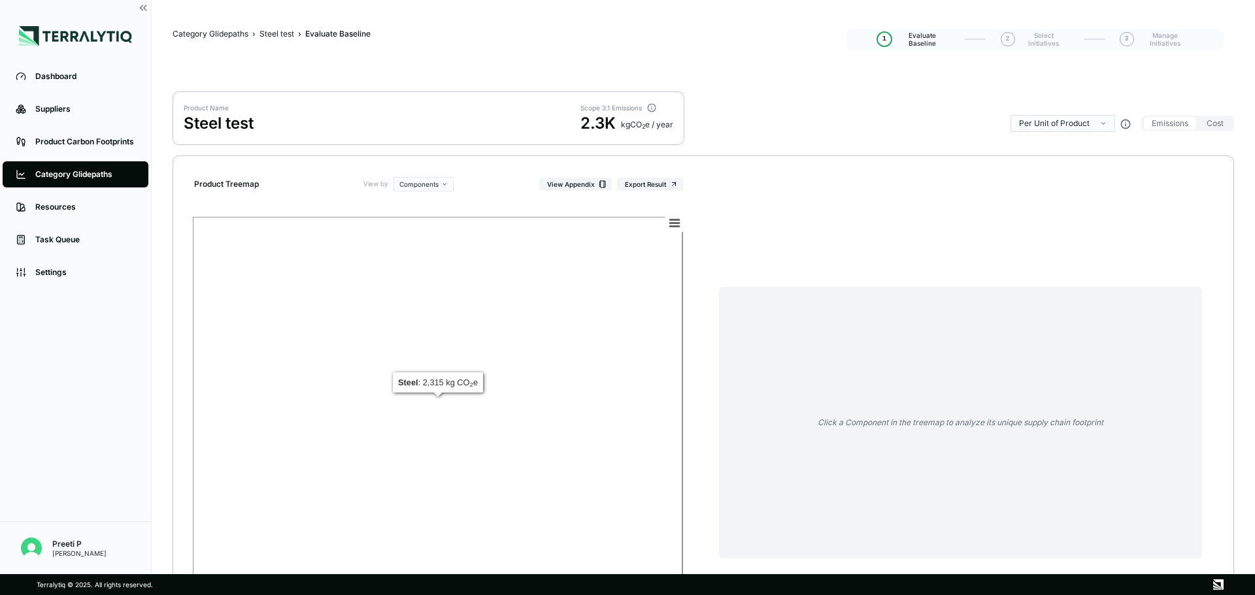
drag, startPoint x: 340, startPoint y: 354, endPoint x: 693, endPoint y: 426, distance: 360.7
click at [342, 354] on rect at bounding box center [438, 403] width 490 height 373
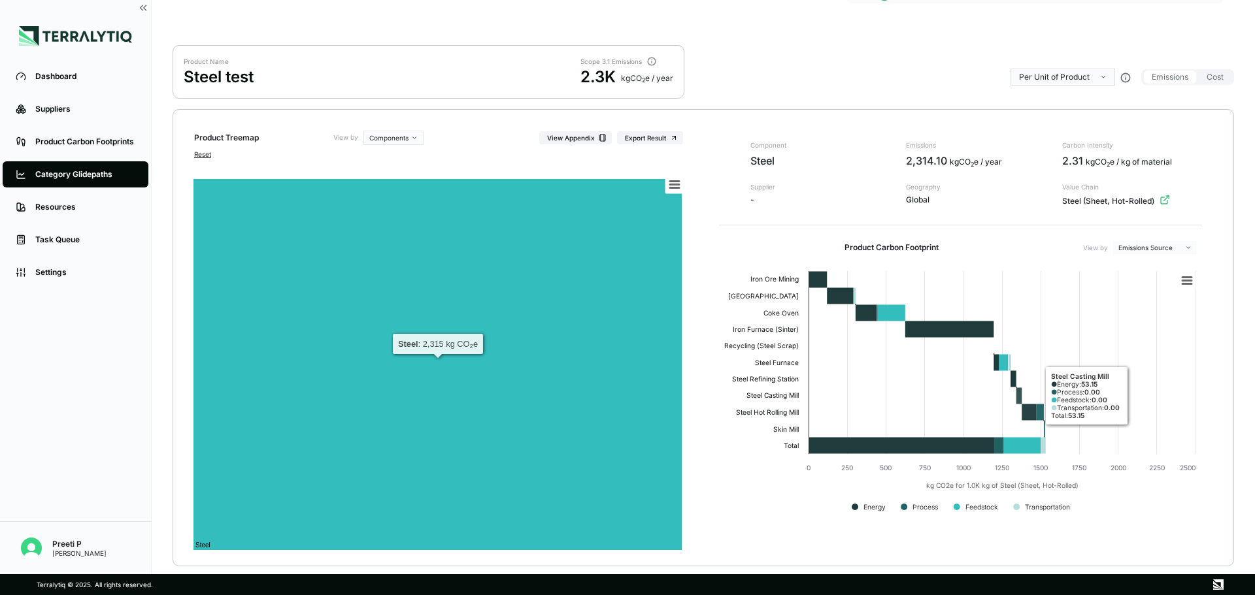
scroll to position [95, 0]
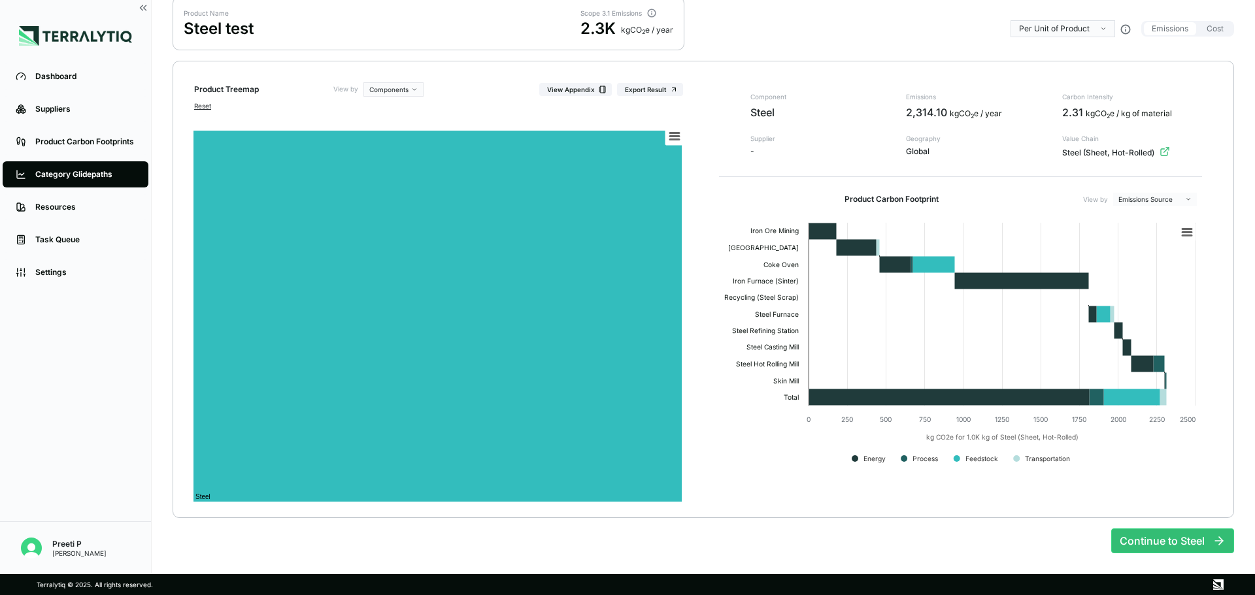
click at [836, 412] on div "Continue to Steel" at bounding box center [1172, 535] width 123 height 35
click at [836, 412] on button "Continue to Steel" at bounding box center [1172, 541] width 123 height 25
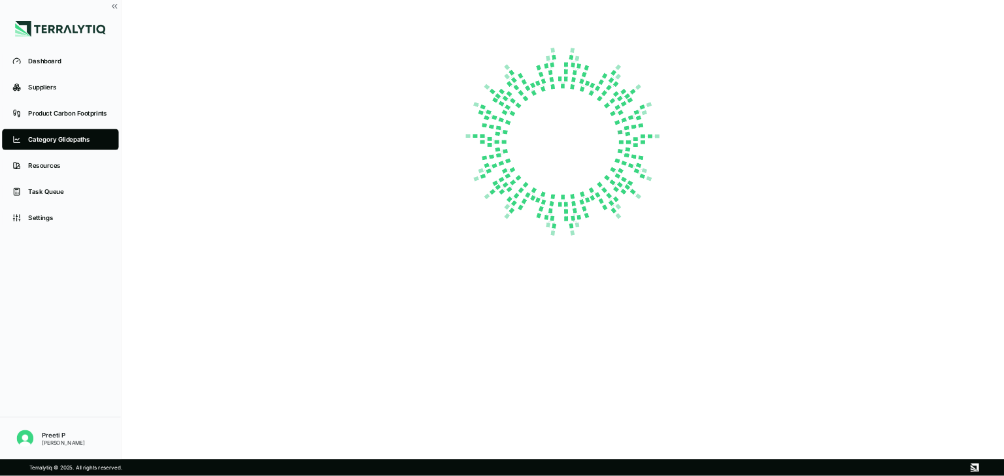
scroll to position [0, 0]
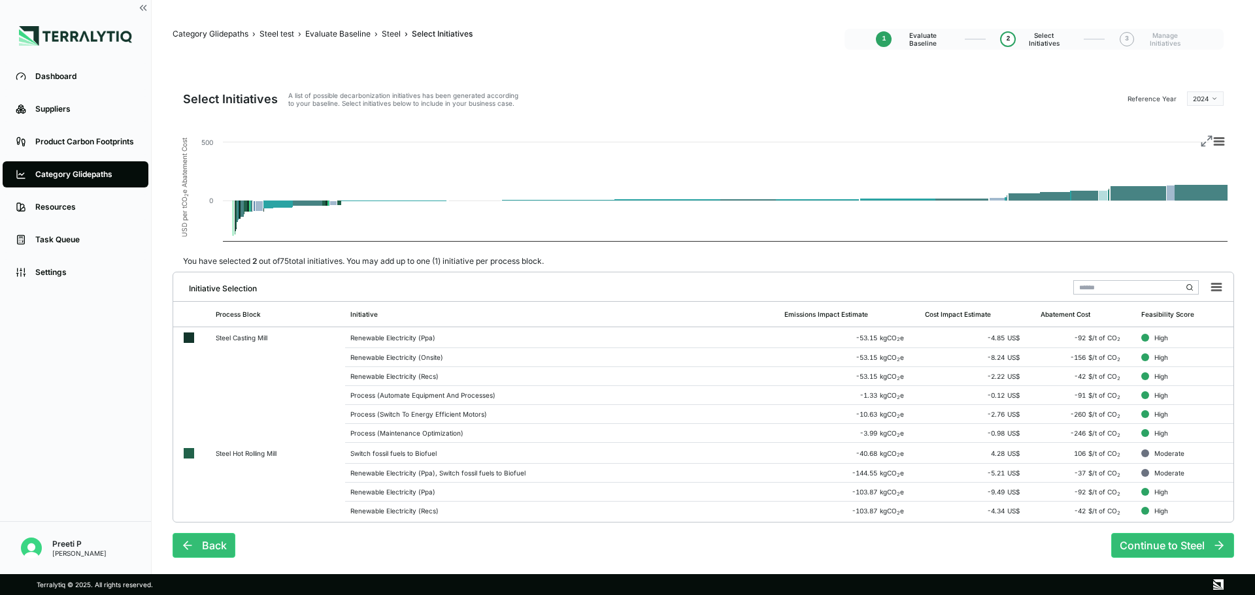
click at [346, 392] on td "Process (Automate Equipment And Processes)" at bounding box center [562, 395] width 434 height 19
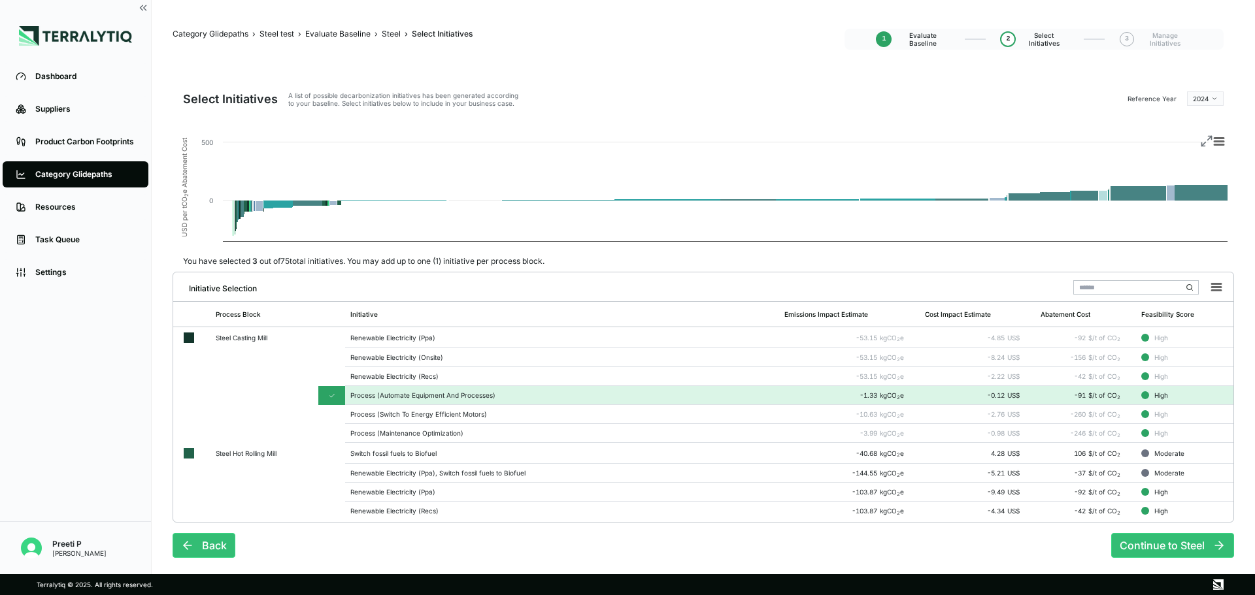
click at [369, 412] on td "Renewable Electricity (Ppa), Switch fossil fuels to Biofuel" at bounding box center [562, 473] width 434 height 19
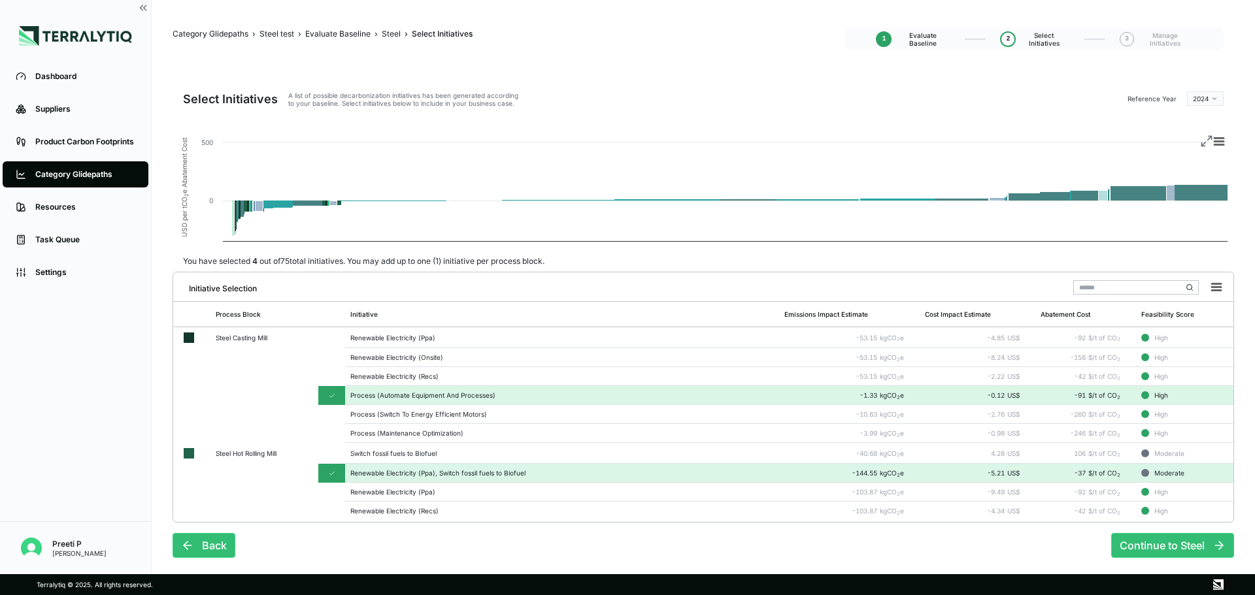
click at [836, 412] on button "Continue to Steel" at bounding box center [1172, 545] width 123 height 25
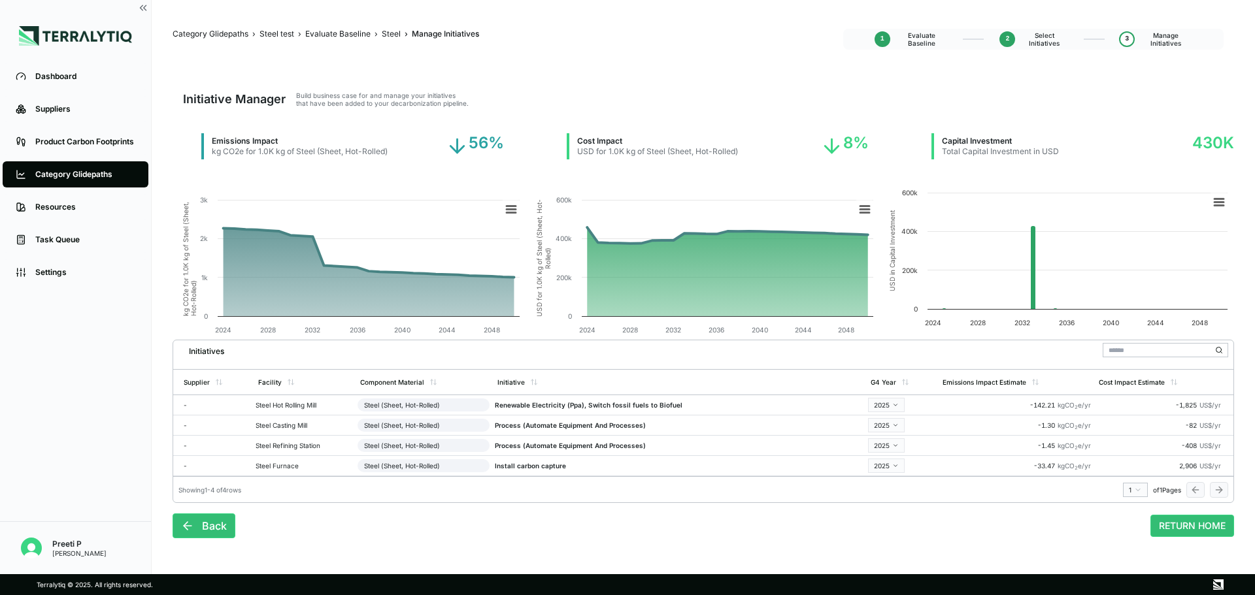
click at [456, 412] on div "Back RETURN HOME" at bounding box center [703, 520] width 1061 height 35
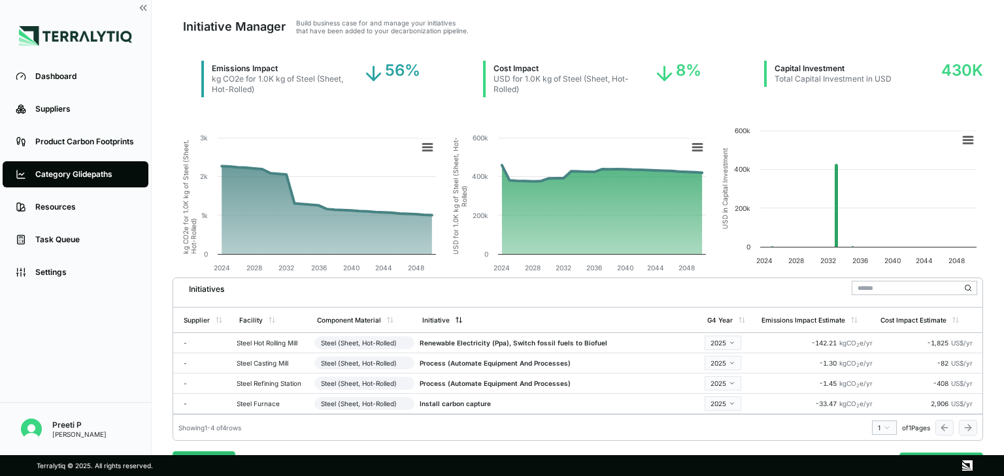
scroll to position [61, 0]
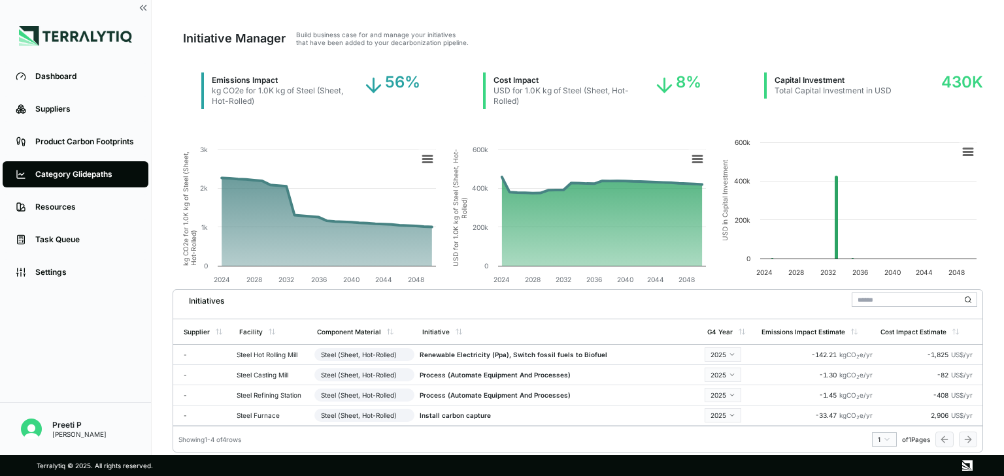
click at [65, 109] on div "Suppliers" at bounding box center [85, 109] width 100 height 10
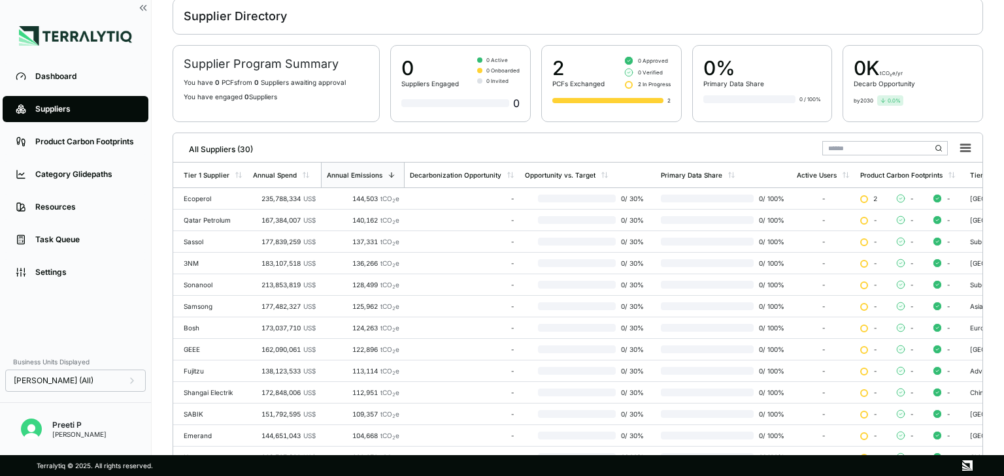
scroll to position [61, 0]
click at [295, 199] on div "235,788,334 US$" at bounding box center [284, 199] width 63 height 8
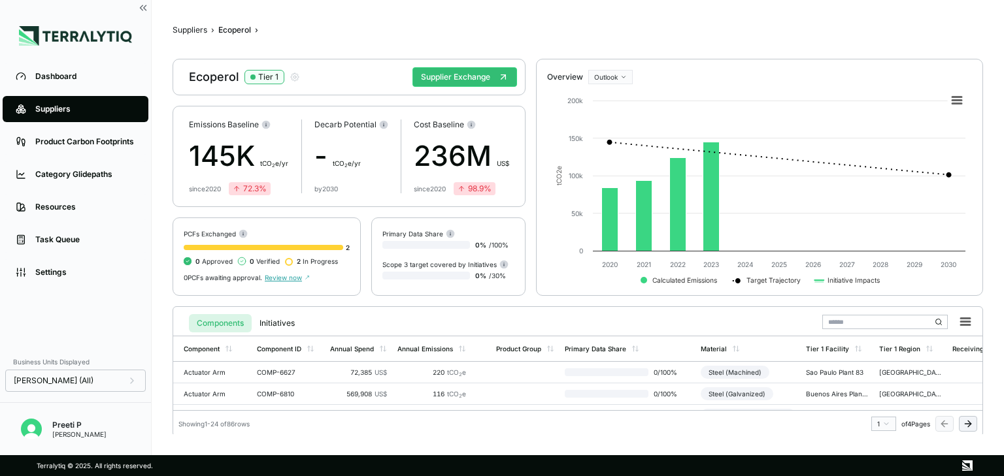
click at [219, 367] on td "Actuator Arm" at bounding box center [212, 373] width 78 height 22
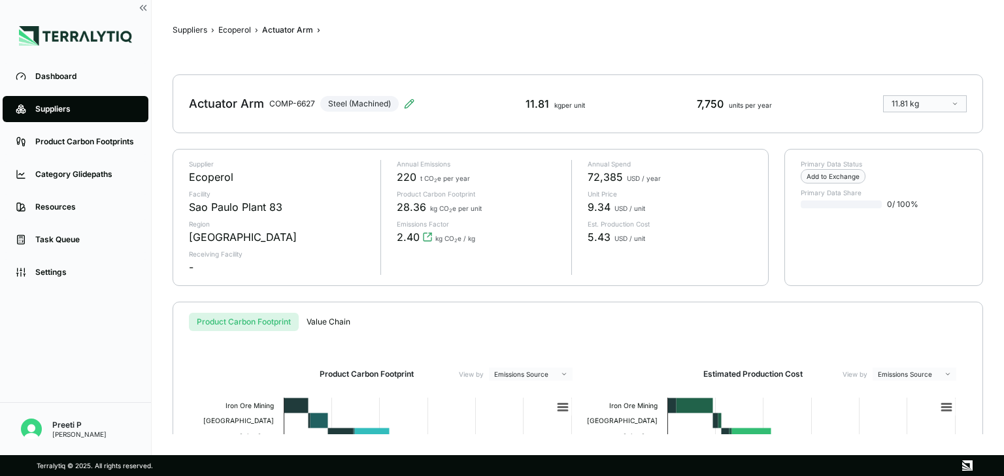
drag, startPoint x: 240, startPoint y: 28, endPoint x: 234, endPoint y: 35, distance: 9.3
click at [238, 29] on button "Ecoperol" at bounding box center [234, 30] width 33 height 10
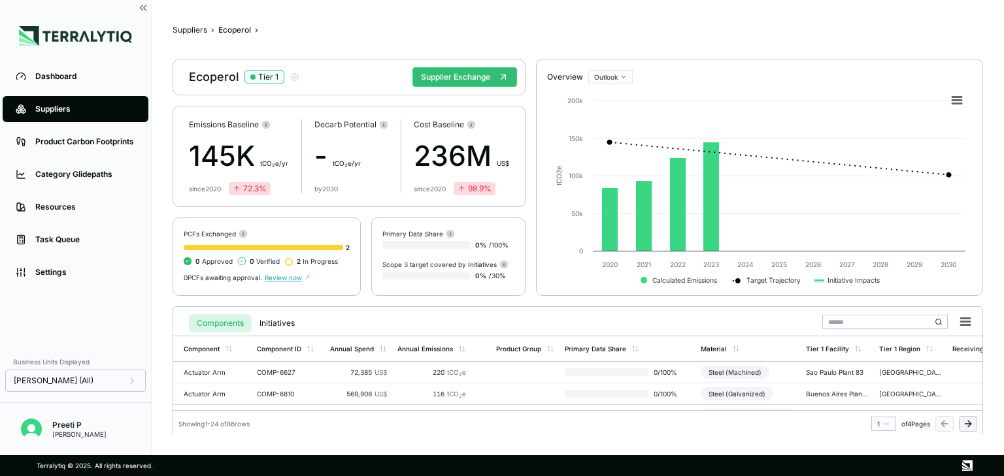
click at [492, 76] on button "Supplier Exchange" at bounding box center [464, 77] width 105 height 20
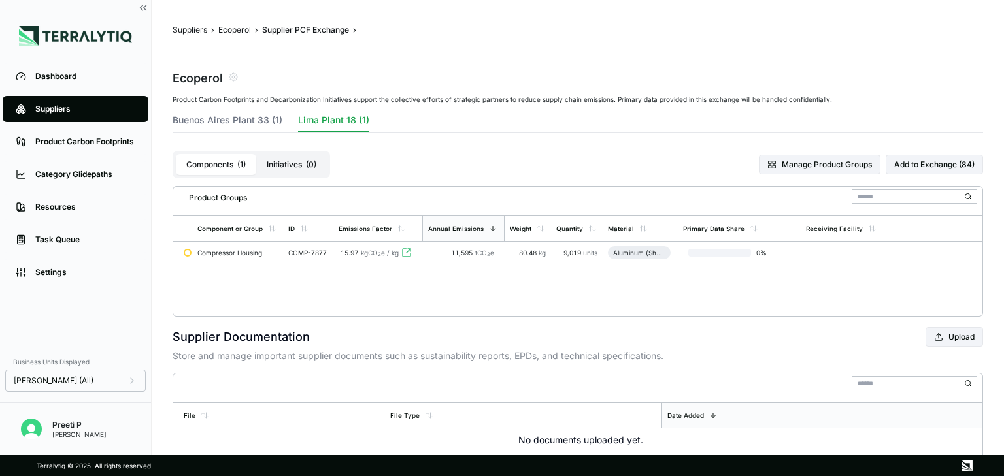
click at [237, 29] on button "Ecoperol" at bounding box center [234, 30] width 33 height 10
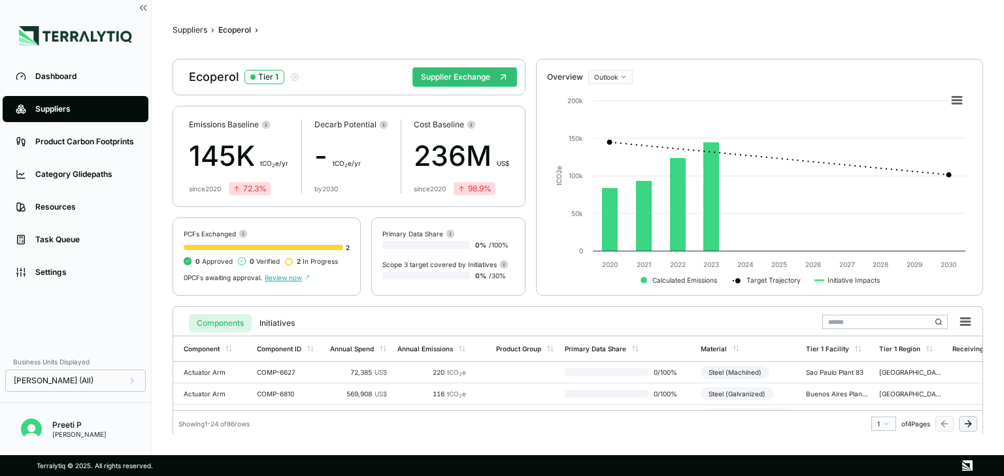
click at [463, 78] on button "Supplier Exchange" at bounding box center [464, 77] width 105 height 20
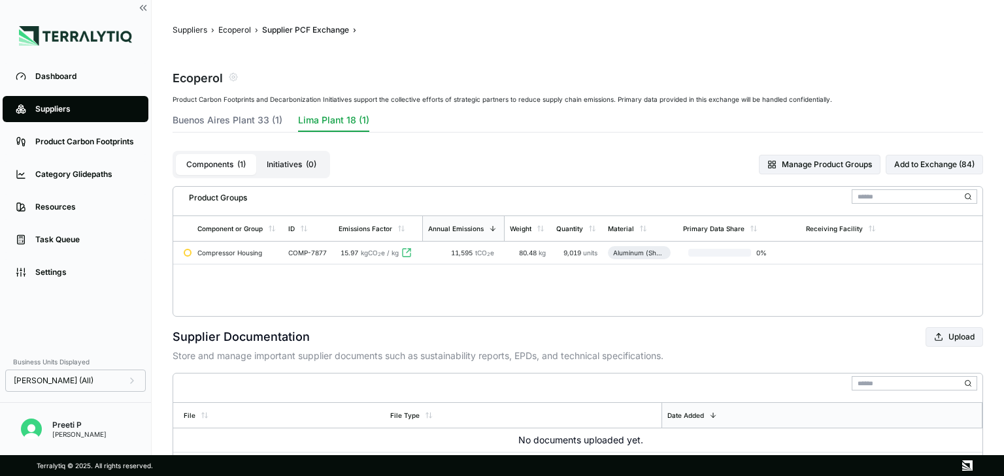
click at [252, 256] on div "Compressor Housing" at bounding box center [237, 253] width 80 height 8
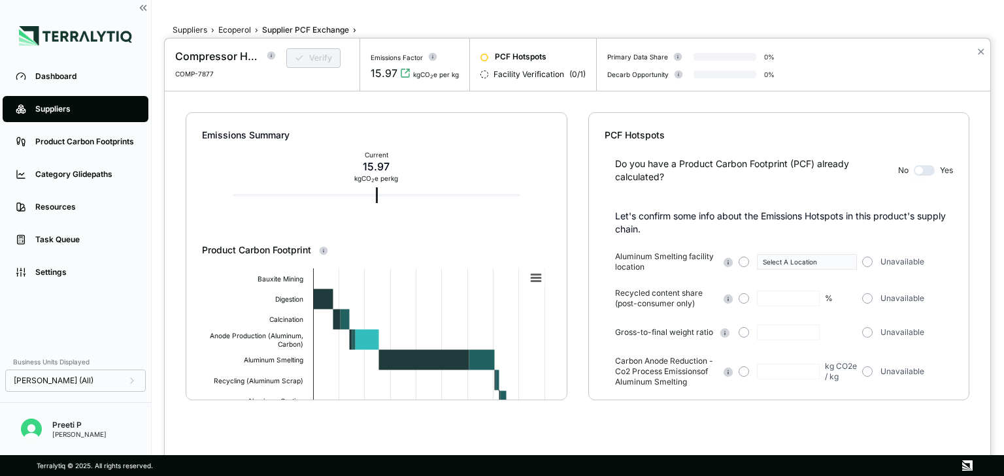
click at [747, 257] on div "Select A Location" at bounding box center [798, 262] width 118 height 16
click at [746, 263] on button "button" at bounding box center [744, 262] width 10 height 10
click at [743, 263] on span "button" at bounding box center [743, 261] width 5 height 5
click at [740, 263] on button "button" at bounding box center [744, 262] width 10 height 10
click at [748, 248] on div "Let's confirm some info about the Emissions Hotspots in this product's supply c…" at bounding box center [779, 320] width 348 height 220
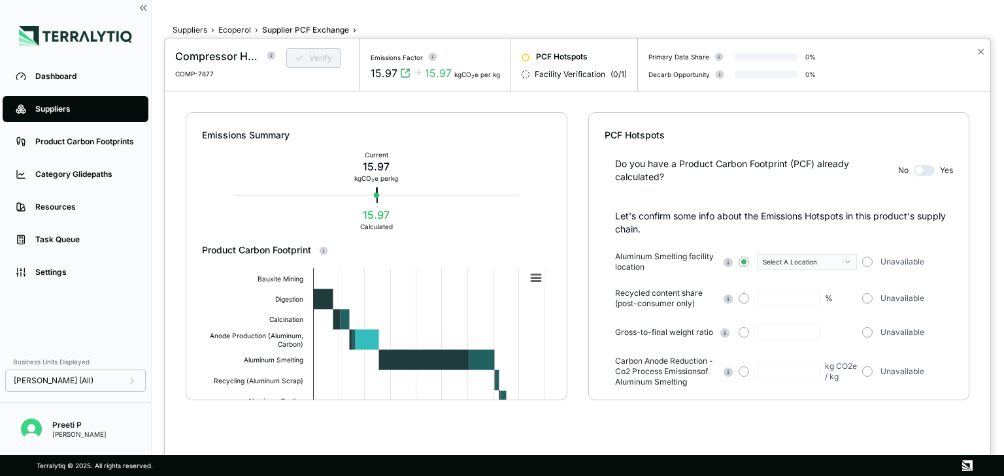
click at [762, 249] on div "Let's confirm some info about the Emissions Hotspots in this product's supply c…" at bounding box center [779, 320] width 348 height 220
click at [836, 369] on button "button" at bounding box center [867, 372] width 10 height 10
click at [649, 300] on span "Recycled content share (post-consumer only)" at bounding box center [665, 298] width 101 height 21
click at [761, 262] on button "Select A Location" at bounding box center [807, 262] width 100 height 16
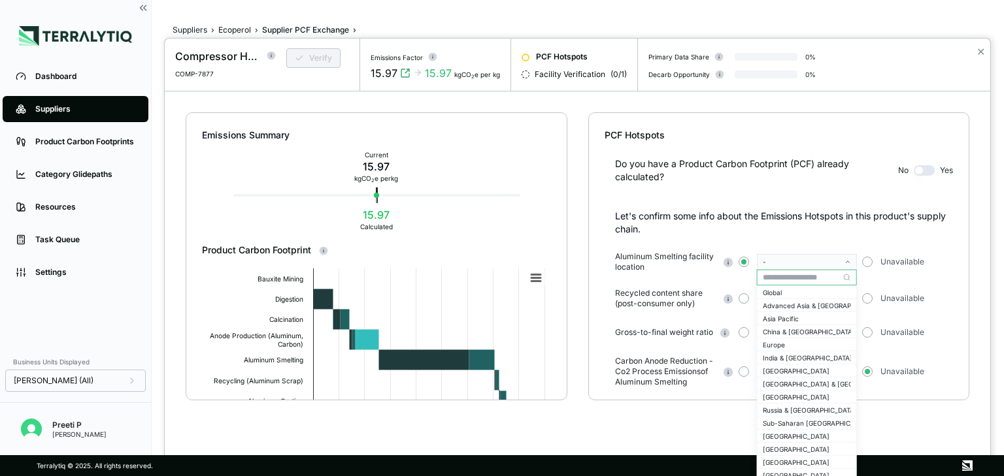
click at [767, 232] on p "Let's confirm some info about the Emissions Hotspots in this product's supply c…" at bounding box center [784, 223] width 338 height 26
drag, startPoint x: 648, startPoint y: 254, endPoint x: 676, endPoint y: 261, distance: 28.4
click at [676, 261] on span "Aluminum Smelting facility location" at bounding box center [665, 262] width 101 height 21
drag, startPoint x: 641, startPoint y: 253, endPoint x: 631, endPoint y: 259, distance: 11.8
click at [639, 256] on span "Aluminum Smelting facility location" at bounding box center [665, 262] width 101 height 21
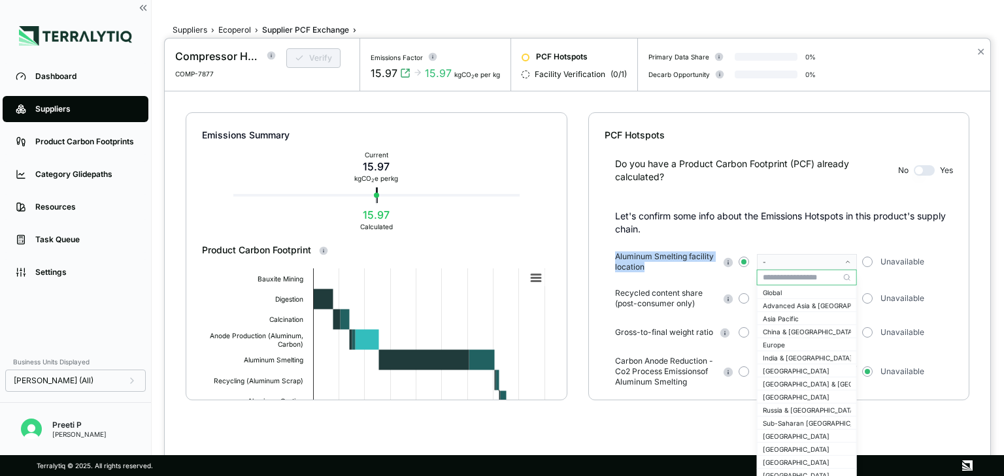
drag, startPoint x: 612, startPoint y: 254, endPoint x: 644, endPoint y: 268, distance: 35.1
click at [644, 268] on div "Let's confirm some info about the Emissions Hotspots in this product's supply c…" at bounding box center [779, 320] width 348 height 220
click at [248, 32] on div at bounding box center [502, 238] width 1004 height 476
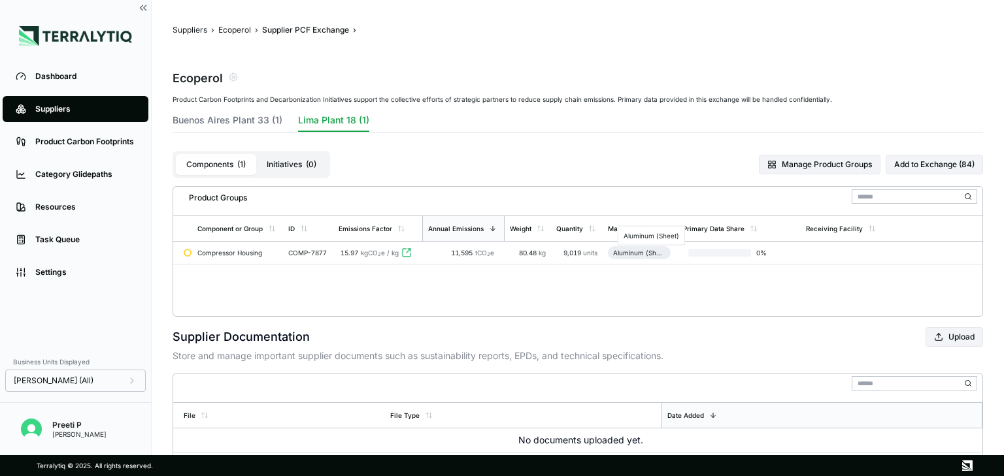
click at [654, 254] on div "Aluminum (Sheet)" at bounding box center [639, 253] width 52 height 8
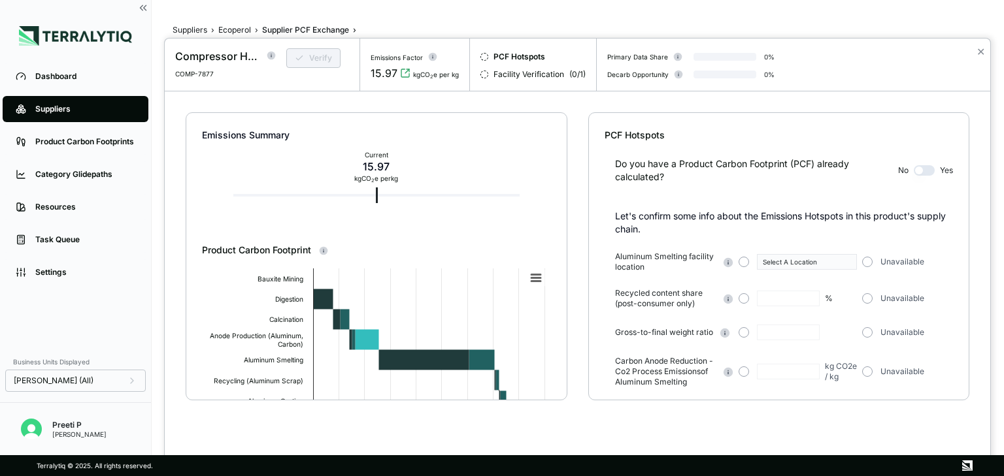
click at [222, 33] on div at bounding box center [502, 238] width 1004 height 476
